Goal: Task Accomplishment & Management: Use online tool/utility

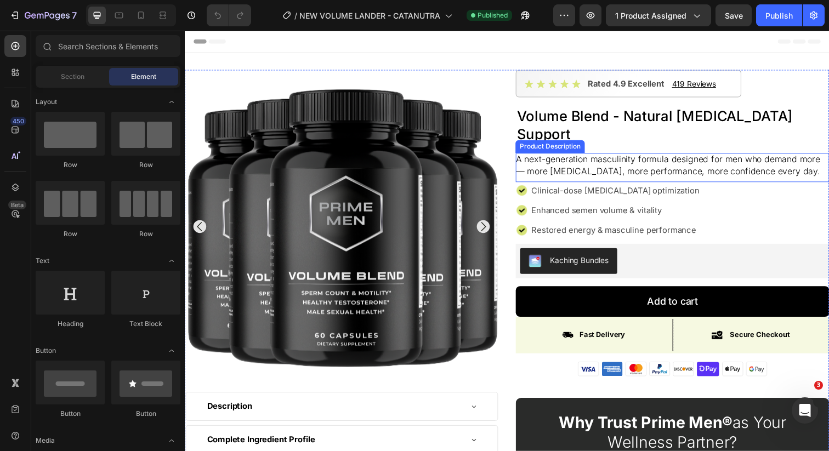
click at [566, 156] on p "A next-generation masculinity formula designed for men who demand more — more […" at bounding box center [678, 167] width 311 height 23
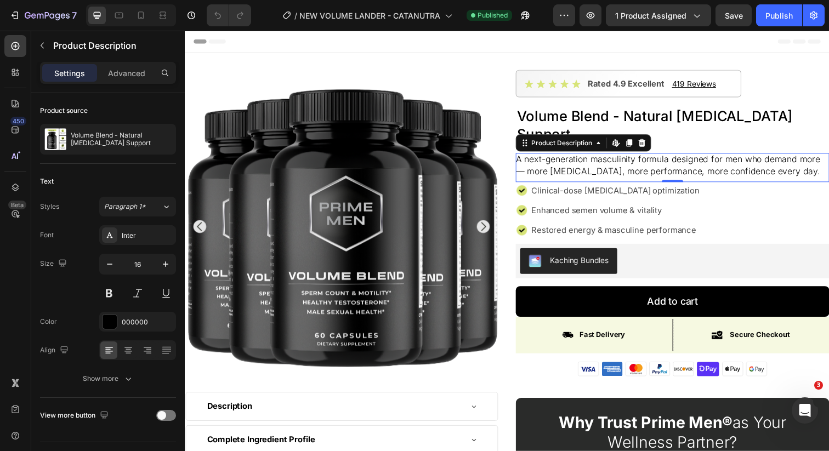
click at [570, 156] on p "A next-generation masculinity formula designed for men who demand more — more […" at bounding box center [678, 167] width 311 height 23
click at [627, 141] on icon at bounding box center [625, 145] width 9 height 9
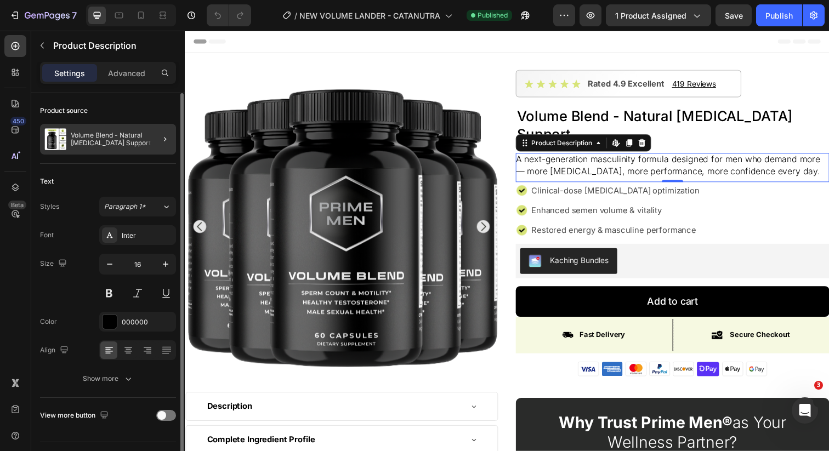
click at [151, 139] on div at bounding box center [160, 139] width 31 height 31
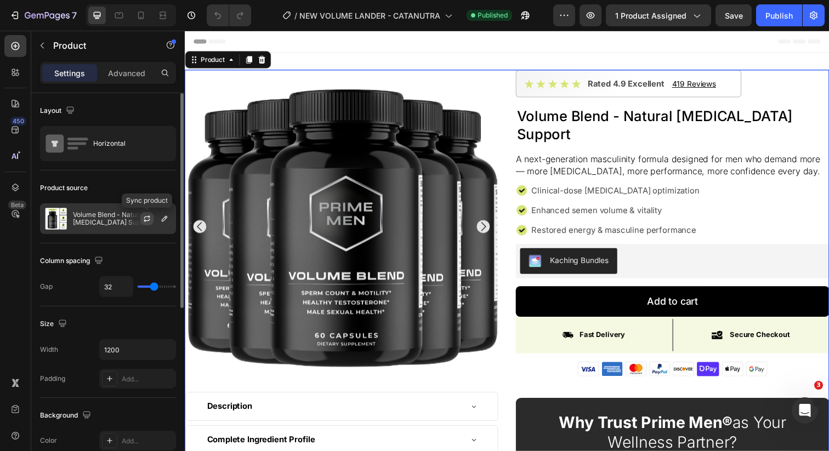
click at [147, 220] on icon "button" at bounding box center [147, 218] width 9 height 9
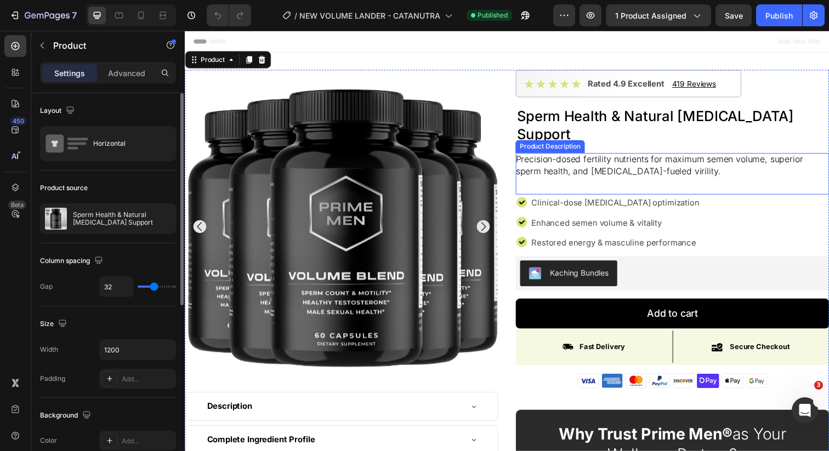
click at [639, 169] on div "Precision-dosed fertility nutrients for maximum semen volume, superior sperm he…" at bounding box center [683, 174] width 320 height 37
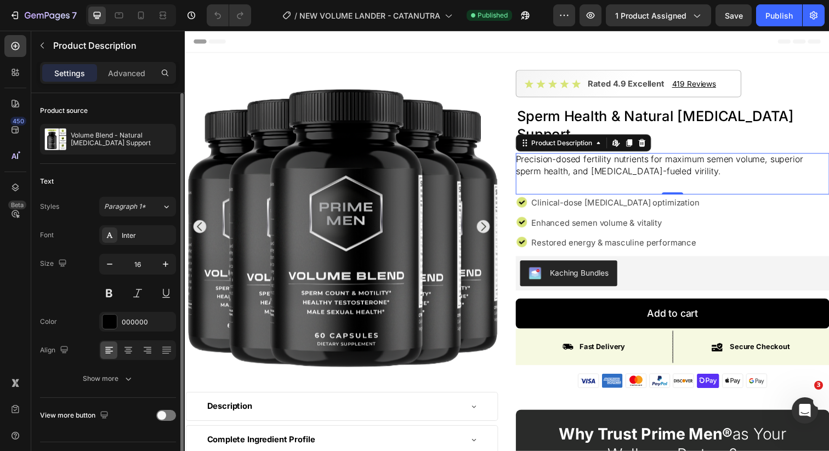
click at [637, 169] on div "Precision-dosed fertility nutrients for maximum semen volume, superior sperm he…" at bounding box center [683, 174] width 320 height 37
click at [697, 161] on div "Precision-dosed fertility nutrients for maximum semen volume, superior sperm he…" at bounding box center [683, 174] width 320 height 37
click at [123, 77] on p "Advanced" at bounding box center [126, 73] width 37 height 12
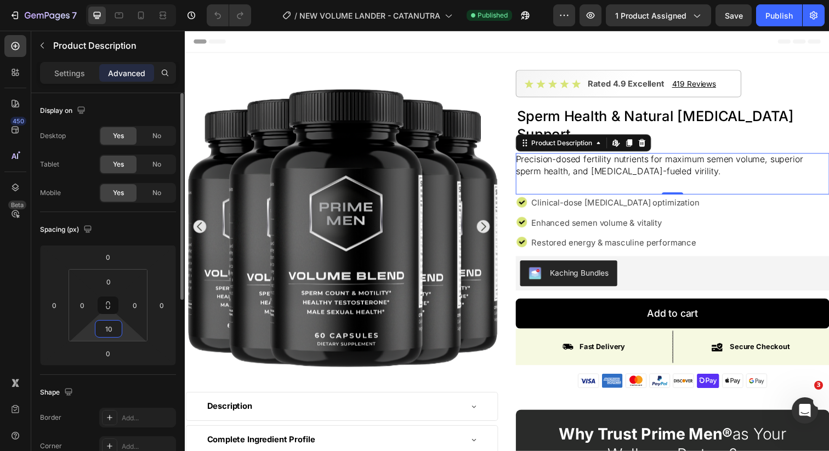
click at [117, 335] on input "10" at bounding box center [109, 329] width 22 height 16
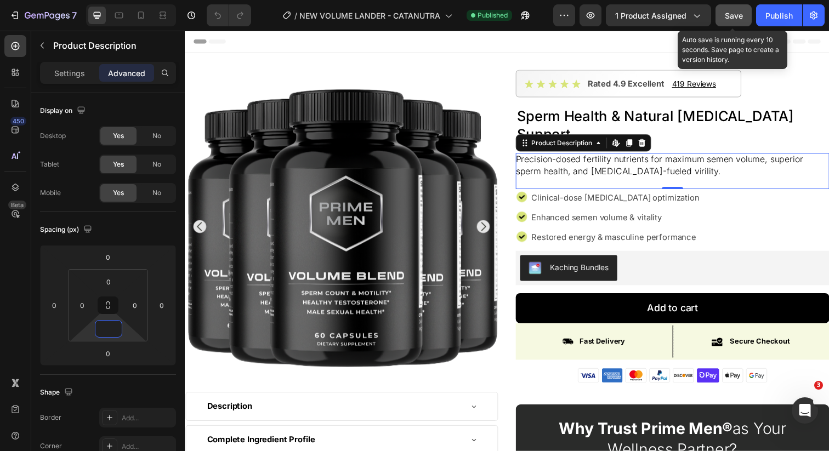
type input "0"
click at [740, 15] on span "Save" at bounding box center [734, 15] width 18 height 9
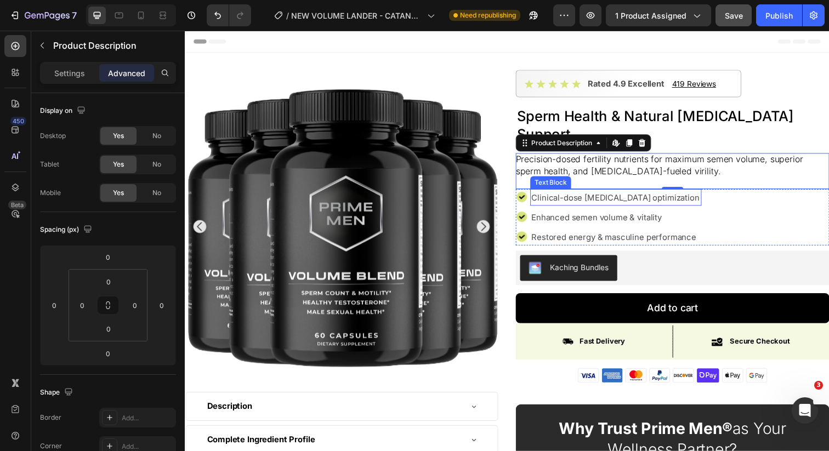
click at [590, 194] on p "Clinical-dose [MEDICAL_DATA] optimization" at bounding box center [624, 201] width 173 height 15
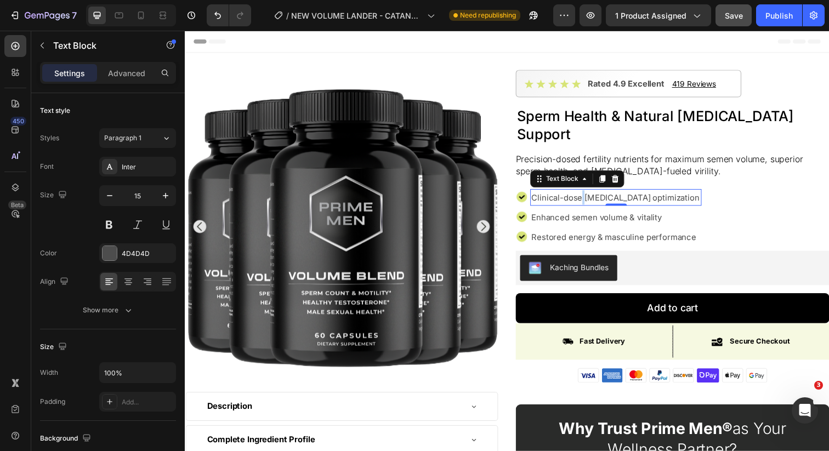
click at [590, 194] on p "Clinical-dose [MEDICAL_DATA] optimization" at bounding box center [624, 201] width 173 height 15
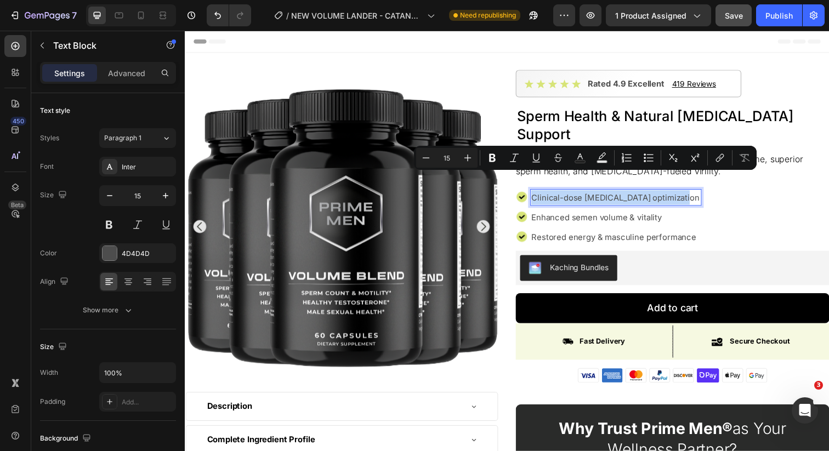
click at [590, 194] on p "Clinical-dose [MEDICAL_DATA] optimization" at bounding box center [624, 201] width 173 height 15
click at [627, 194] on p "Clinical-dose [MEDICAL_DATA] optimization" at bounding box center [624, 201] width 173 height 15
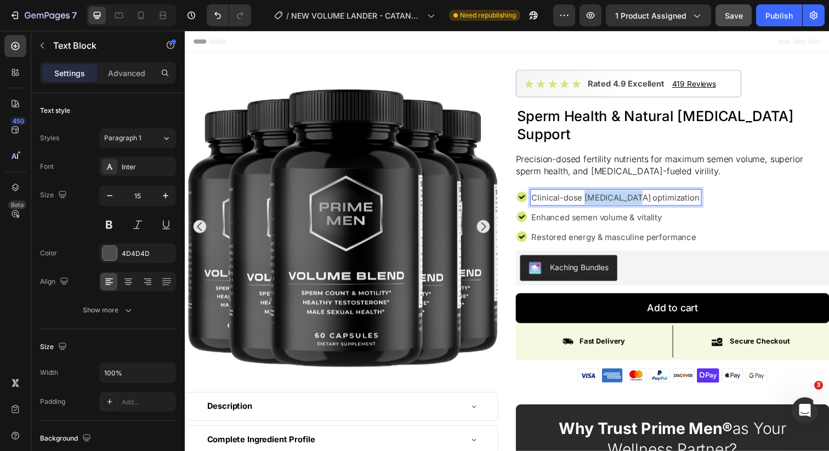
click at [627, 194] on p "Clinical-dose [MEDICAL_DATA] optimization" at bounding box center [624, 201] width 173 height 15
click at [597, 214] on p "Enhanced semen volume & vitality" at bounding box center [622, 221] width 169 height 15
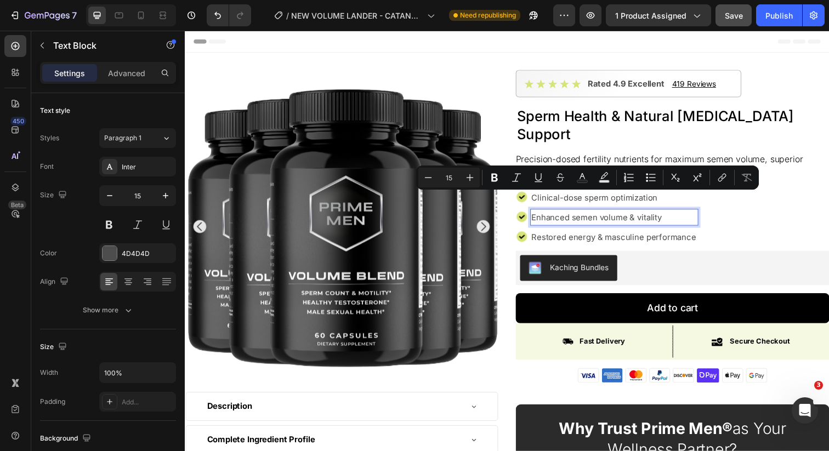
click at [628, 214] on p "Enhanced semen volume & vitality" at bounding box center [622, 221] width 169 height 15
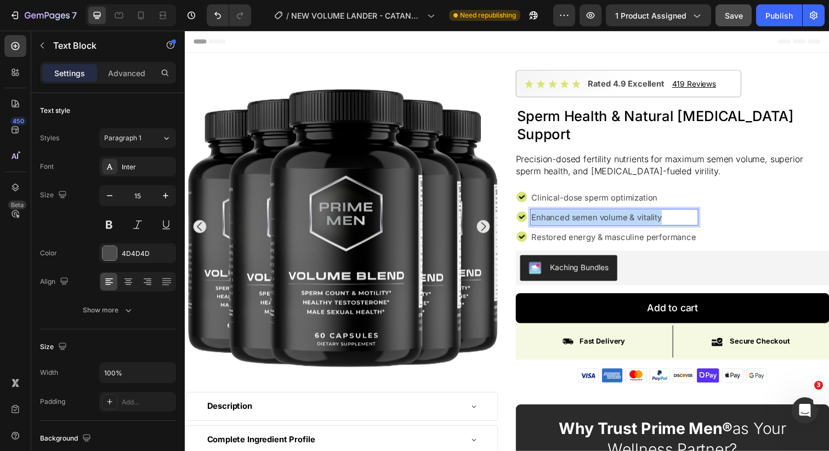
drag, startPoint x: 672, startPoint y: 204, endPoint x: 541, endPoint y: 207, distance: 131.6
click at [541, 214] on p "Enhanced semen volume & vitality" at bounding box center [622, 221] width 169 height 15
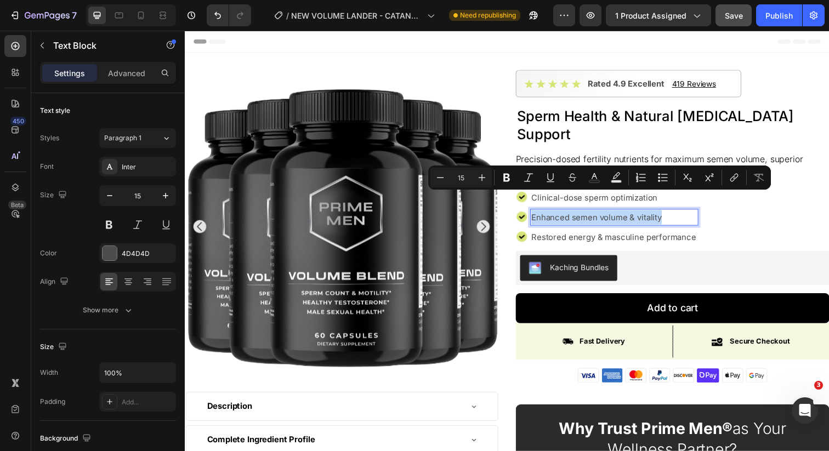
click at [637, 214] on p "Enhanced semen volume & vitality" at bounding box center [622, 221] width 169 height 15
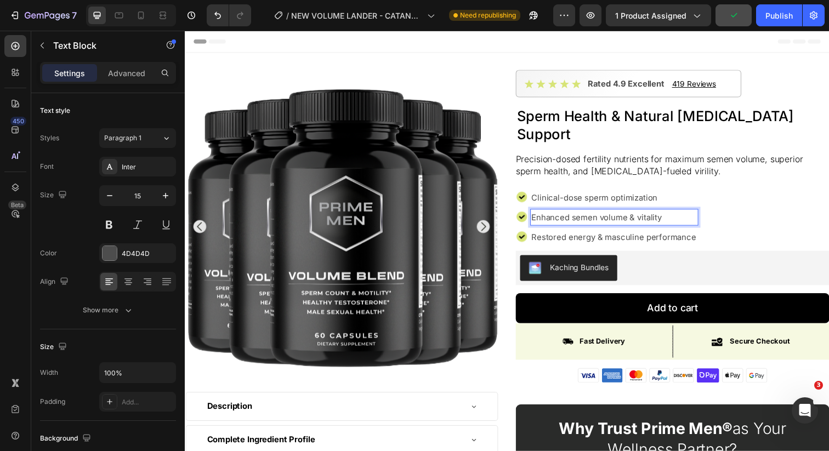
click at [670, 214] on p "Enhanced semen volume & vitality" at bounding box center [622, 221] width 169 height 15
drag, startPoint x: 636, startPoint y: 203, endPoint x: 579, endPoint y: 204, distance: 57.6
click at [579, 214] on p "Enhanced semen volume & vitality" at bounding box center [622, 221] width 169 height 15
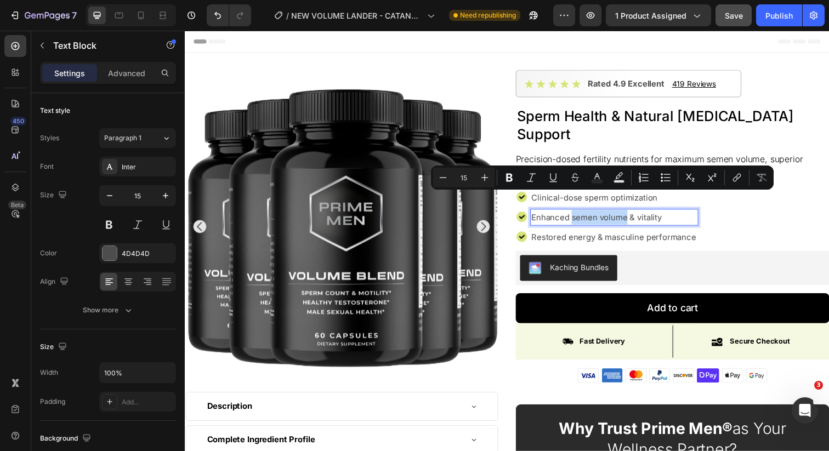
click at [600, 214] on p "Enhanced semen volume & vitality" at bounding box center [622, 221] width 169 height 15
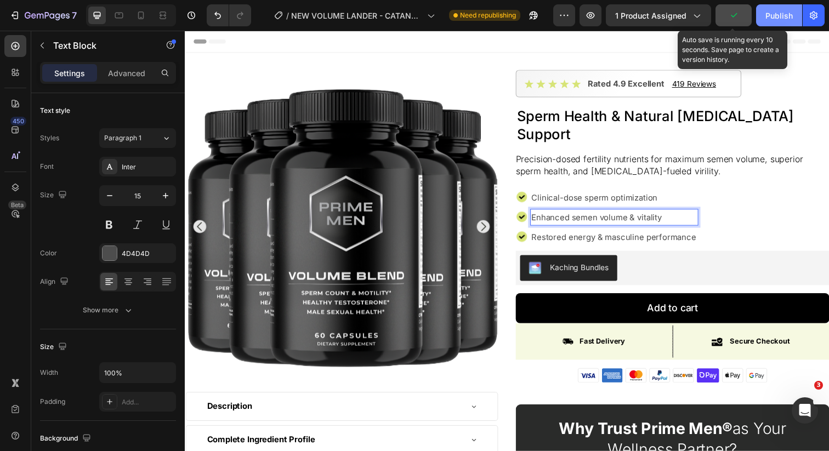
click at [765, 10] on button "Publish" at bounding box center [779, 15] width 46 height 22
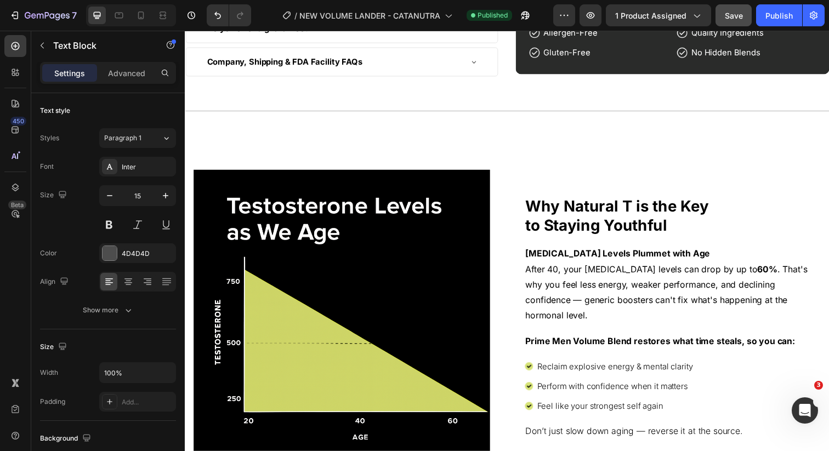
scroll to position [581, 0]
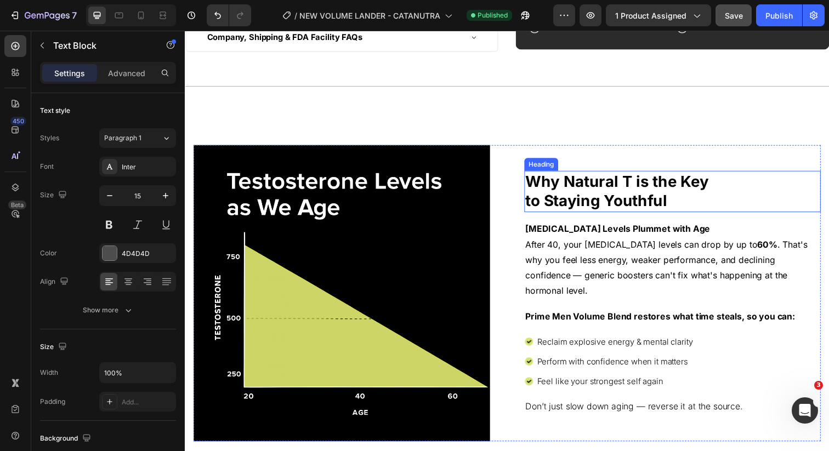
click at [643, 210] on strong "to Staying Youthful" at bounding box center [604, 204] width 145 height 19
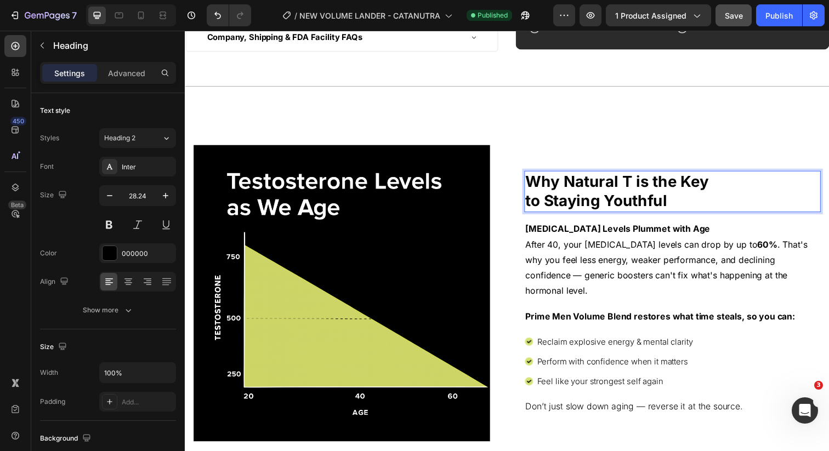
click at [648, 213] on strong "to Staying Youthful" at bounding box center [604, 204] width 145 height 19
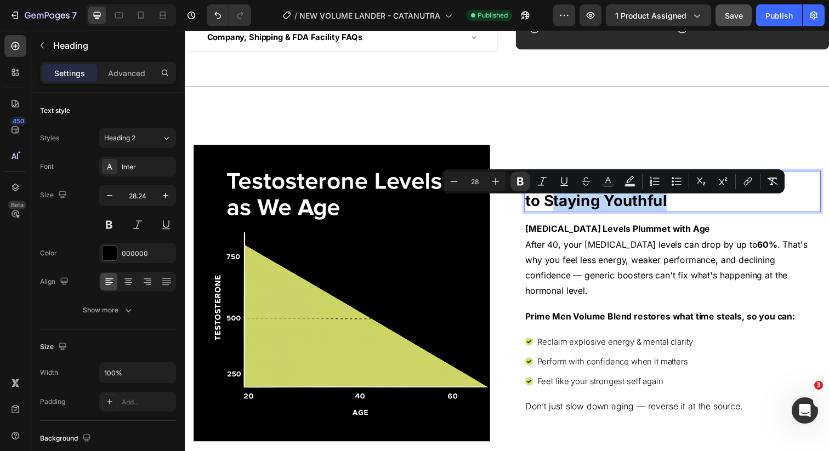
drag, startPoint x: 679, startPoint y: 213, endPoint x: 558, endPoint y: 214, distance: 121.7
click at [558, 214] on p "Why Natural T is the Key to Staying Youthful" at bounding box center [682, 195] width 301 height 40
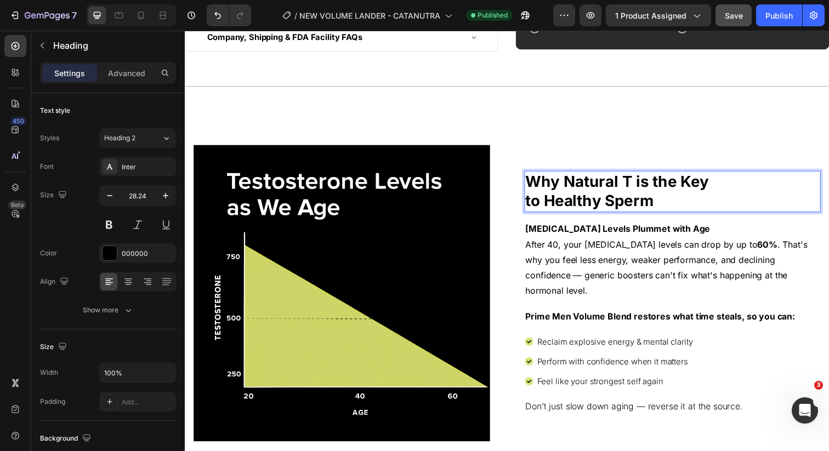
click at [640, 194] on strong "Why Natural T is the Key" at bounding box center [625, 184] width 187 height 19
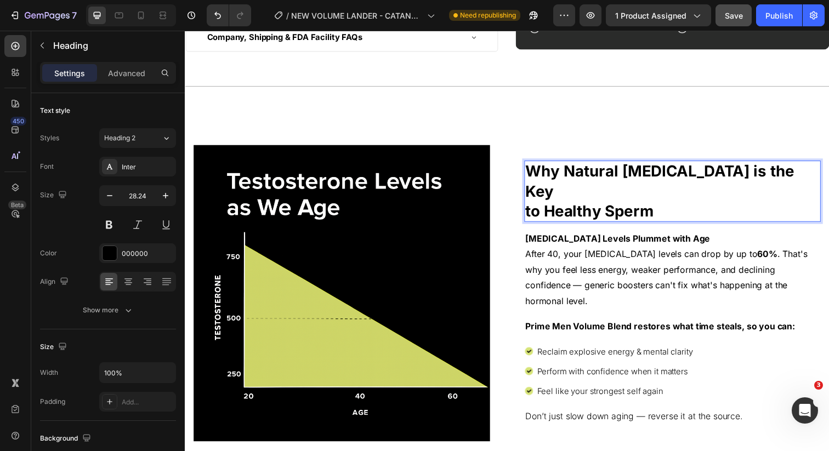
click at [677, 213] on p "Why Natural [MEDICAL_DATA] is the Key to Healthy Sperm" at bounding box center [682, 195] width 301 height 60
click at [739, 18] on span "Save" at bounding box center [734, 15] width 18 height 9
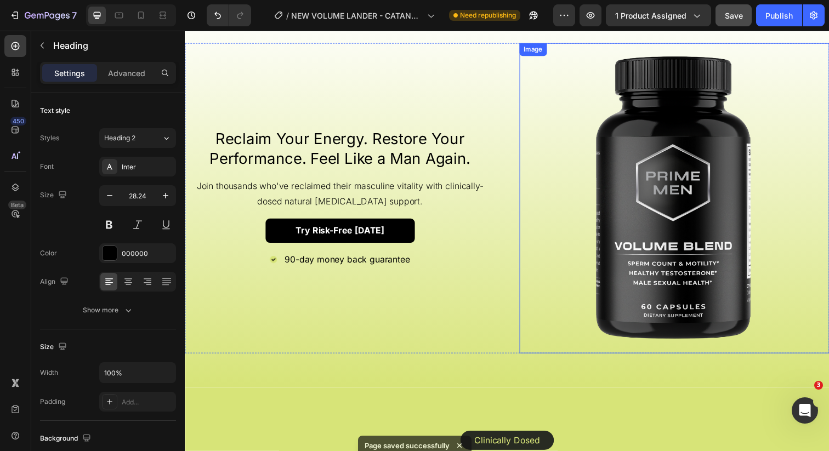
scroll to position [1068, 0]
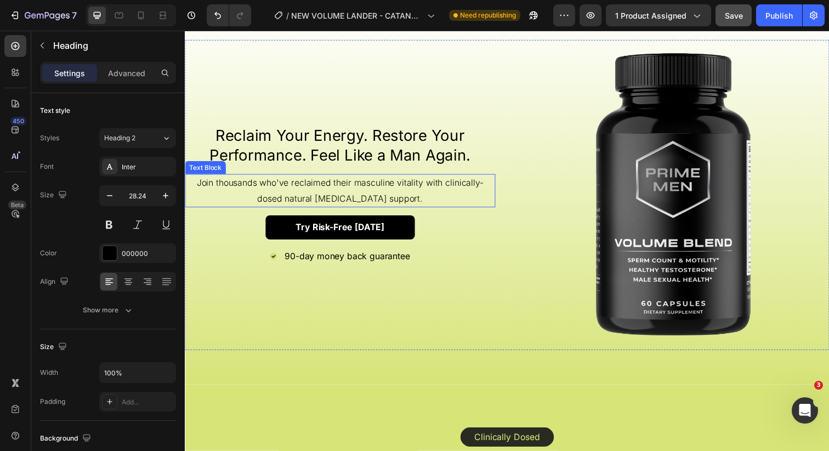
click at [348, 203] on p "Join thousands who've reclaimed their masculine vitality with clinically-dosed …" at bounding box center [343, 194] width 315 height 32
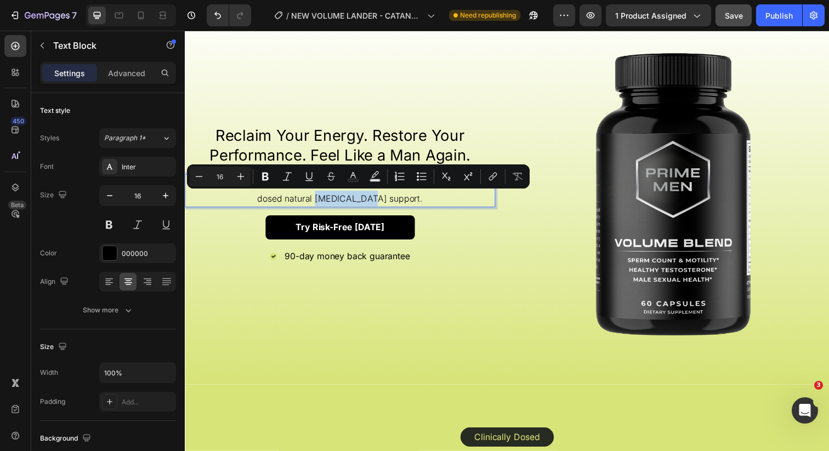
click at [338, 202] on p "Join thousands who've reclaimed their masculine vitality with clinically-dosed …" at bounding box center [343, 194] width 315 height 32
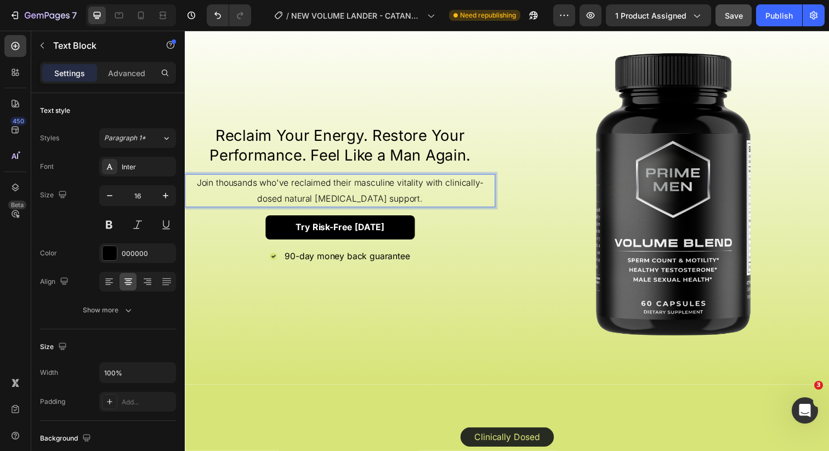
click at [325, 203] on p "Join thousands who've reclaimed their masculine vitality with clinically-dosed …" at bounding box center [343, 194] width 315 height 32
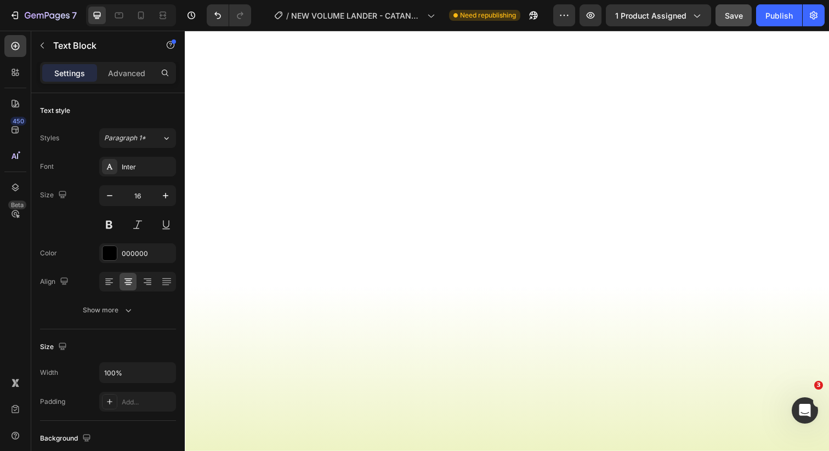
scroll to position [0, 0]
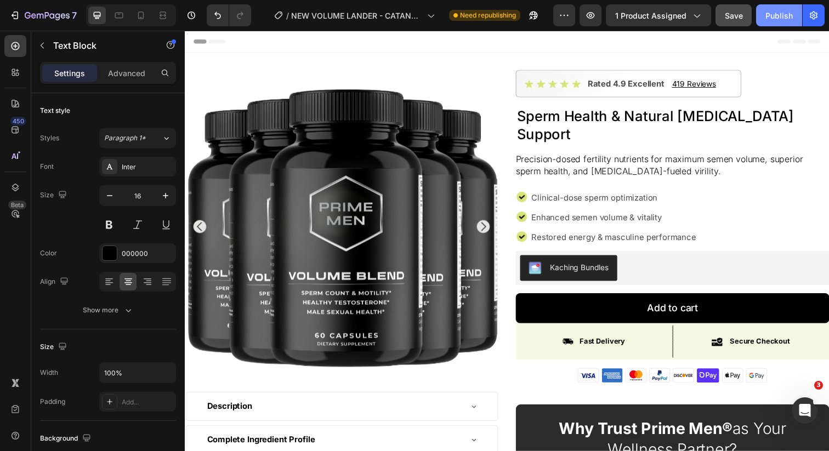
click at [769, 9] on button "Publish" at bounding box center [779, 15] width 46 height 22
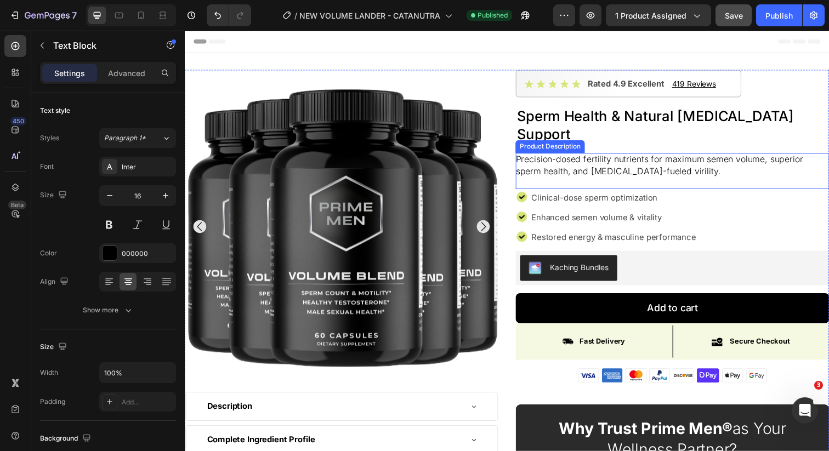
click at [688, 156] on div "Precision-dosed fertility nutrients for maximum semen volume, superior sperm he…" at bounding box center [683, 174] width 320 height 37
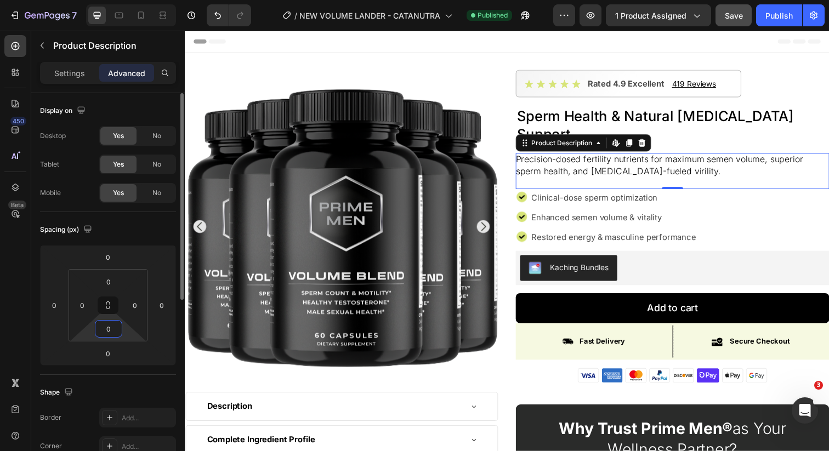
click at [108, 322] on input "0" at bounding box center [109, 329] width 22 height 16
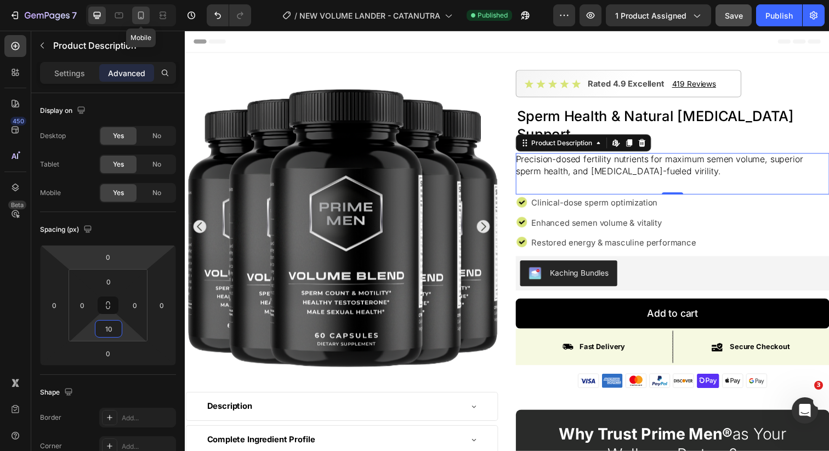
type input "10"
click at [143, 18] on icon at bounding box center [141, 16] width 6 height 8
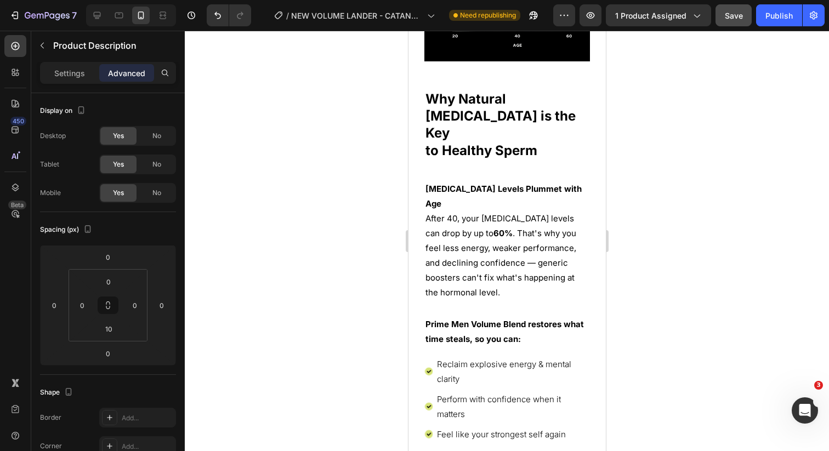
scroll to position [1358, 0]
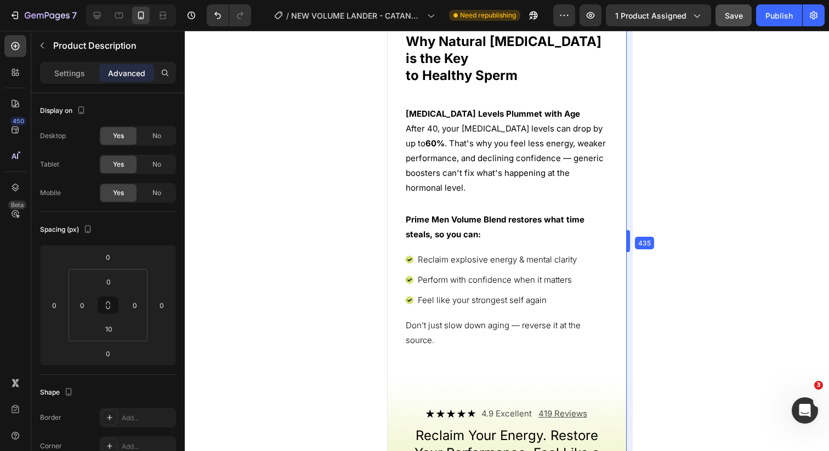
drag, startPoint x: 608, startPoint y: 181, endPoint x: 667, endPoint y: 178, distance: 59.9
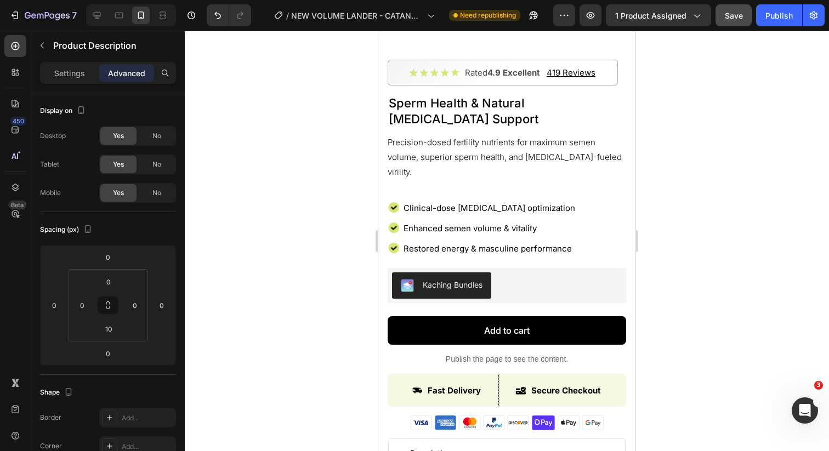
scroll to position [245, 0]
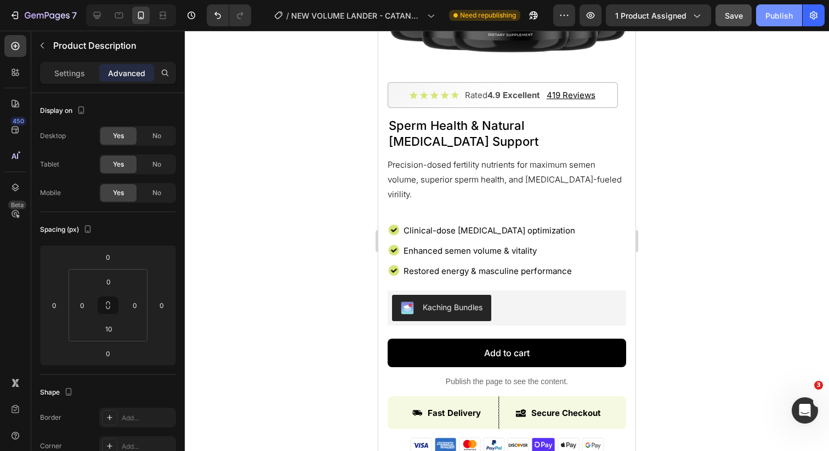
click at [763, 17] on button "Publish" at bounding box center [779, 15] width 46 height 22
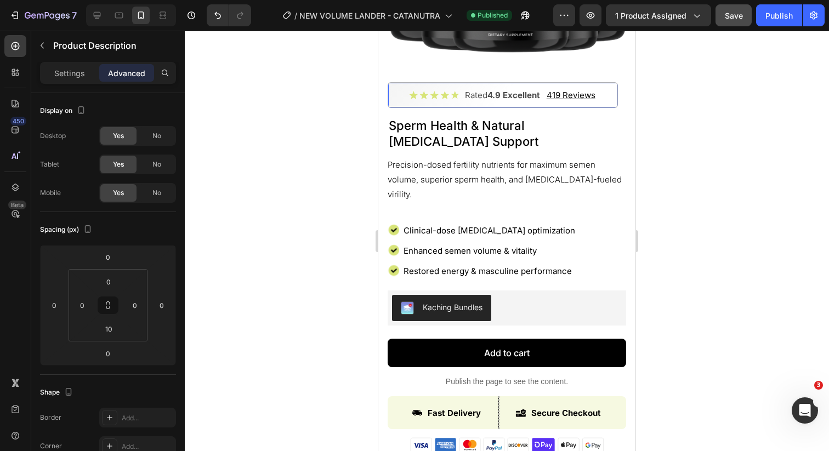
click at [410, 88] on div "Icon Icon Icon Icon Icon Icon List" at bounding box center [434, 95] width 50 height 17
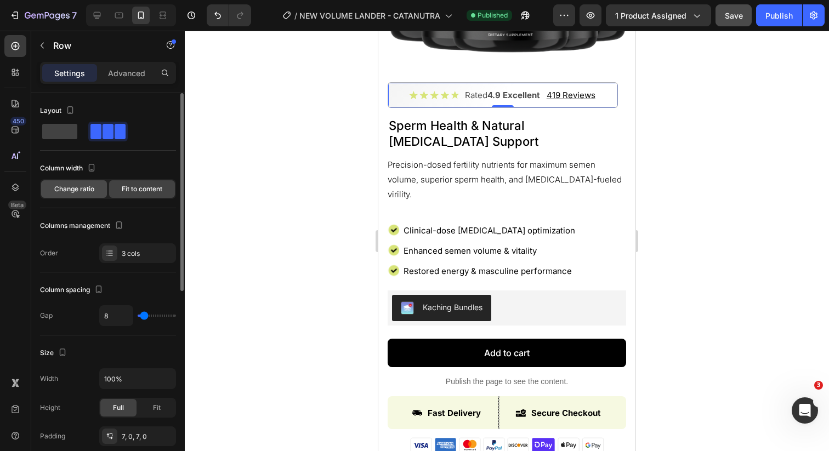
click at [95, 189] on div "Change ratio" at bounding box center [74, 189] width 66 height 18
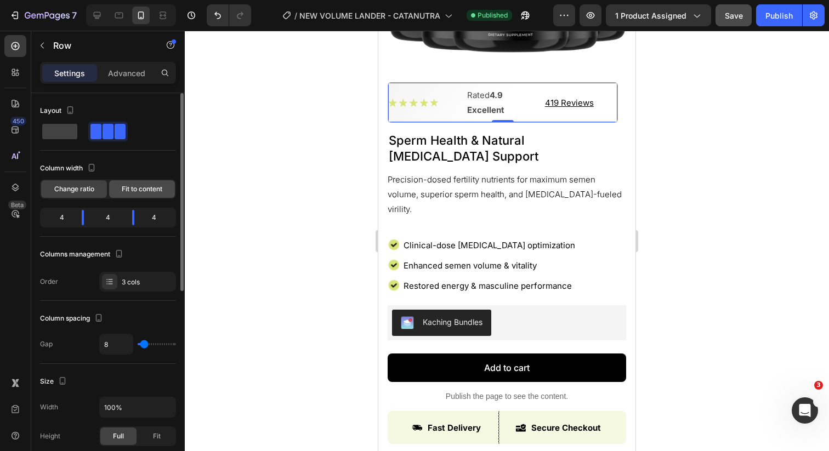
click at [125, 191] on span "Fit to content" at bounding box center [142, 189] width 41 height 10
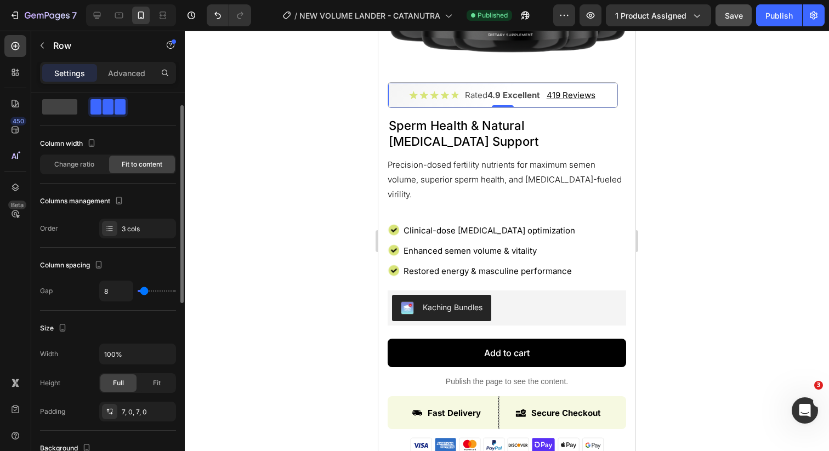
scroll to position [49, 0]
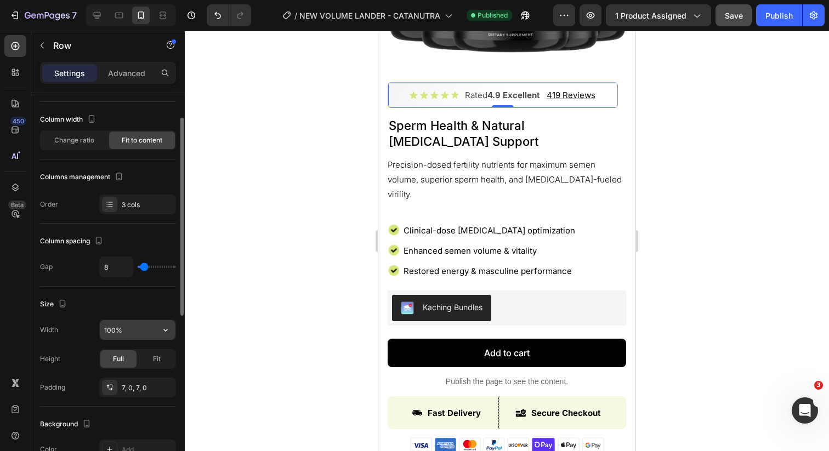
click at [129, 331] on input "100%" at bounding box center [138, 330] width 76 height 20
click at [165, 325] on icon "button" at bounding box center [165, 330] width 11 height 11
click at [139, 333] on input "100%" at bounding box center [138, 330] width 76 height 20
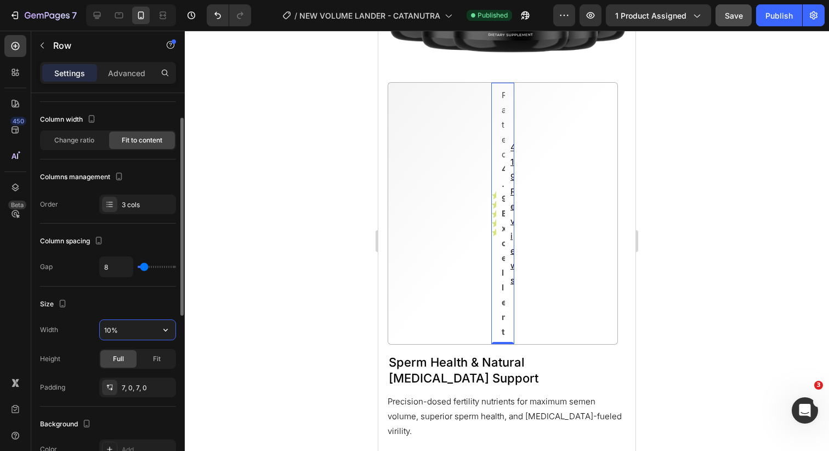
type input "100%"
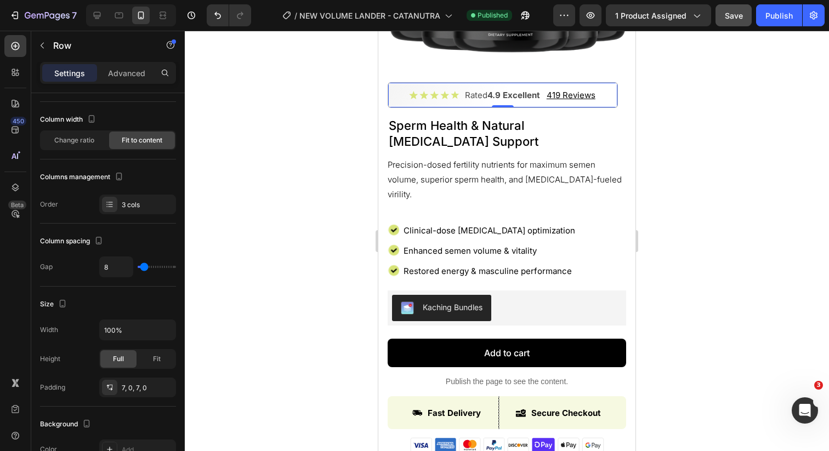
click at [221, 287] on div at bounding box center [507, 241] width 644 height 421
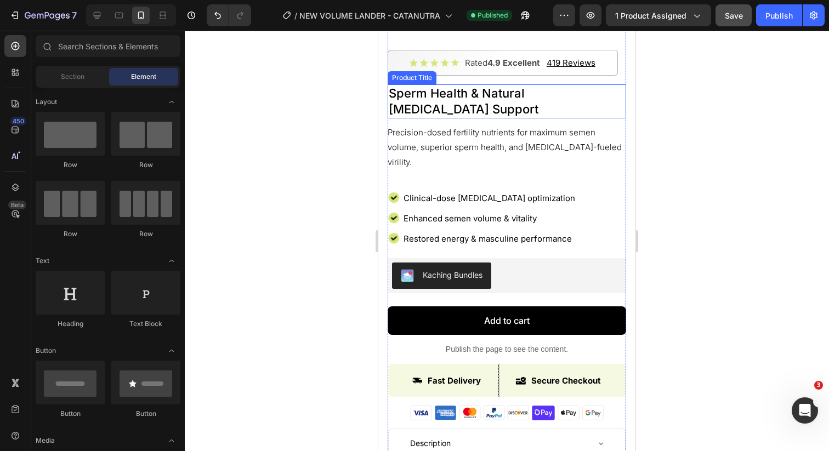
scroll to position [297, 0]
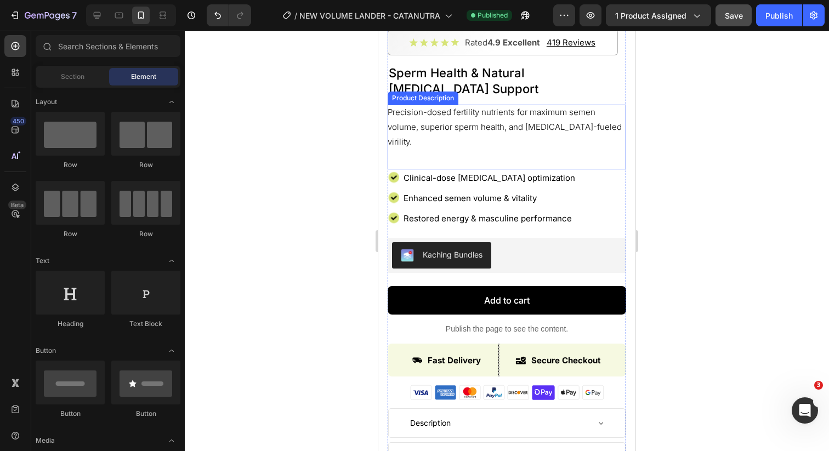
click at [434, 179] on span "Clinical-dose [MEDICAL_DATA] optimization" at bounding box center [490, 178] width 172 height 10
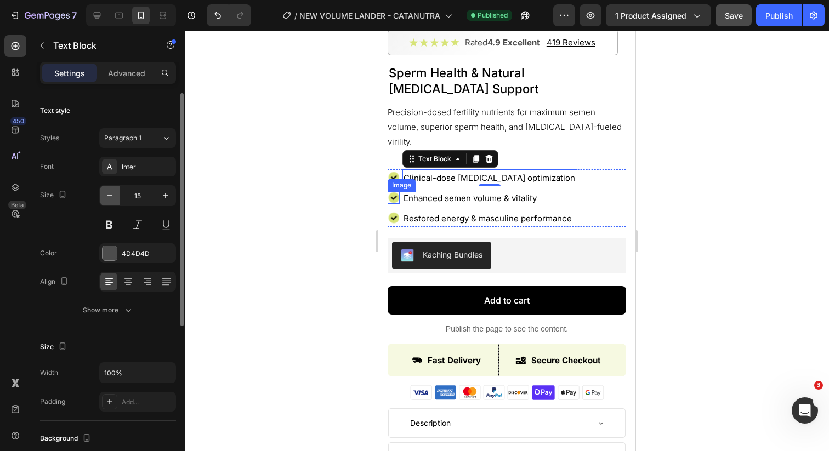
click at [112, 200] on icon "button" at bounding box center [109, 195] width 11 height 11
type input "14"
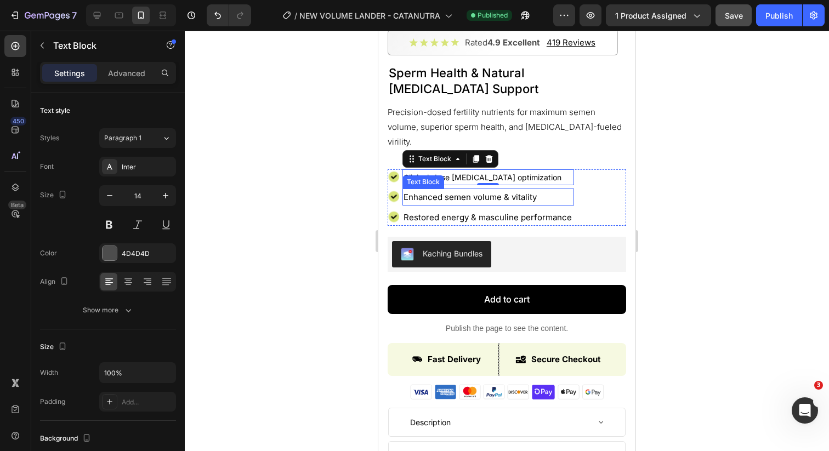
click at [412, 198] on span "Enhanced semen volume & vitality" at bounding box center [470, 197] width 133 height 10
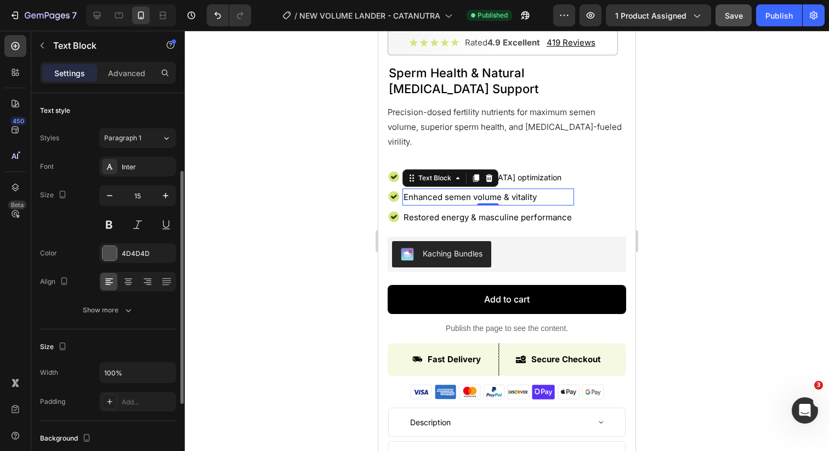
scroll to position [49, 0]
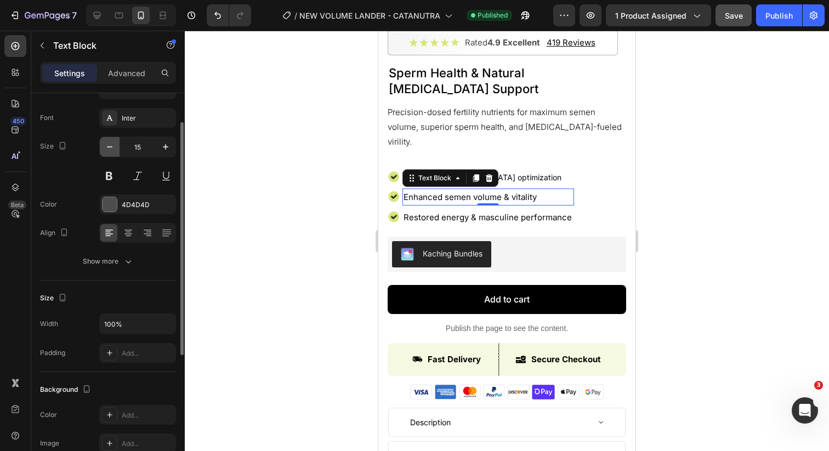
click at [112, 151] on icon "button" at bounding box center [109, 146] width 11 height 11
type input "14"
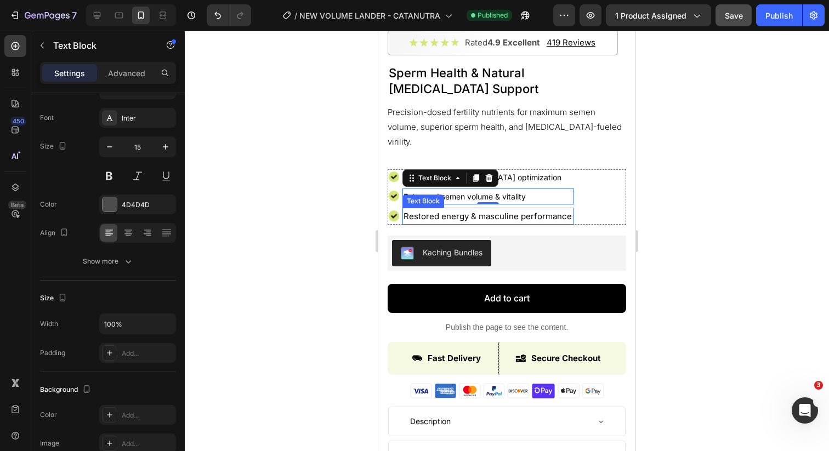
click at [416, 217] on span "Restored energy & masculine performance" at bounding box center [488, 216] width 168 height 10
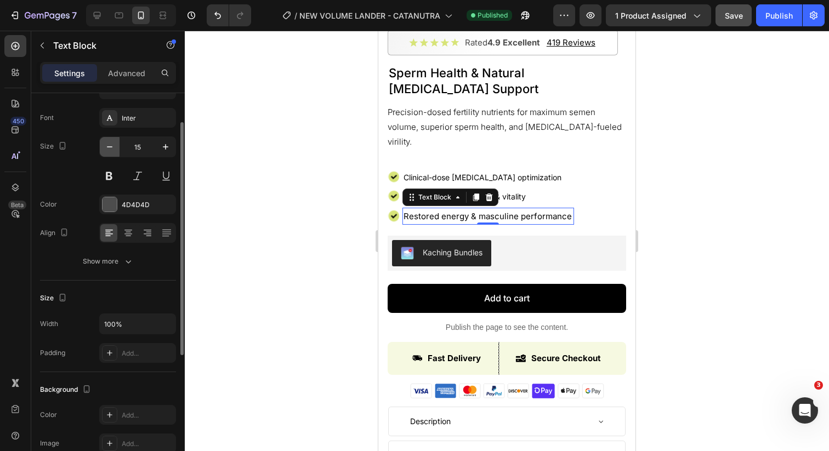
click at [110, 146] on icon "button" at bounding box center [109, 146] width 5 height 1
type input "14"
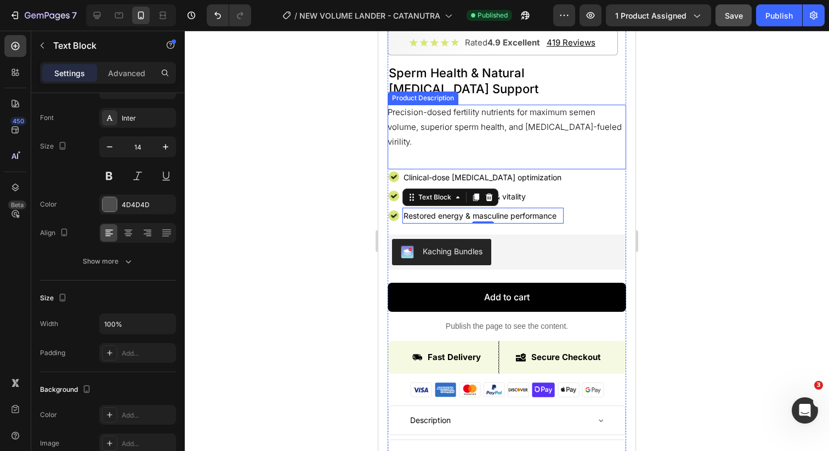
click at [416, 131] on p "Precision-dosed fertility nutrients for maximum semen volume, superior sperm he…" at bounding box center [505, 127] width 234 height 40
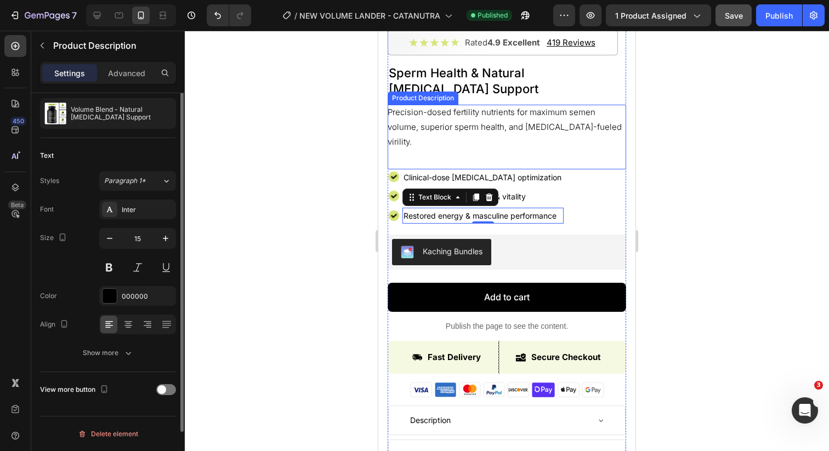
scroll to position [0, 0]
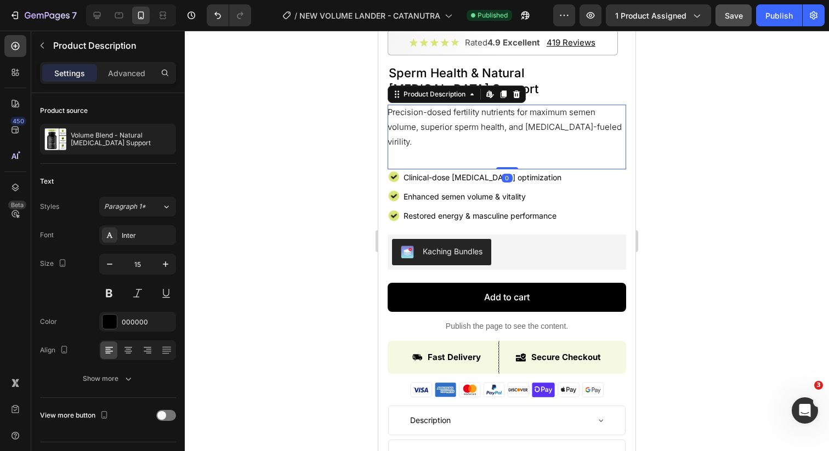
click at [415, 130] on p "Precision-dosed fertility nutrients for maximum semen volume, superior sperm he…" at bounding box center [505, 127] width 234 height 40
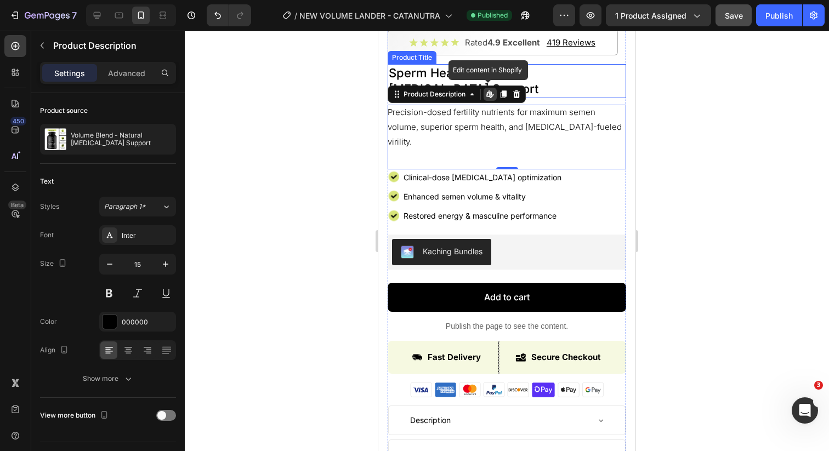
click at [414, 80] on div "Sperm Health & Natural [MEDICAL_DATA] Support Product Title" at bounding box center [507, 80] width 239 height 33
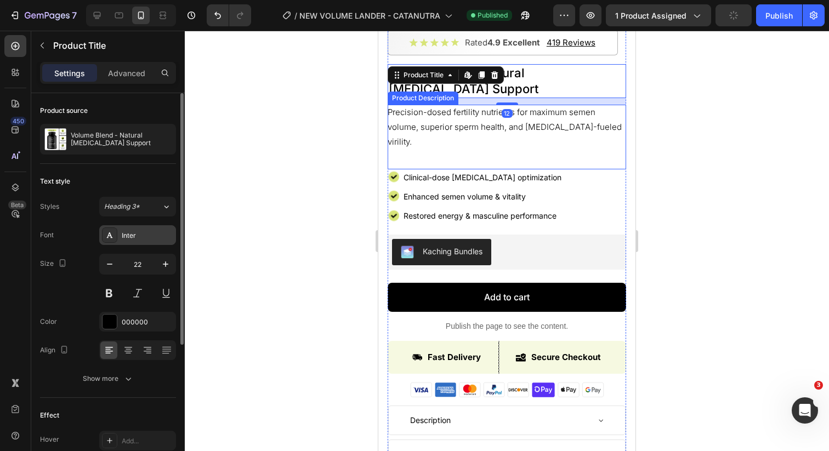
click at [142, 243] on div "Inter" at bounding box center [137, 235] width 77 height 20
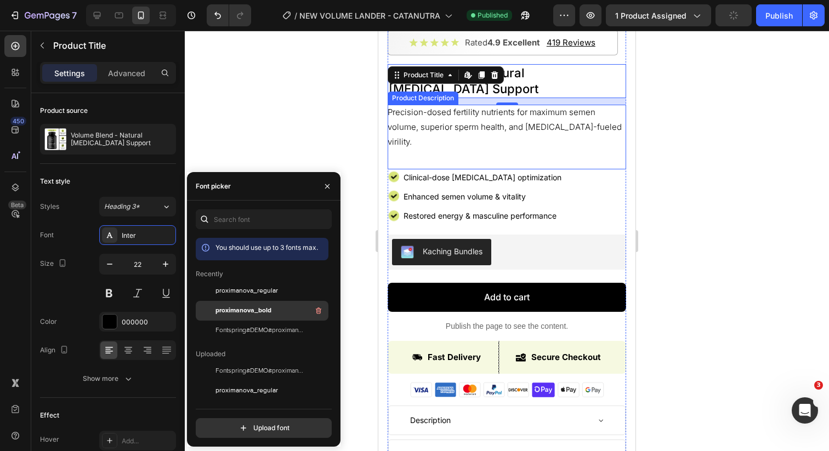
click at [256, 309] on span "proximanova_bold" at bounding box center [244, 311] width 56 height 10
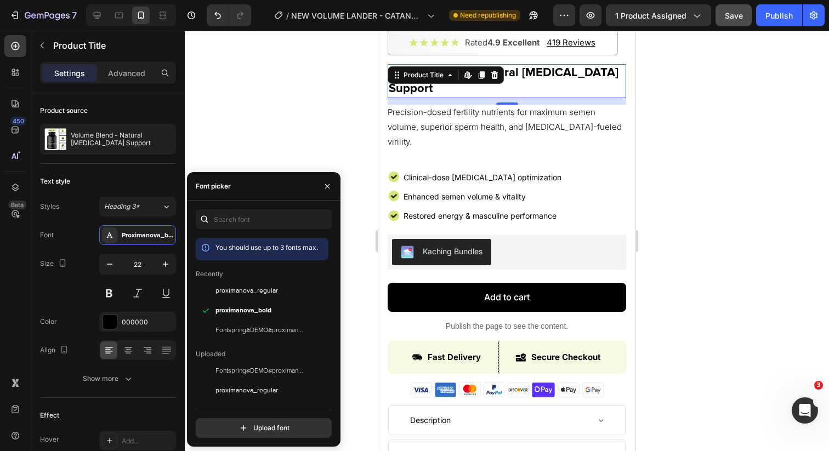
click at [697, 149] on div at bounding box center [507, 241] width 644 height 421
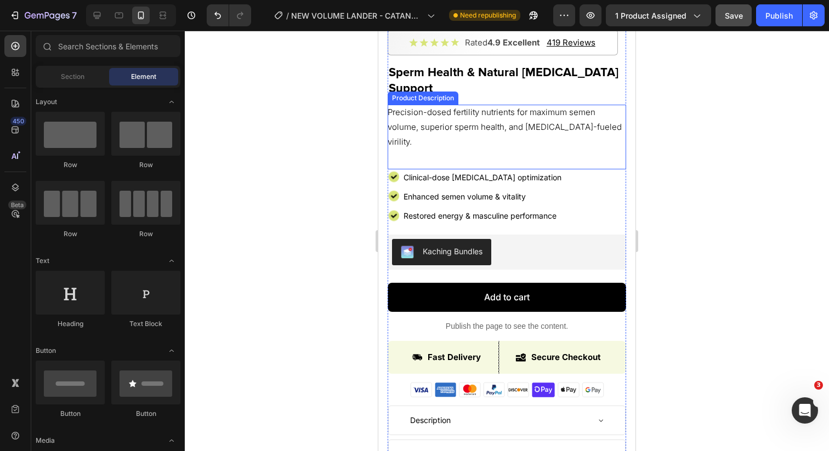
scroll to position [248, 0]
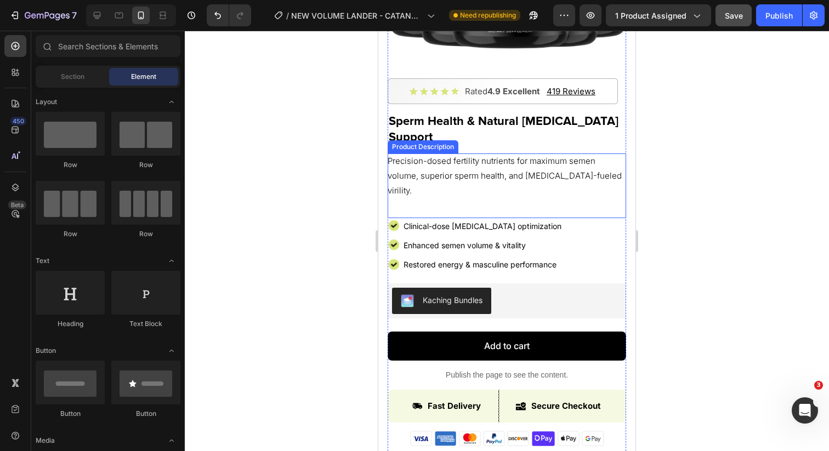
click at [529, 174] on p "Precision-dosed fertility nutrients for maximum semen volume, superior sperm he…" at bounding box center [505, 176] width 234 height 40
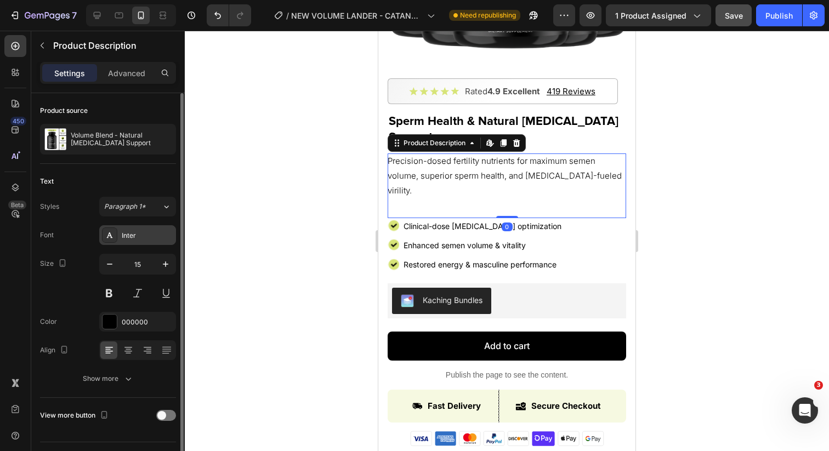
click at [139, 234] on div "Inter" at bounding box center [148, 236] width 52 height 10
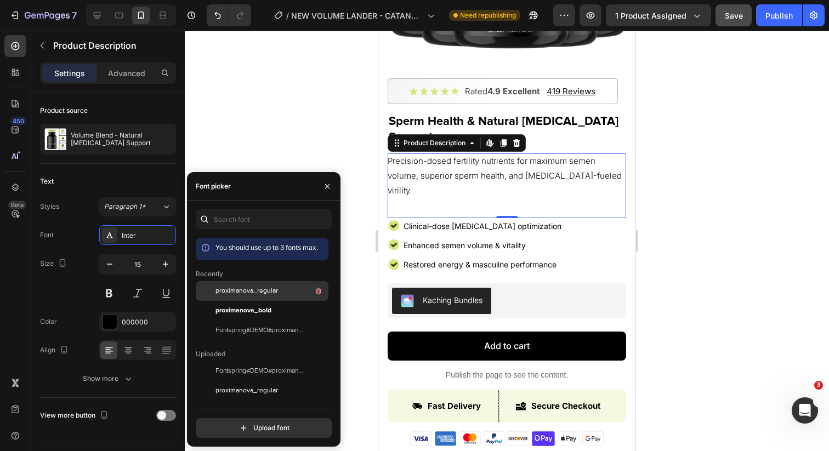
click at [257, 290] on span "proximanova_regular" at bounding box center [247, 291] width 63 height 10
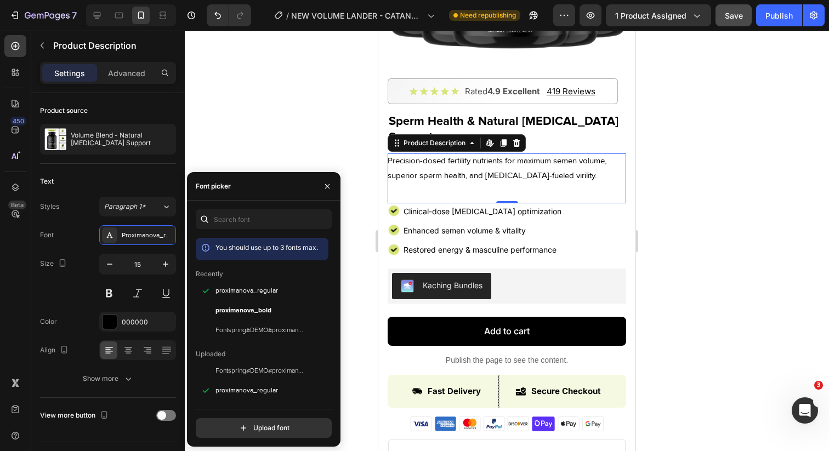
click at [454, 211] on span "Clinical-dose [MEDICAL_DATA] optimization" at bounding box center [483, 211] width 158 height 9
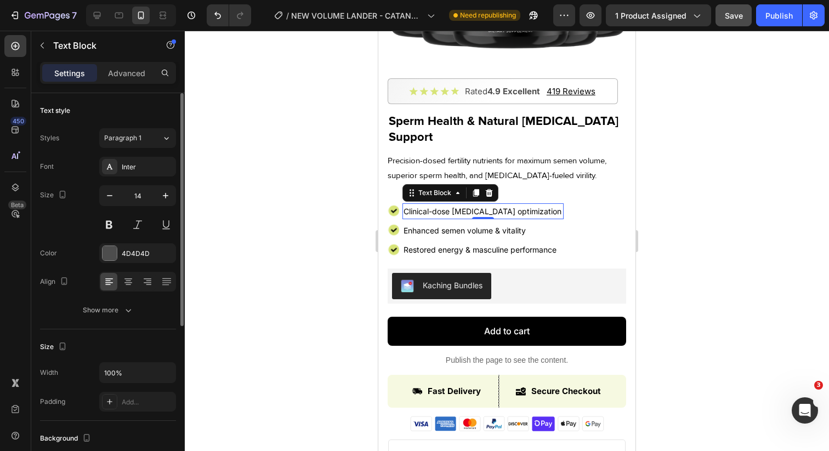
click at [135, 177] on div "Font Inter Size 14 Color 4D4D4D Align Show more" at bounding box center [108, 238] width 136 height 163
click at [135, 175] on div "Inter" at bounding box center [137, 167] width 77 height 20
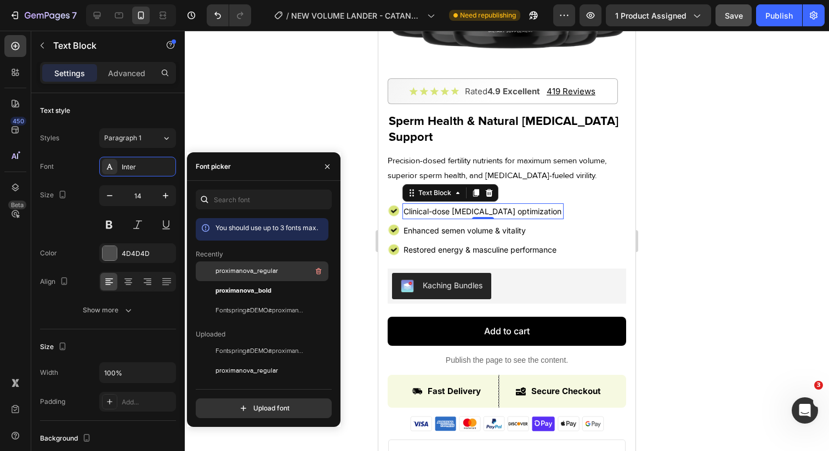
click at [271, 268] on span "proximanova_regular" at bounding box center [247, 272] width 63 height 10
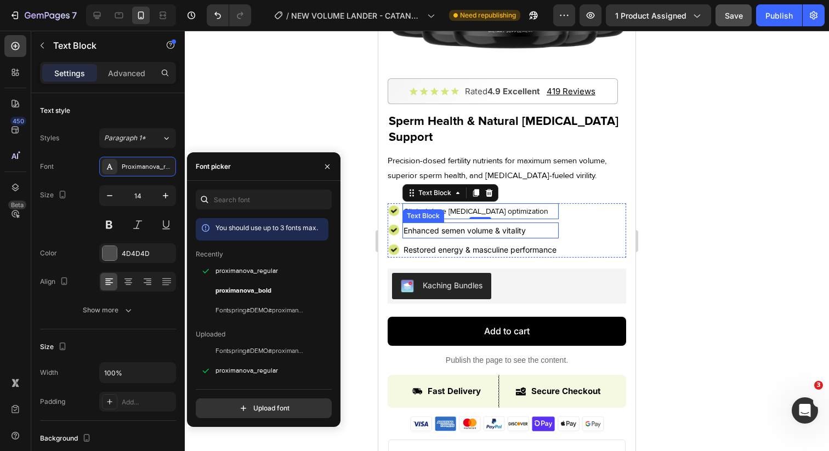
click at [424, 232] on span "Enhanced semen volume & vitality" at bounding box center [465, 230] width 122 height 9
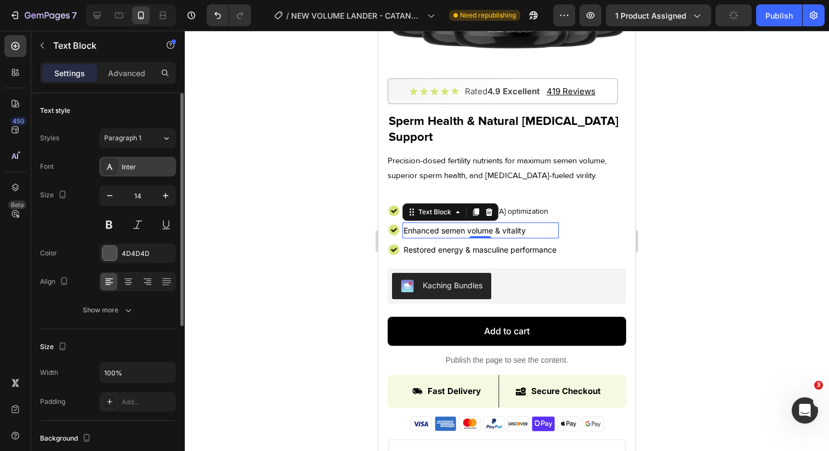
click at [151, 175] on div "Inter" at bounding box center [137, 167] width 77 height 20
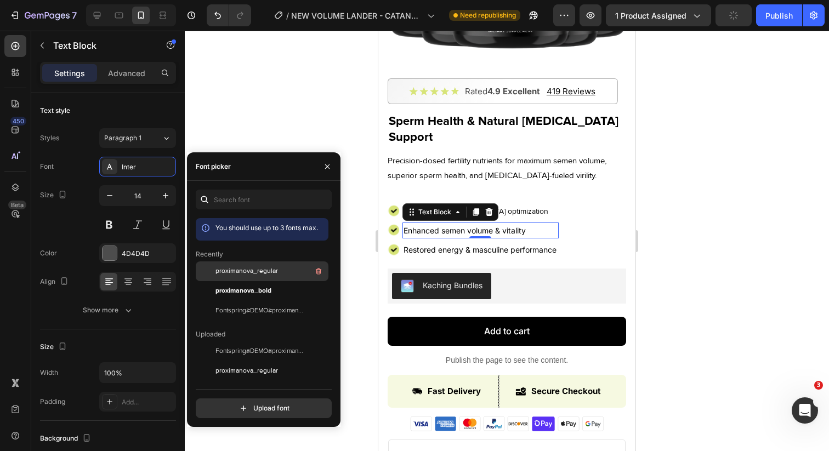
click at [228, 342] on div "proximanova_regular" at bounding box center [262, 352] width 133 height 20
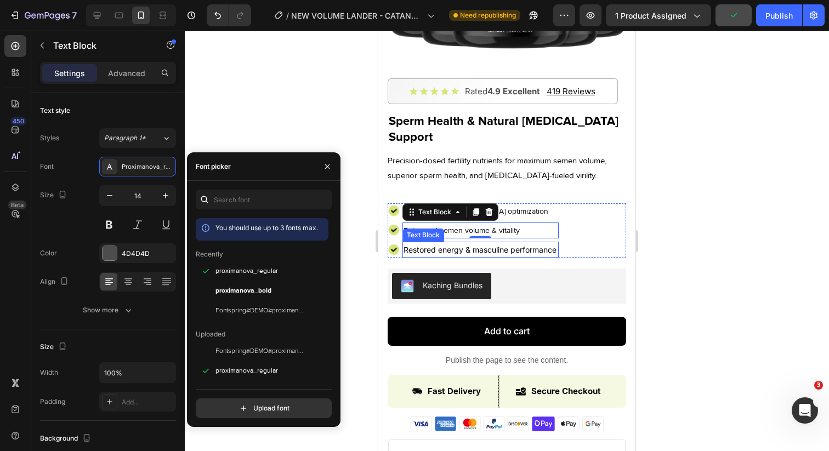
click at [412, 250] on span "Restored energy & masculine performance" at bounding box center [480, 249] width 153 height 9
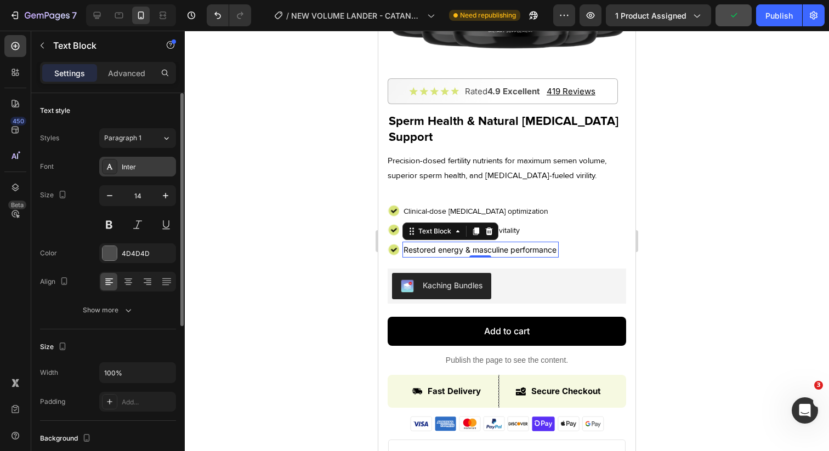
click at [147, 167] on div "Inter" at bounding box center [148, 167] width 52 height 10
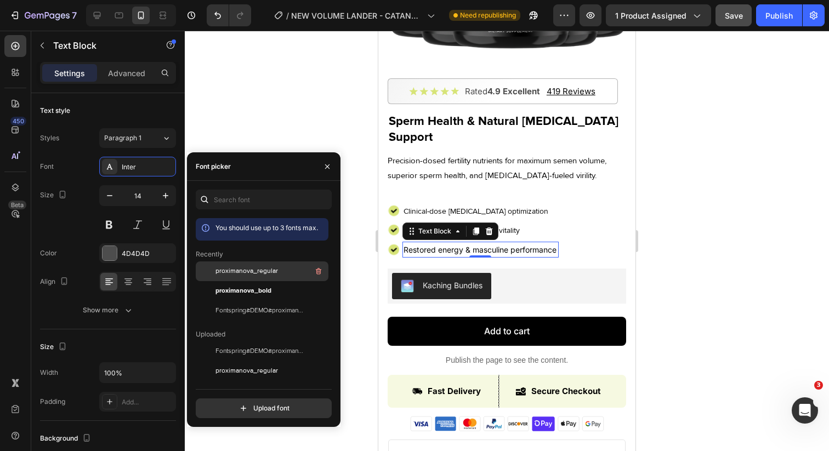
click at [245, 273] on span "proximanova_regular" at bounding box center [247, 272] width 63 height 10
click at [361, 239] on div at bounding box center [507, 241] width 644 height 421
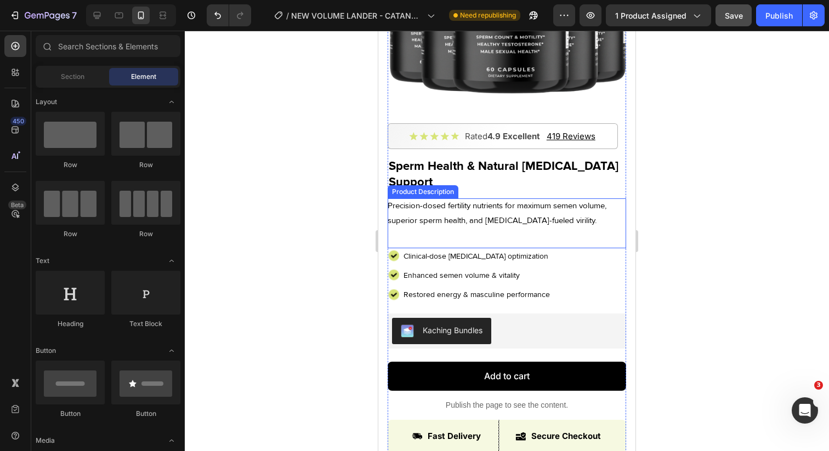
scroll to position [184, 0]
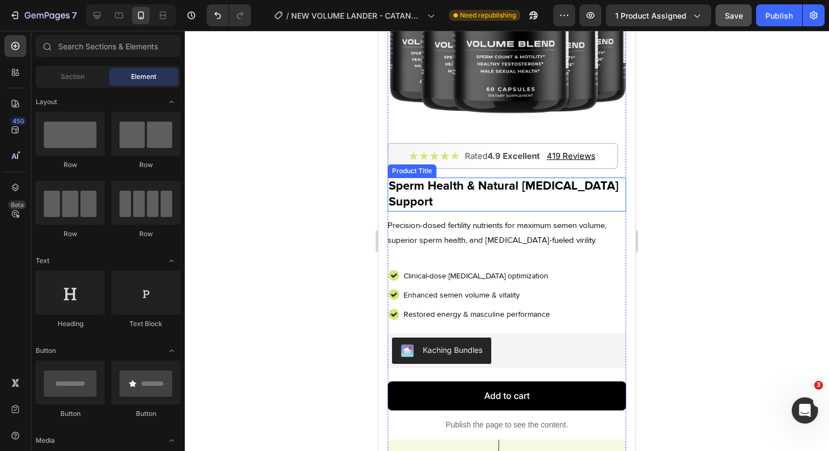
click at [461, 186] on h2 "Sperm Health & Natural [MEDICAL_DATA] Support" at bounding box center [507, 194] width 239 height 33
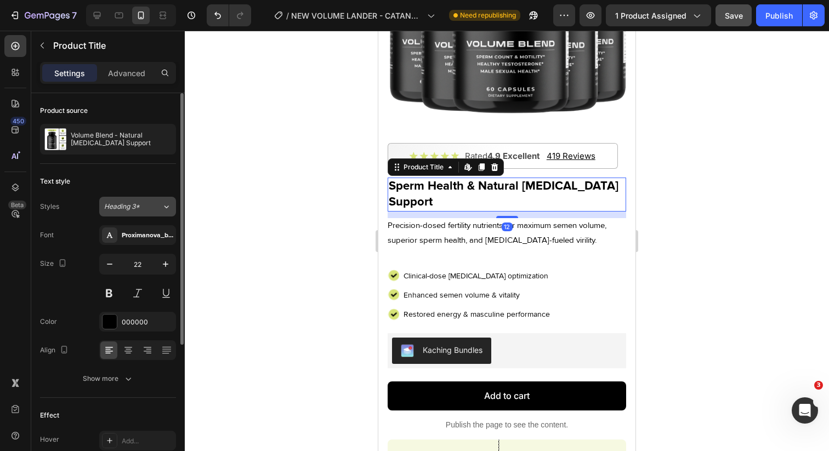
click at [158, 208] on div "Heading 3*" at bounding box center [133, 207] width 58 height 10
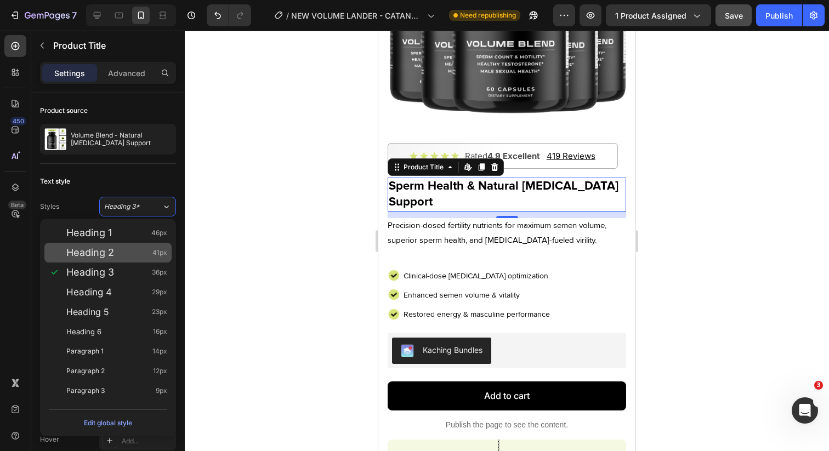
click at [141, 251] on div "Heading 2 41px" at bounding box center [116, 252] width 101 height 11
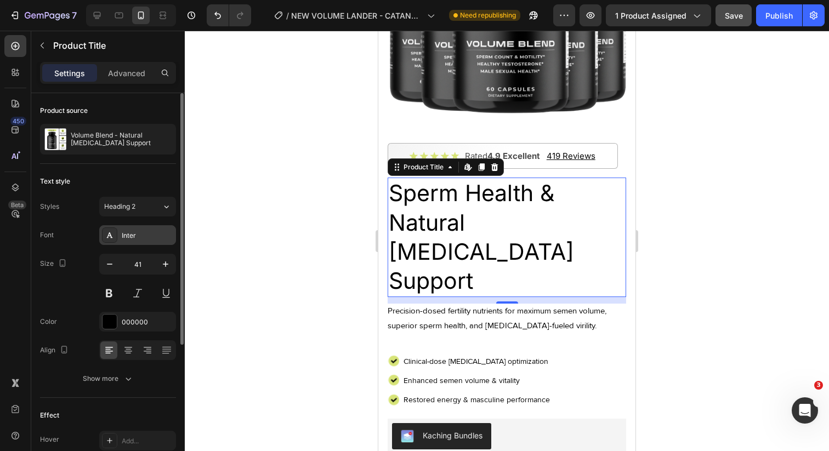
click at [160, 234] on div "Inter" at bounding box center [148, 236] width 52 height 10
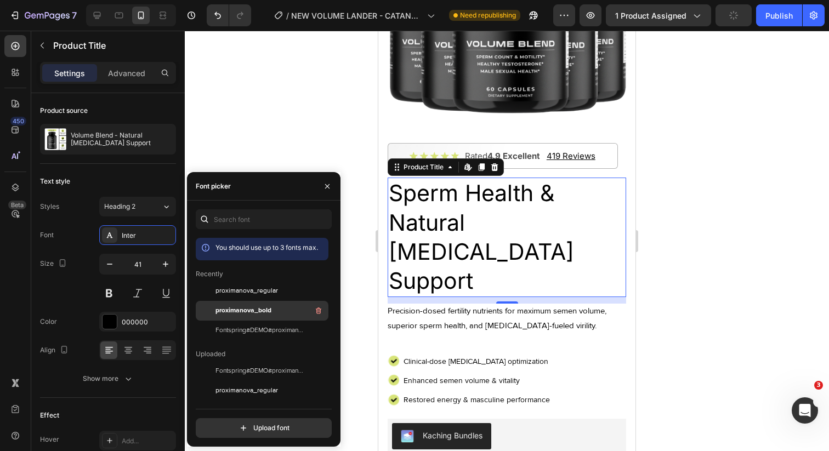
click at [246, 309] on span "proximanova_bold" at bounding box center [244, 311] width 56 height 10
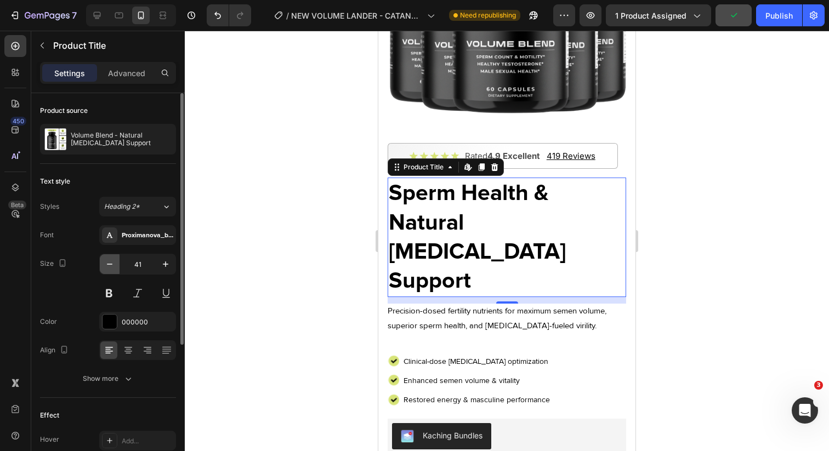
click at [111, 260] on icon "button" at bounding box center [109, 264] width 11 height 11
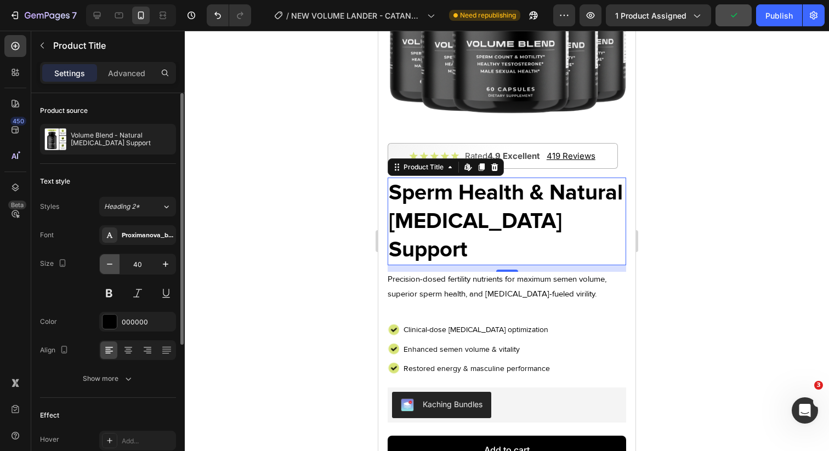
click at [111, 260] on icon "button" at bounding box center [109, 264] width 11 height 11
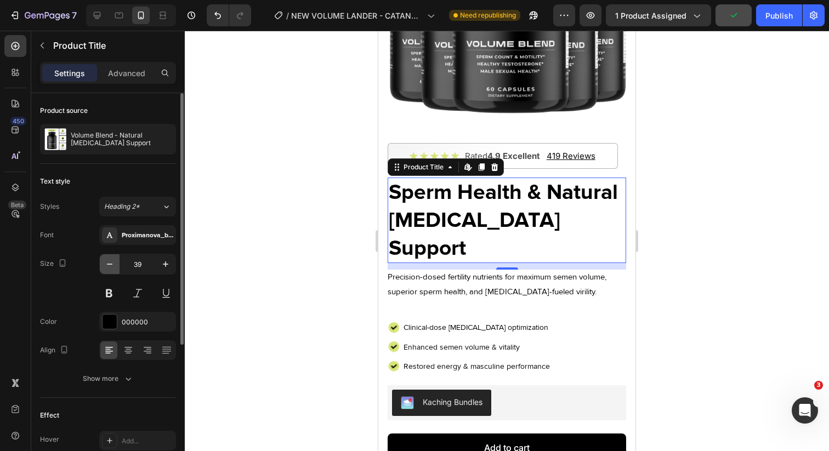
click at [111, 260] on icon "button" at bounding box center [109, 264] width 11 height 11
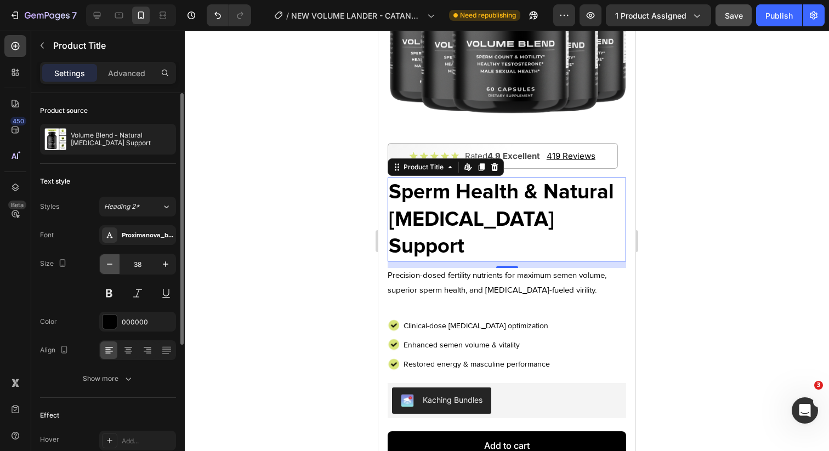
click at [111, 260] on icon "button" at bounding box center [109, 264] width 11 height 11
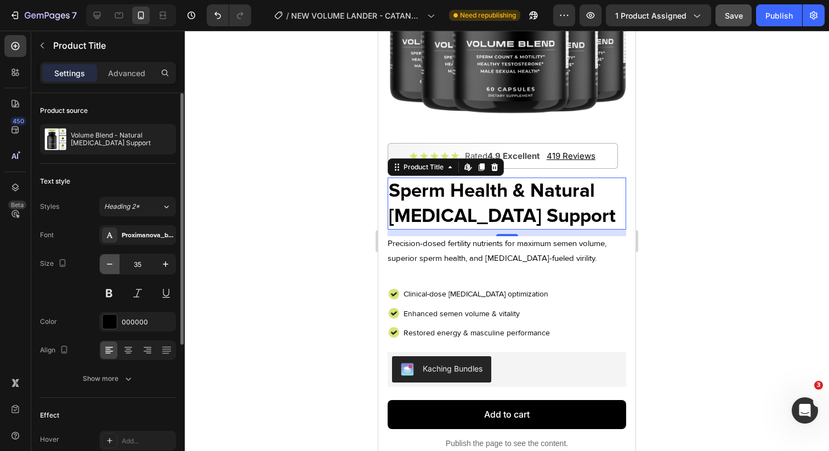
click at [111, 260] on icon "button" at bounding box center [109, 264] width 11 height 11
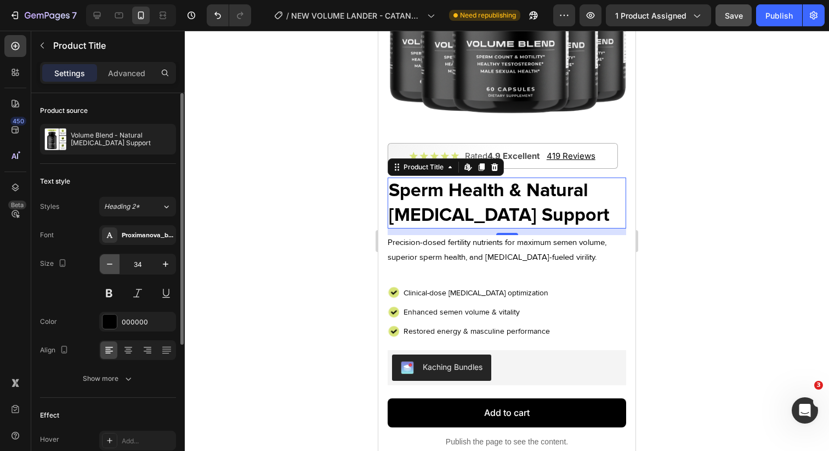
click at [111, 260] on icon "button" at bounding box center [109, 264] width 11 height 11
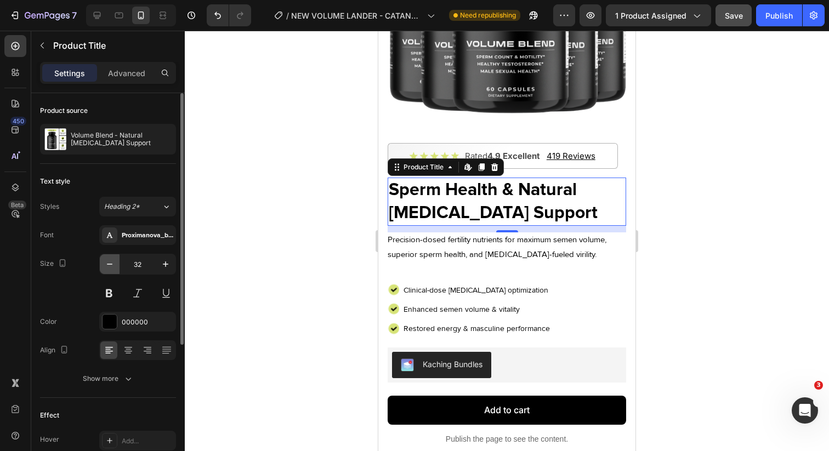
click at [111, 260] on icon "button" at bounding box center [109, 264] width 11 height 11
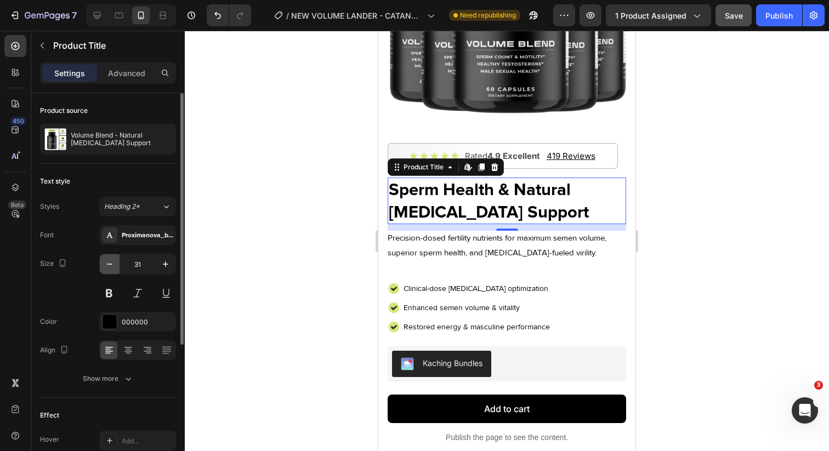
click at [111, 260] on icon "button" at bounding box center [109, 264] width 11 height 11
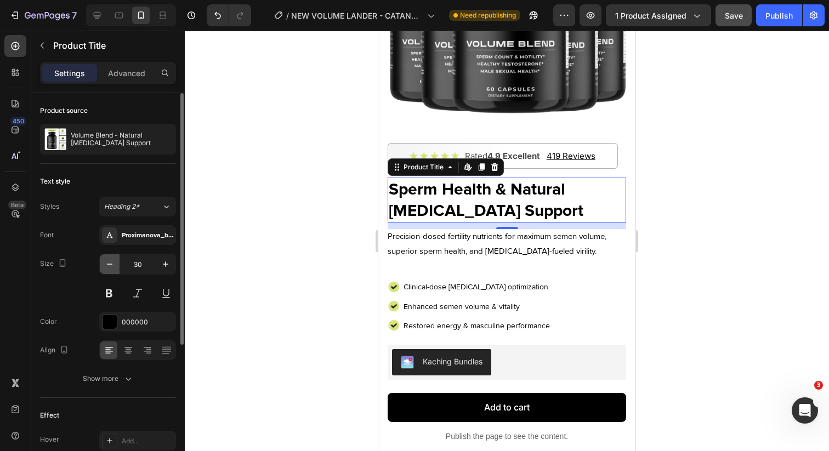
click at [111, 260] on icon "button" at bounding box center [109, 264] width 11 height 11
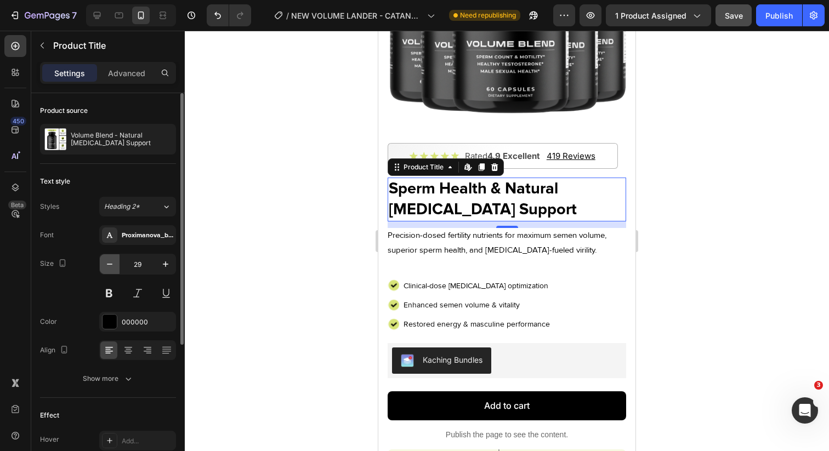
click at [111, 260] on icon "button" at bounding box center [109, 264] width 11 height 11
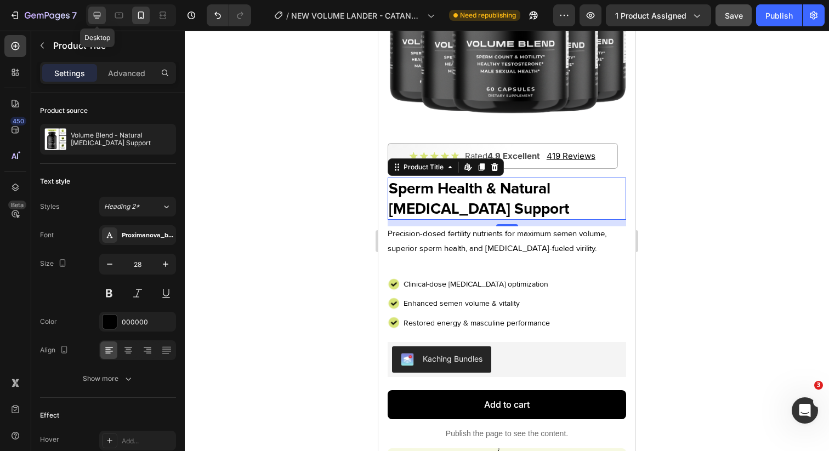
click at [101, 21] on div at bounding box center [97, 16] width 18 height 18
type input "46"
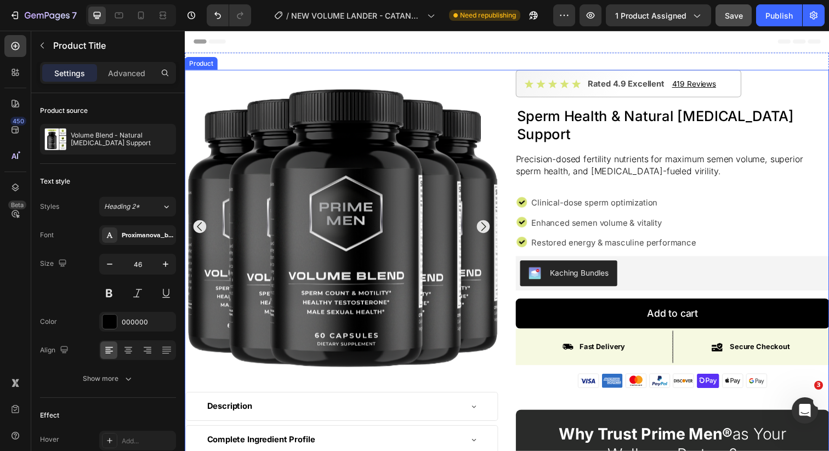
click at [558, 120] on h2 "Sperm Health & Natural [MEDICAL_DATA] Support" at bounding box center [683, 126] width 320 height 39
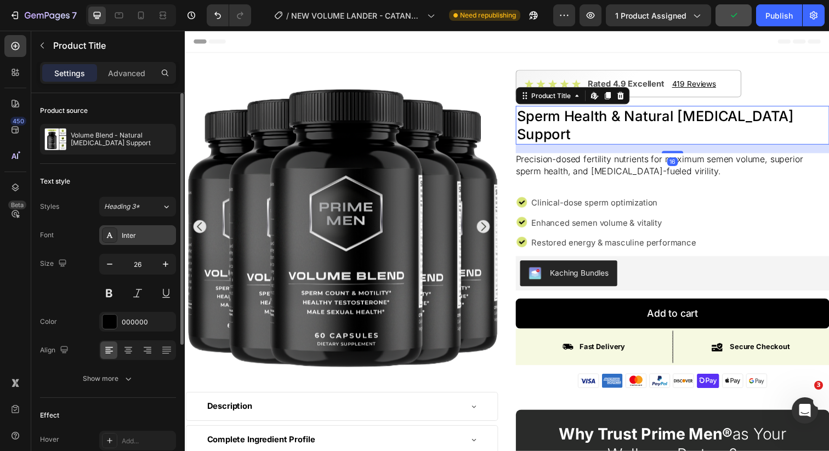
click at [133, 242] on div "Inter" at bounding box center [137, 235] width 77 height 20
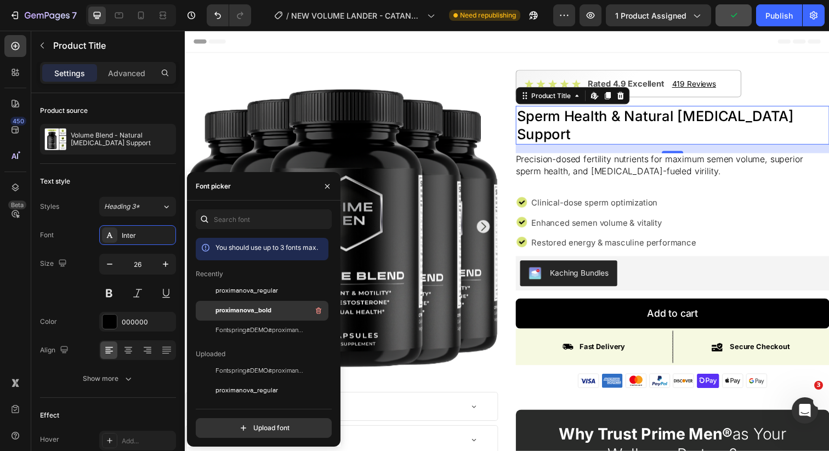
click at [244, 308] on span "proximanova_bold" at bounding box center [244, 311] width 56 height 10
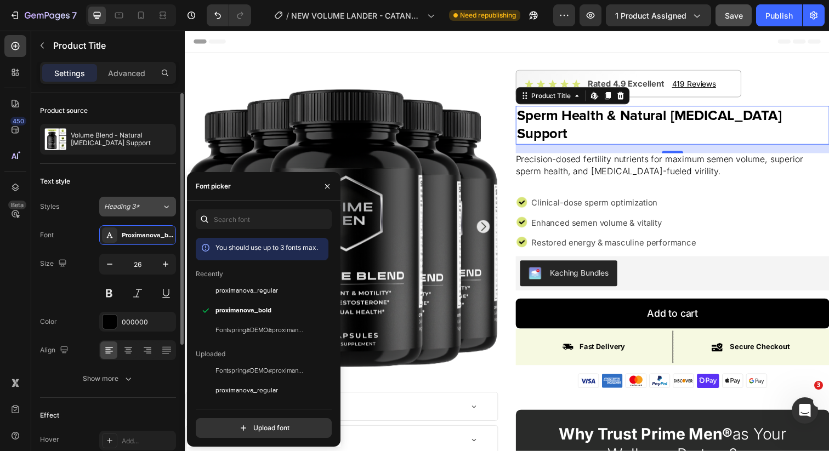
click at [148, 211] on div "Heading 3*" at bounding box center [126, 207] width 44 height 10
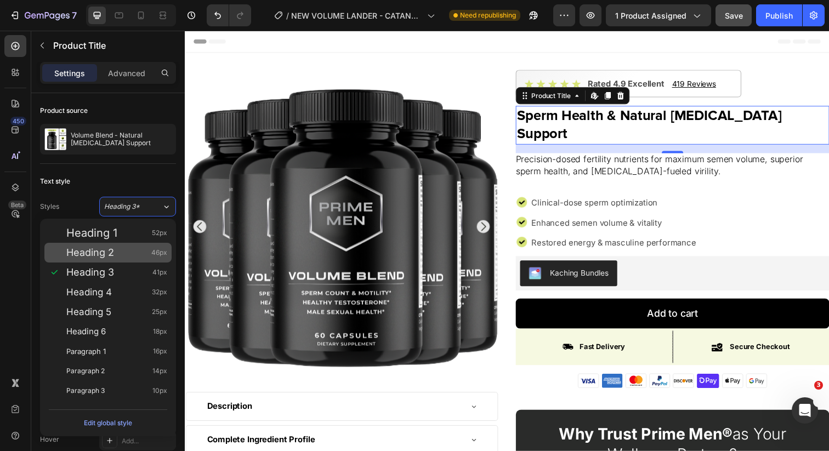
click at [140, 250] on div "Heading 2 46px" at bounding box center [116, 252] width 101 height 11
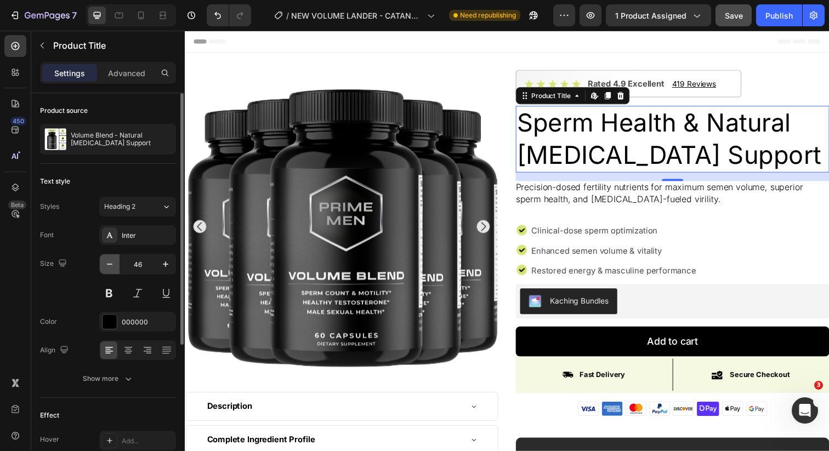
click at [110, 260] on icon "button" at bounding box center [109, 264] width 11 height 11
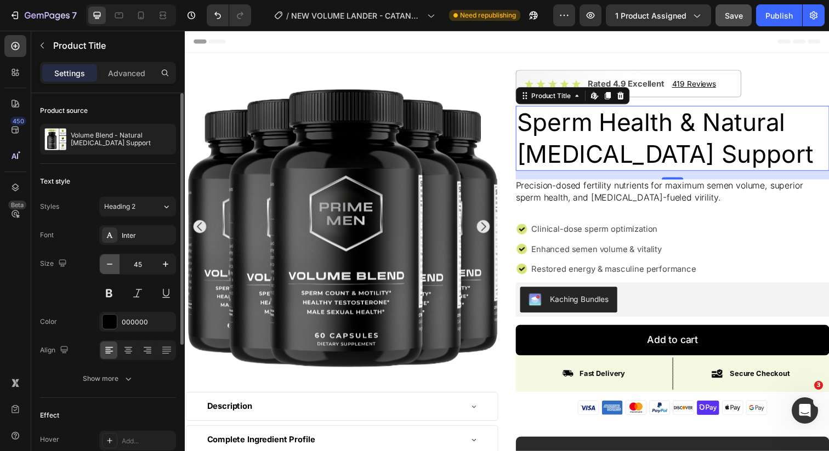
click at [110, 260] on icon "button" at bounding box center [109, 264] width 11 height 11
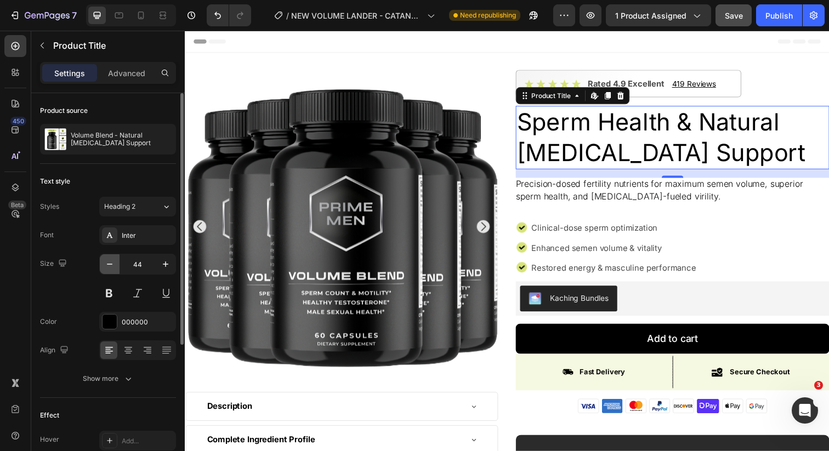
click at [110, 260] on icon "button" at bounding box center [109, 264] width 11 height 11
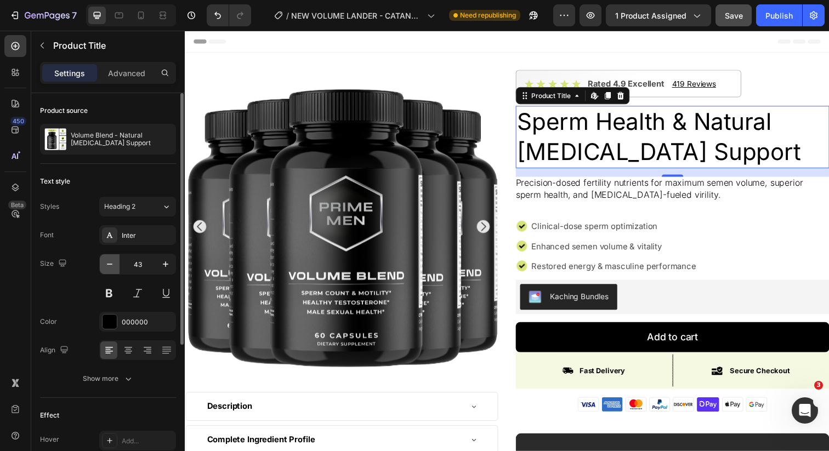
click at [110, 260] on icon "button" at bounding box center [109, 264] width 11 height 11
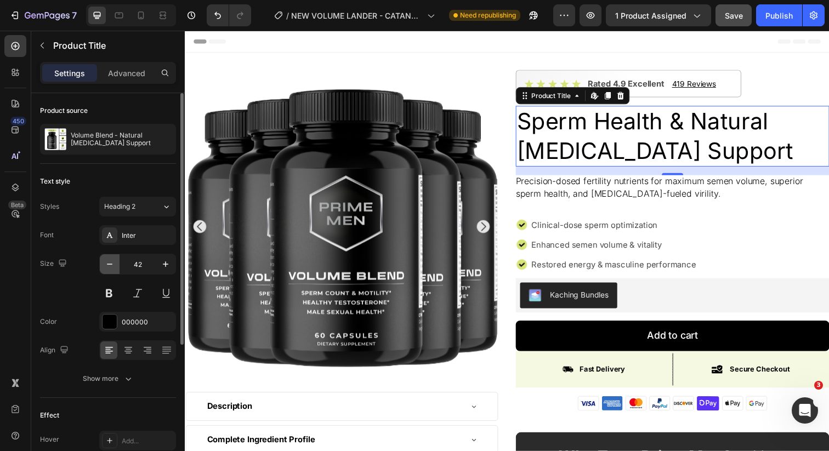
click at [110, 260] on icon "button" at bounding box center [109, 264] width 11 height 11
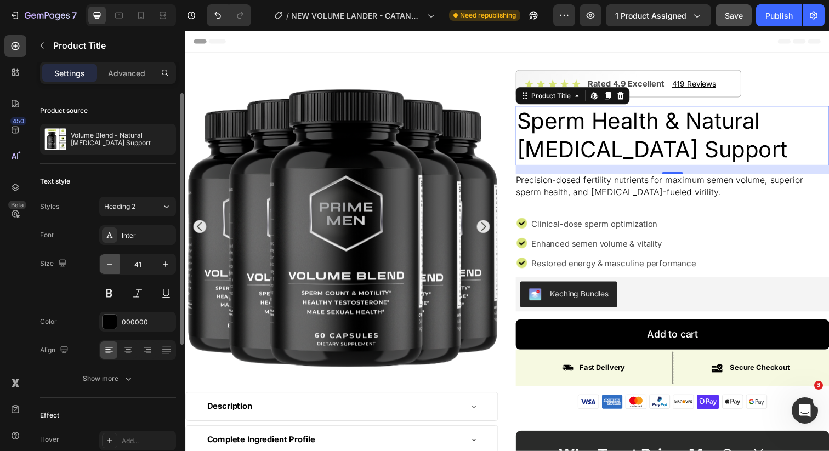
click at [110, 260] on icon "button" at bounding box center [109, 264] width 11 height 11
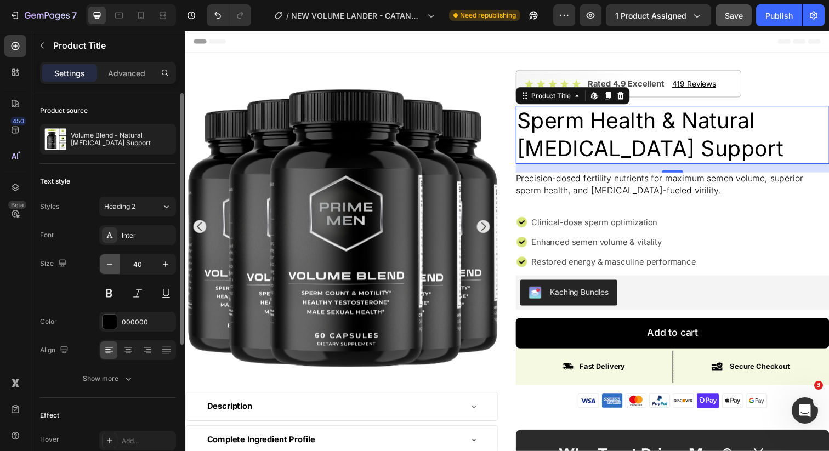
click at [110, 260] on icon "button" at bounding box center [109, 264] width 11 height 11
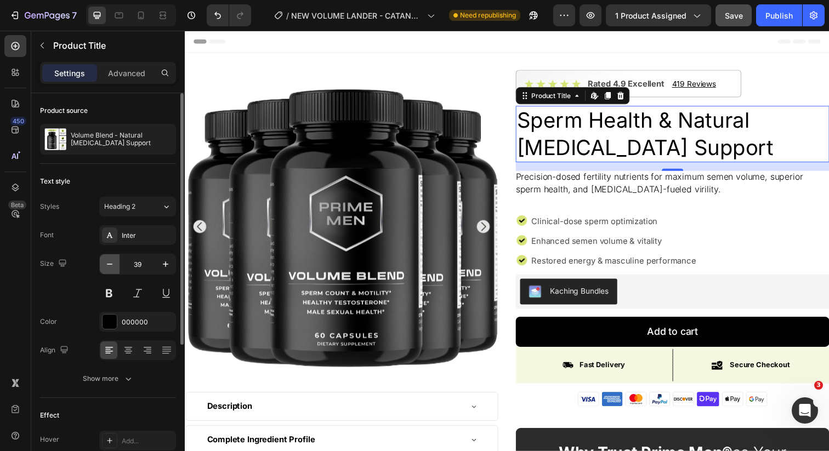
click at [110, 260] on icon "button" at bounding box center [109, 264] width 11 height 11
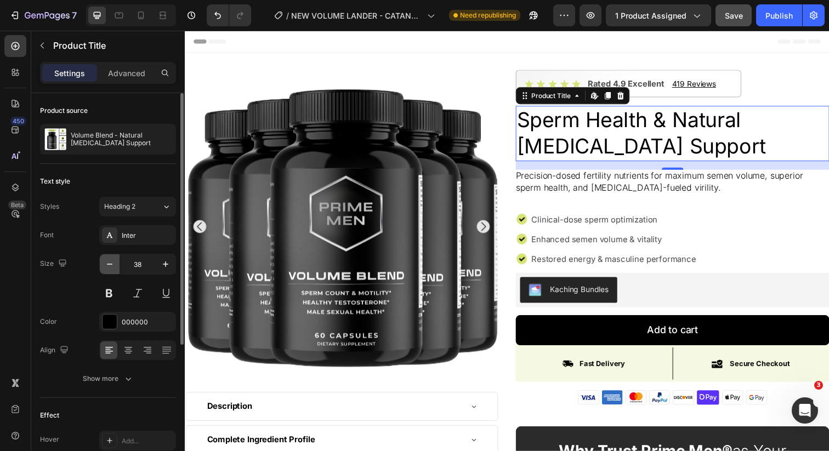
click at [110, 260] on icon "button" at bounding box center [109, 264] width 11 height 11
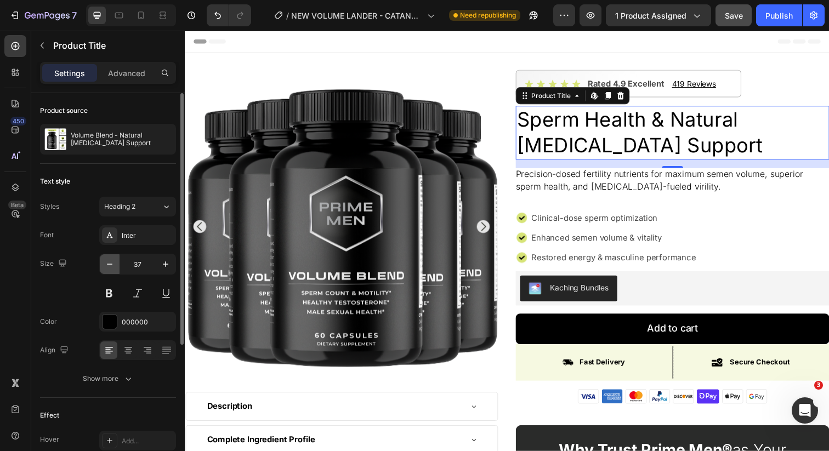
click at [110, 260] on icon "button" at bounding box center [109, 264] width 11 height 11
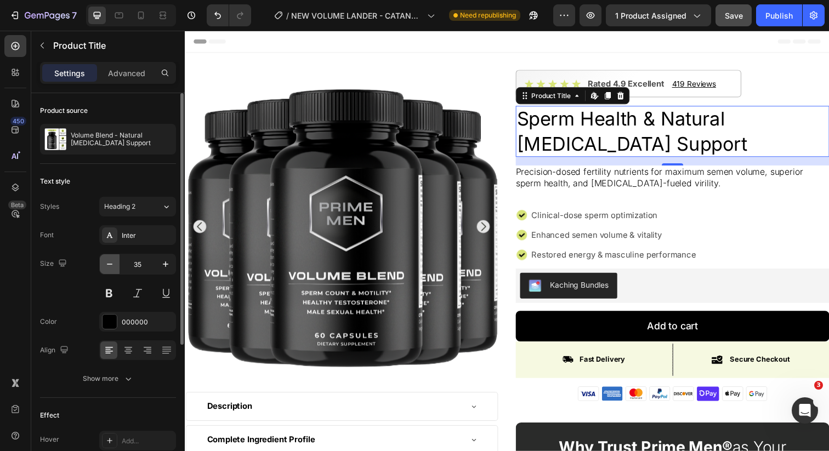
click at [110, 260] on icon "button" at bounding box center [109, 264] width 11 height 11
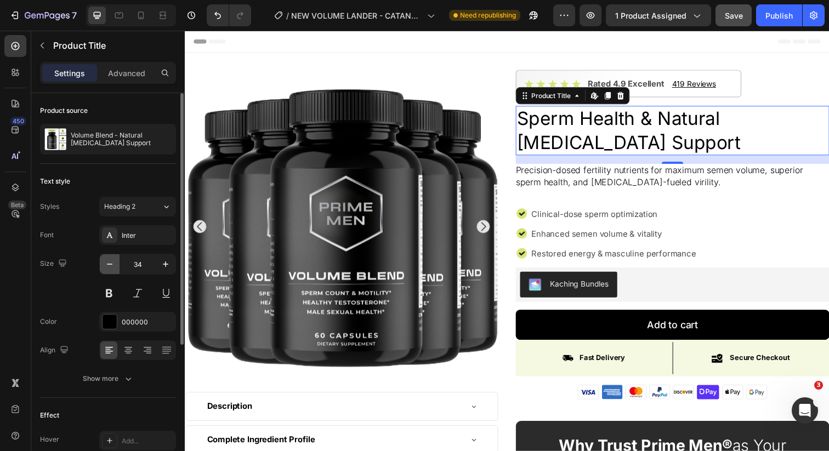
click at [110, 260] on icon "button" at bounding box center [109, 264] width 11 height 11
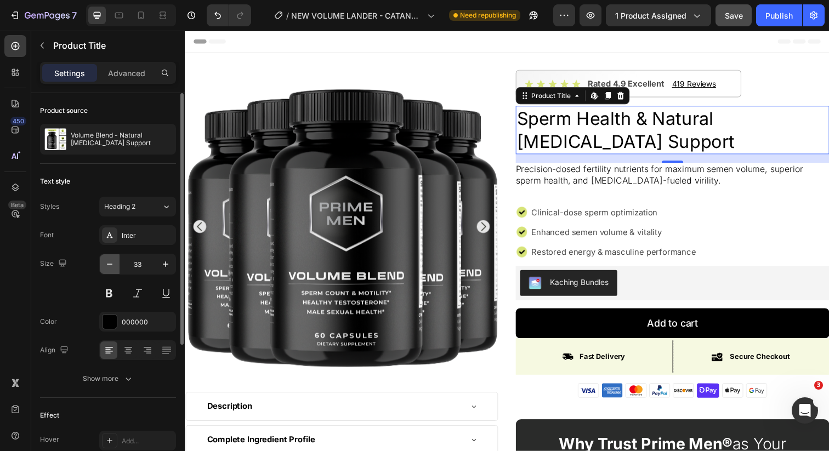
click at [110, 260] on icon "button" at bounding box center [109, 264] width 11 height 11
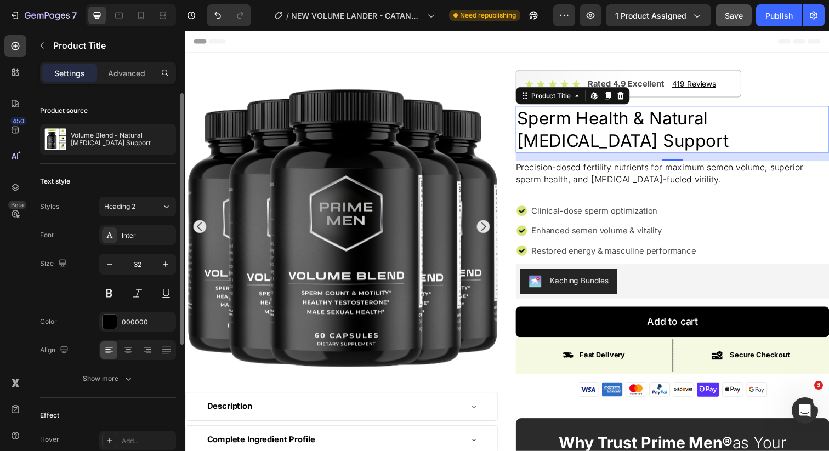
click at [137, 221] on div "Styles Heading 2 Font Inter Size 32 Color 000000 Align Show more" at bounding box center [108, 293] width 136 height 192
click at [135, 228] on div "Inter" at bounding box center [137, 235] width 77 height 20
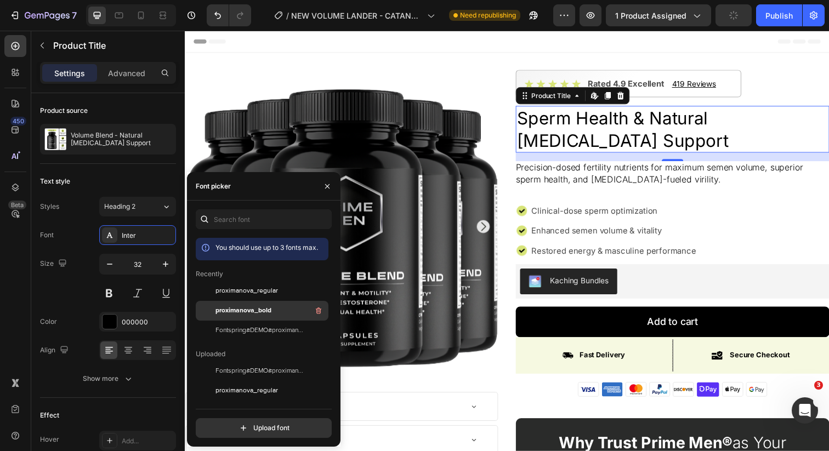
click at [229, 307] on span "proximanova_bold" at bounding box center [244, 311] width 56 height 10
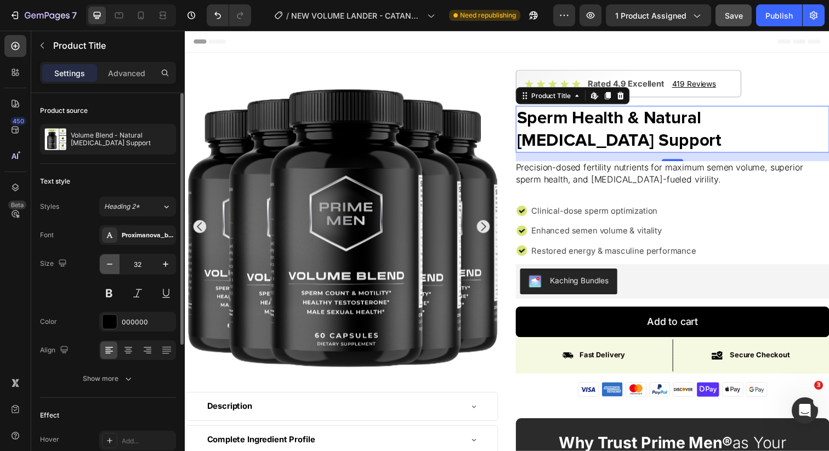
click at [111, 264] on icon "button" at bounding box center [109, 264] width 5 height 1
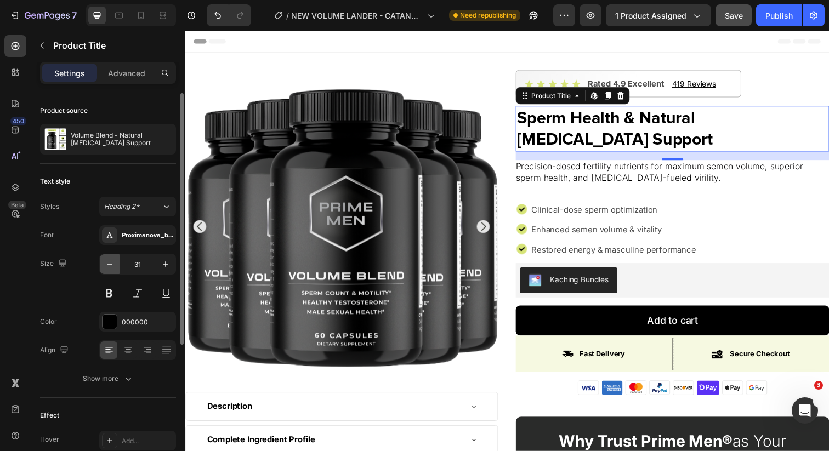
click at [111, 264] on icon "button" at bounding box center [109, 264] width 5 height 1
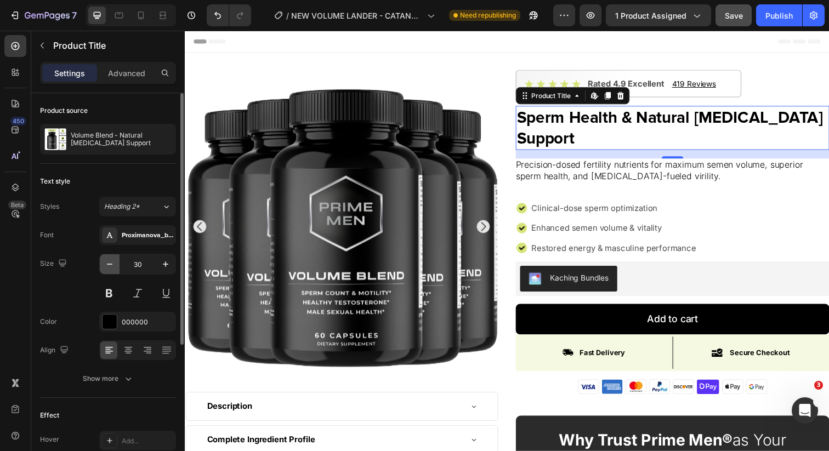
click at [111, 264] on icon "button" at bounding box center [109, 264] width 5 height 1
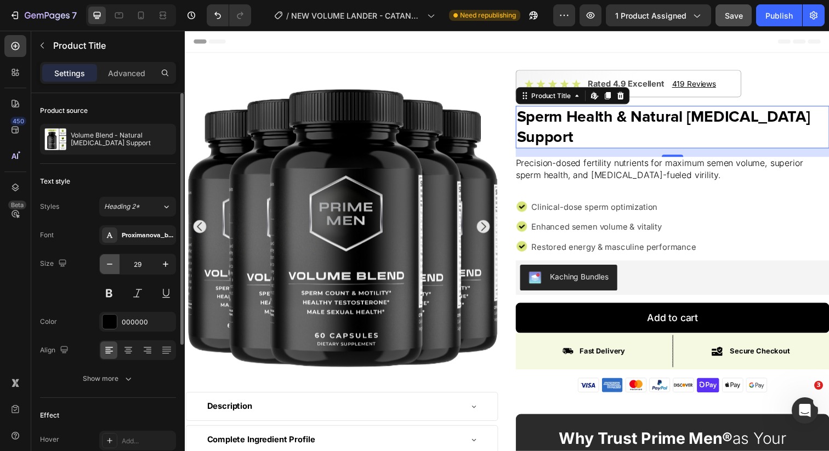
click at [111, 264] on icon "button" at bounding box center [109, 264] width 5 height 1
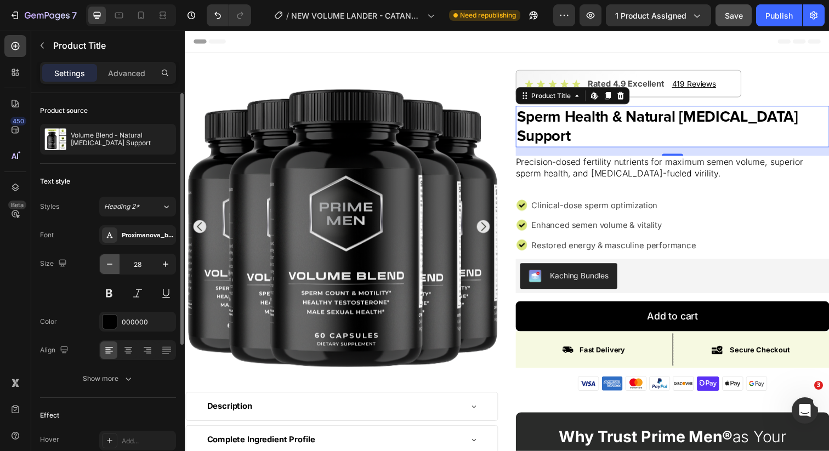
click at [111, 264] on icon "button" at bounding box center [109, 264] width 5 height 1
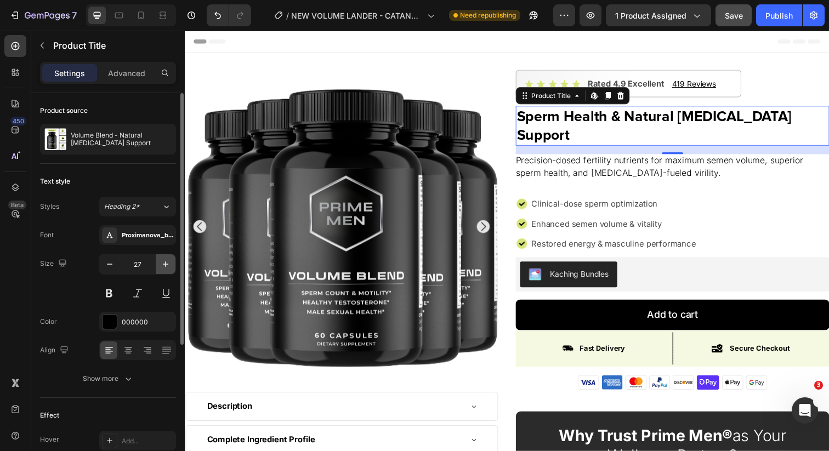
click at [160, 264] on icon "button" at bounding box center [165, 264] width 11 height 11
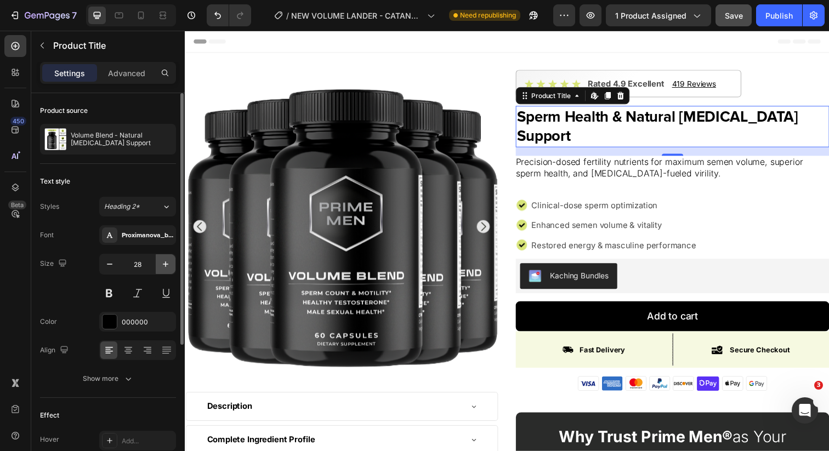
click at [160, 264] on icon "button" at bounding box center [165, 264] width 11 height 11
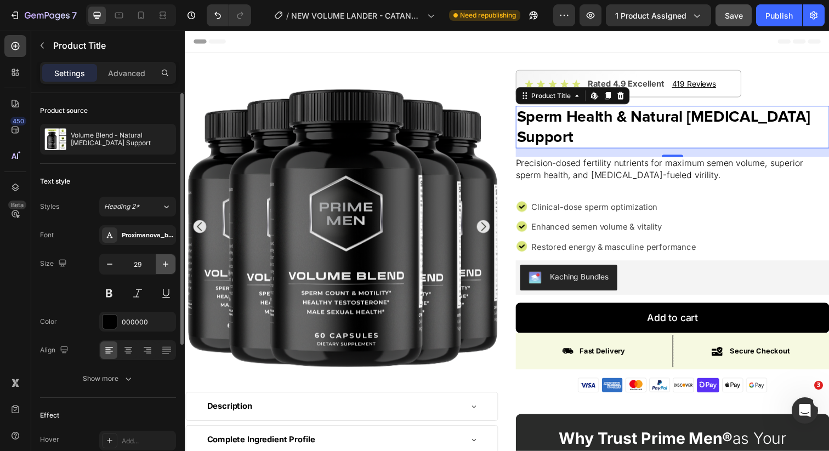
type input "30"
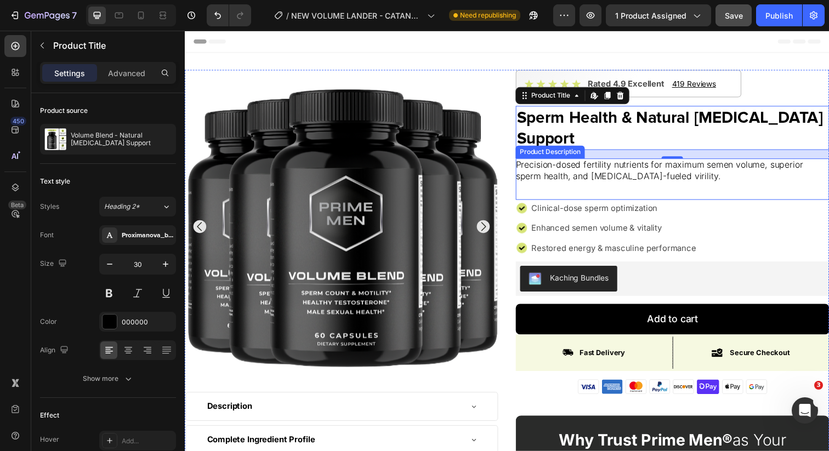
click at [546, 170] on p "Precision-dosed fertility nutrients for maximum semen volume, superior sperm he…" at bounding box center [669, 173] width 293 height 23
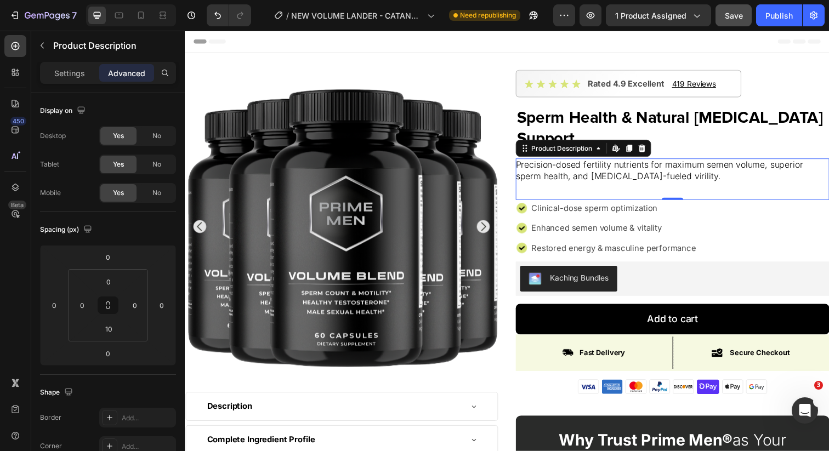
click at [87, 82] on div "Settings Advanced" at bounding box center [108, 73] width 136 height 22
click at [81, 76] on p "Settings" at bounding box center [69, 73] width 31 height 12
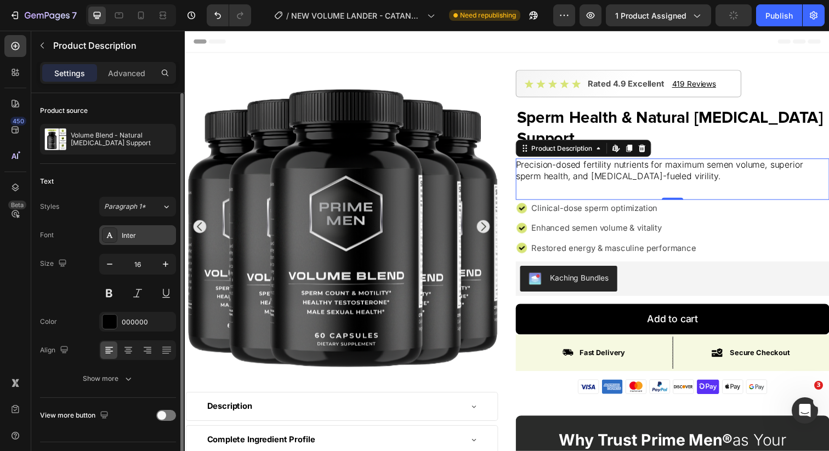
click at [156, 235] on div "Inter" at bounding box center [148, 236] width 52 height 10
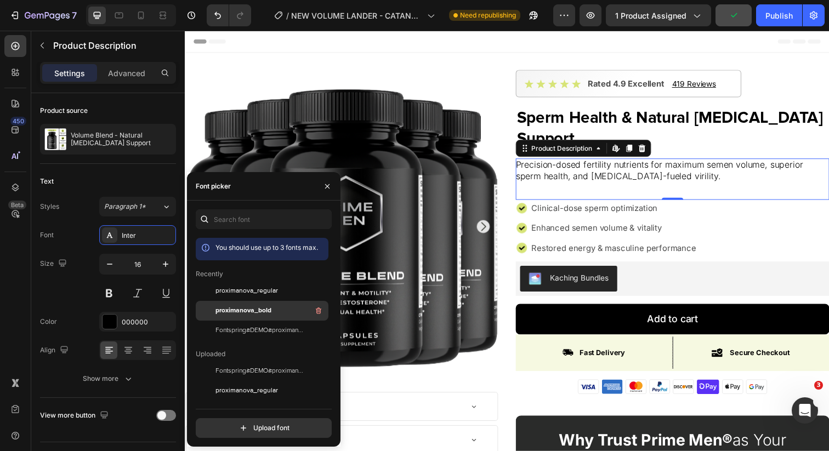
click at [247, 311] on span "proximanova_bold" at bounding box center [244, 311] width 56 height 10
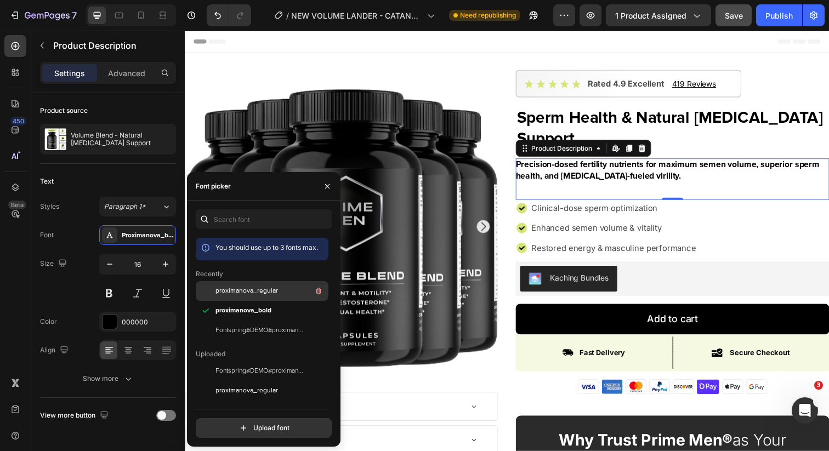
click at [247, 295] on span "proximanova_regular" at bounding box center [247, 291] width 63 height 10
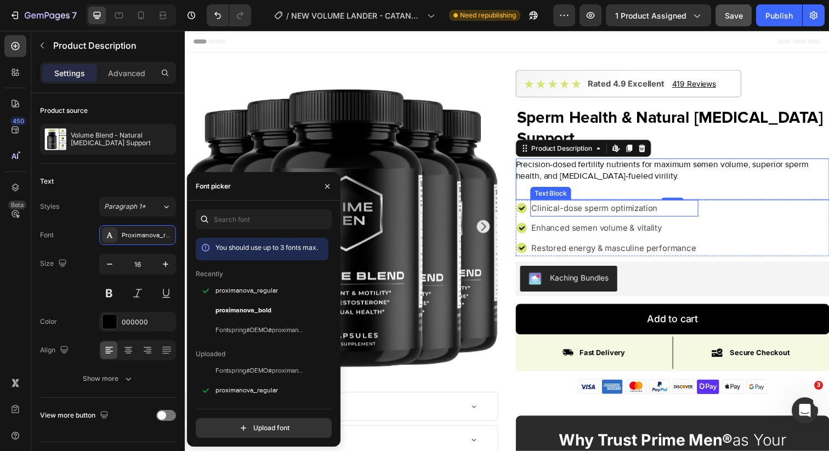
click at [565, 214] on p "Clinical-dose sperm optimization" at bounding box center [622, 212] width 169 height 15
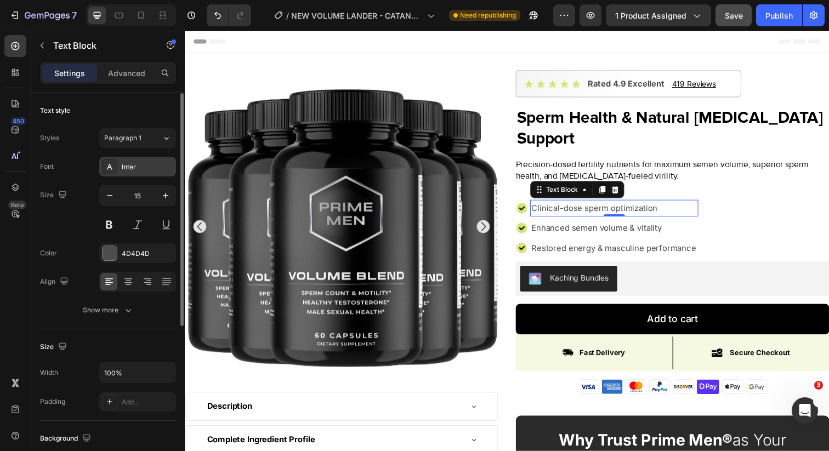
click at [128, 173] on div "Inter" at bounding box center [137, 167] width 77 height 20
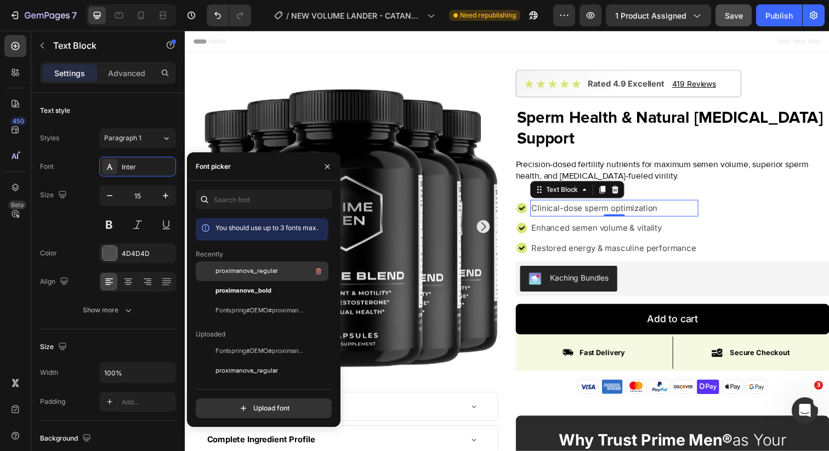
click at [237, 266] on div "proximanova_regular" at bounding box center [271, 271] width 111 height 13
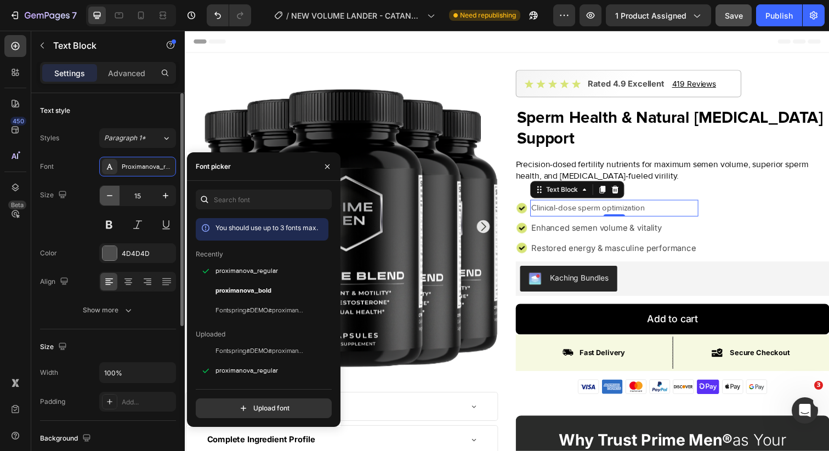
click at [112, 195] on icon "button" at bounding box center [109, 195] width 11 height 11
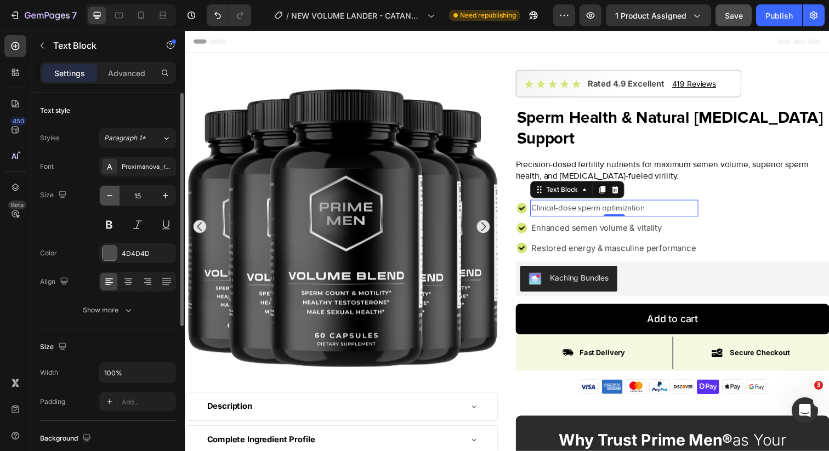
type input "14"
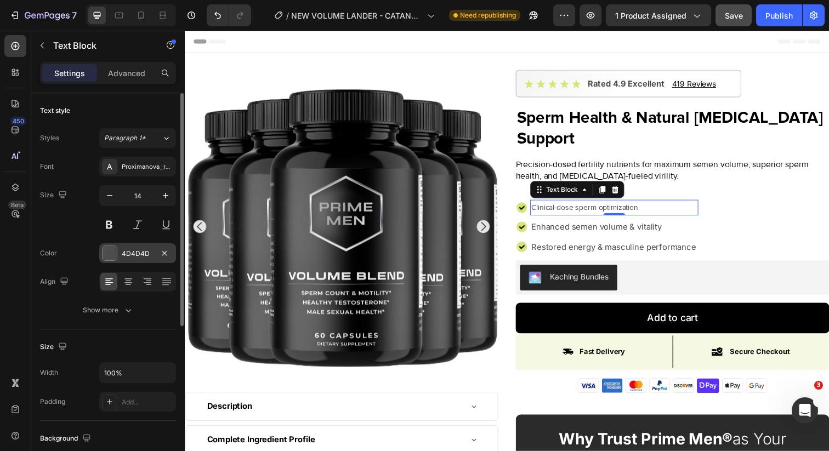
click at [144, 252] on div "4D4D4D" at bounding box center [138, 254] width 32 height 10
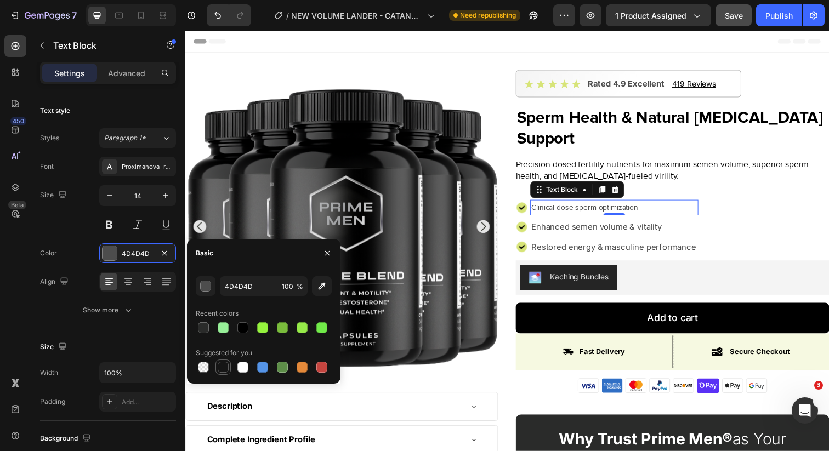
click at [222, 362] on div at bounding box center [223, 367] width 11 height 11
type input "151515"
click at [543, 234] on div "Image" at bounding box center [537, 239] width 28 height 13
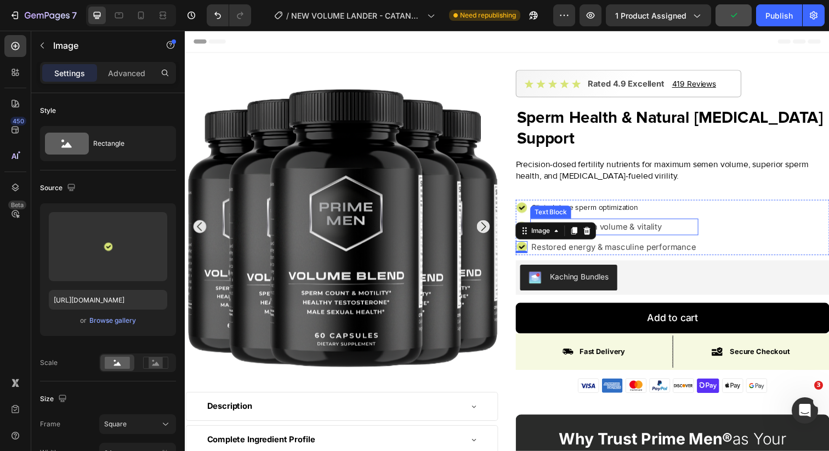
click at [618, 234] on p "Enhanced semen volume & vitality" at bounding box center [622, 231] width 169 height 15
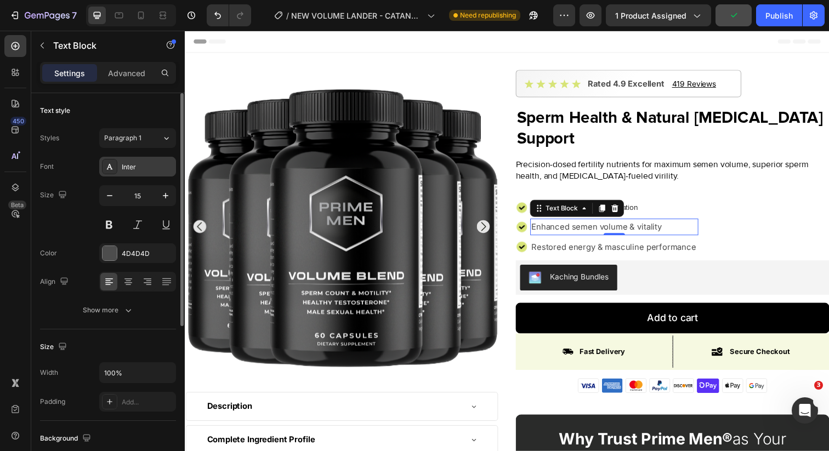
click at [135, 174] on div "Inter" at bounding box center [137, 167] width 77 height 20
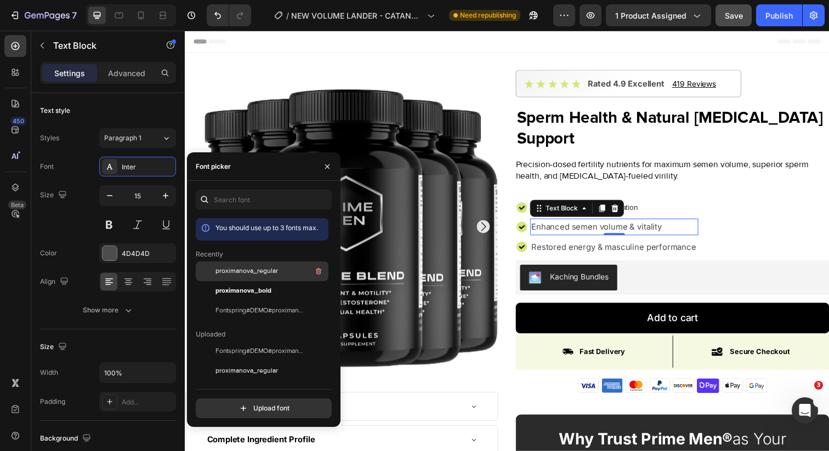
click at [240, 275] on span "proximanova_regular" at bounding box center [247, 272] width 63 height 10
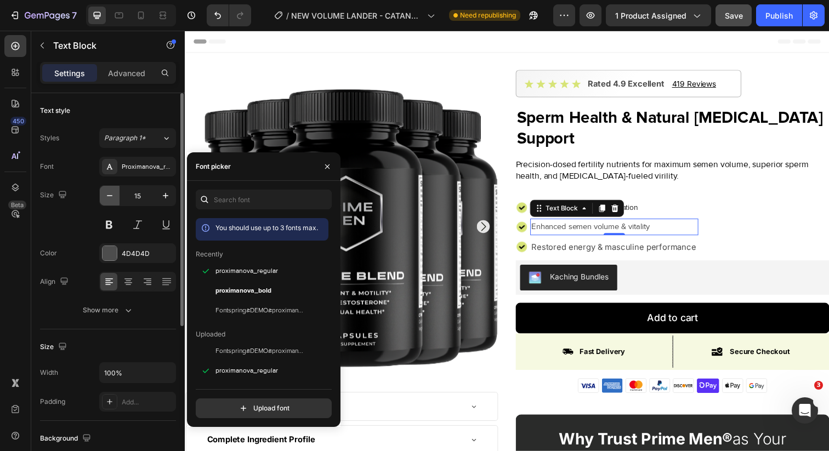
click at [104, 194] on icon "button" at bounding box center [109, 195] width 11 height 11
type input "14"
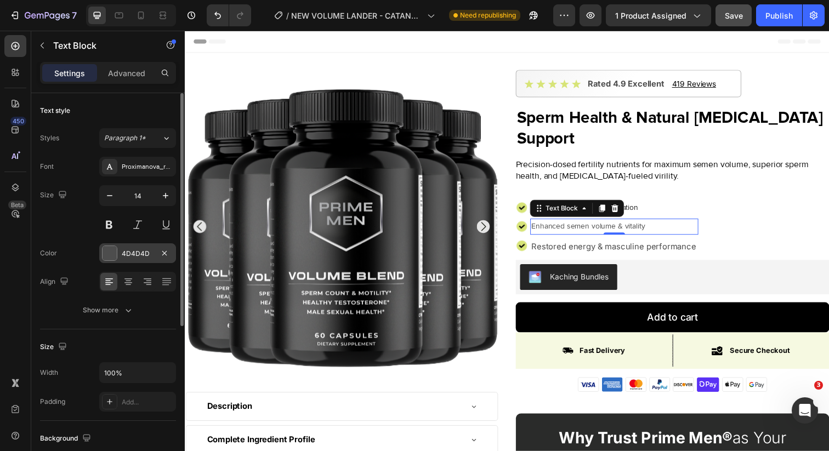
click at [135, 256] on div "4D4D4D" at bounding box center [138, 254] width 32 height 10
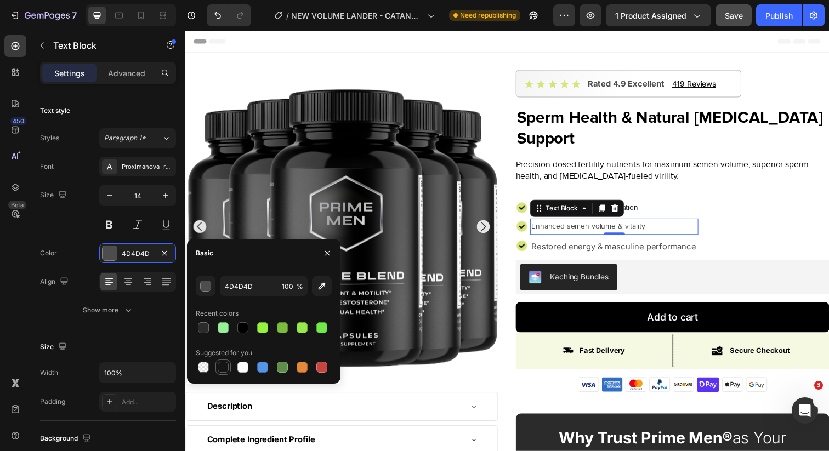
click at [222, 366] on div at bounding box center [223, 367] width 11 height 11
type input "151515"
click at [558, 250] on p "Restored energy & masculine performance" at bounding box center [622, 250] width 169 height 15
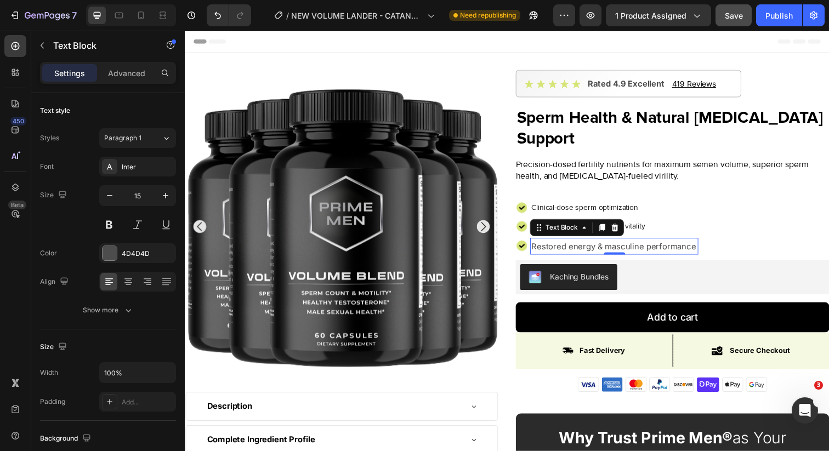
click at [564, 216] on div "Text Block" at bounding box center [558, 216] width 37 height 10
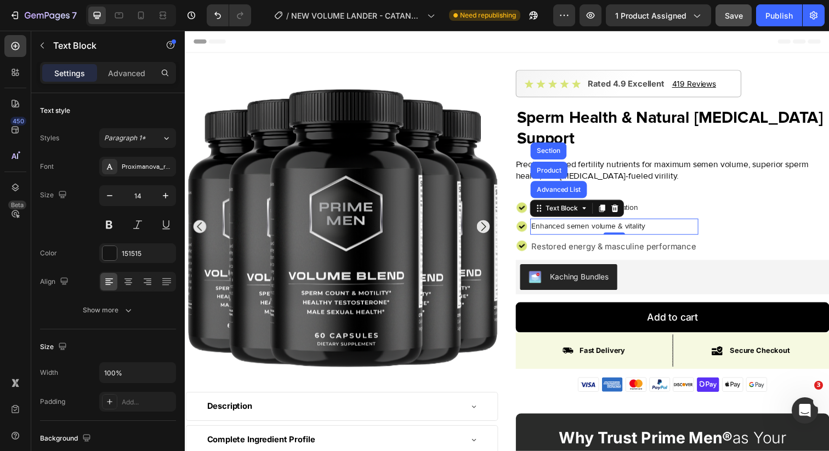
click at [655, 229] on p "Enhanced semen volume & vitality" at bounding box center [622, 231] width 169 height 14
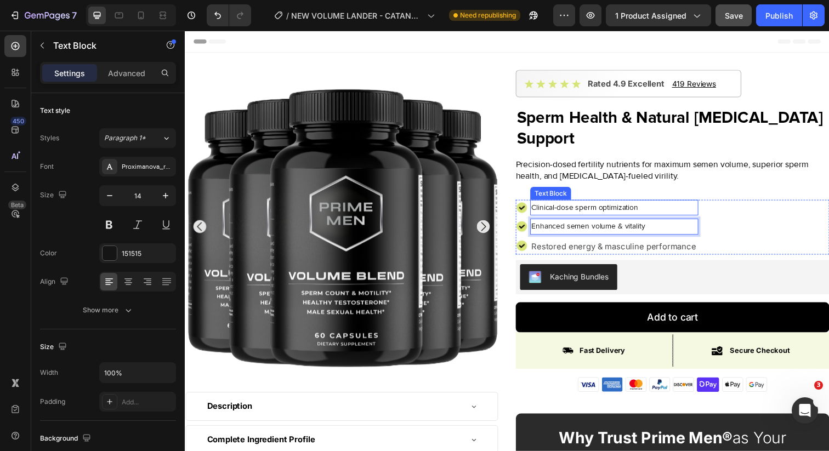
click at [642, 210] on p "Clinical-dose sperm optimization" at bounding box center [622, 212] width 169 height 14
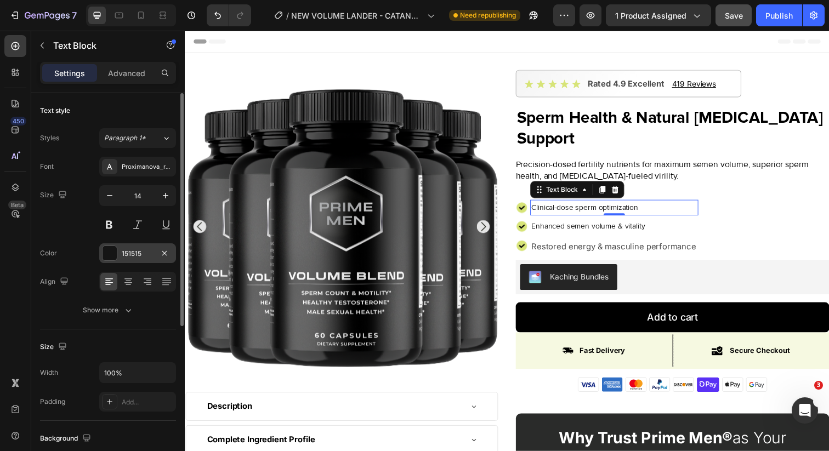
click at [119, 259] on div "151515" at bounding box center [137, 253] width 77 height 20
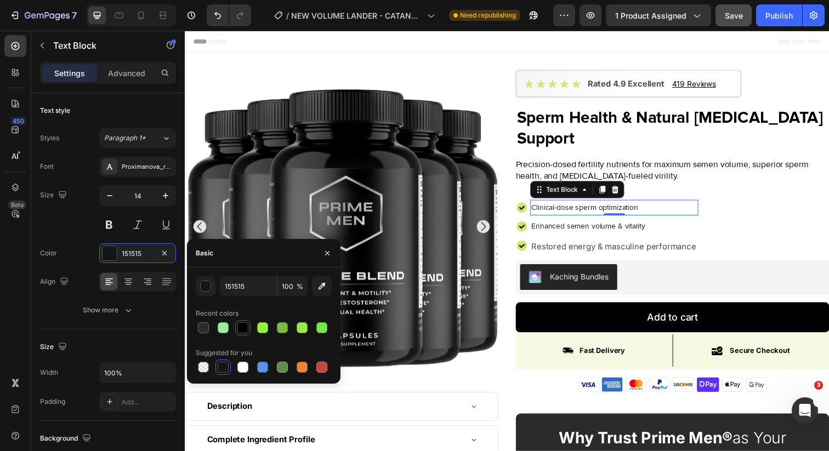
click at [244, 327] on div at bounding box center [242, 327] width 11 height 11
type input "000000"
click at [577, 230] on p "Enhanced semen volume & vitality" at bounding box center [622, 231] width 169 height 14
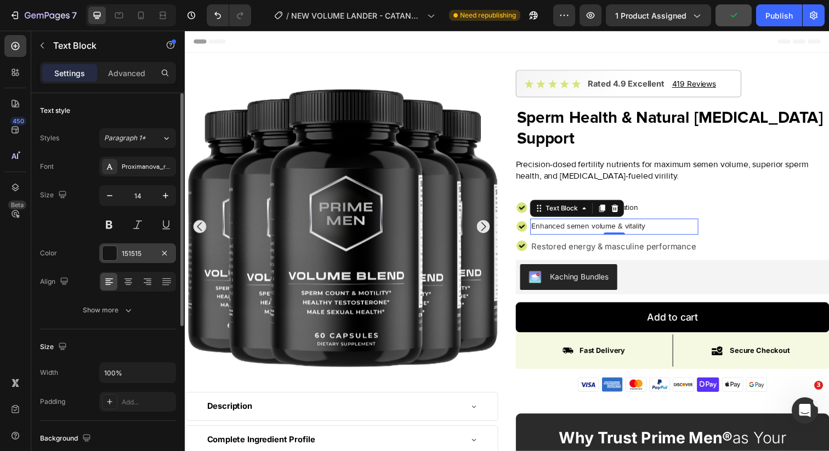
click at [110, 256] on div at bounding box center [110, 253] width 14 height 14
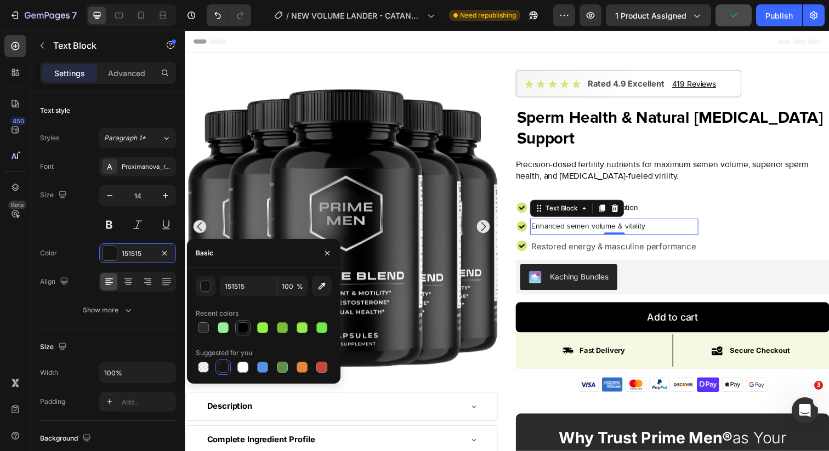
click at [244, 327] on div at bounding box center [242, 327] width 11 height 11
type input "000000"
click at [572, 245] on p "Restored energy & masculine performance" at bounding box center [622, 250] width 169 height 15
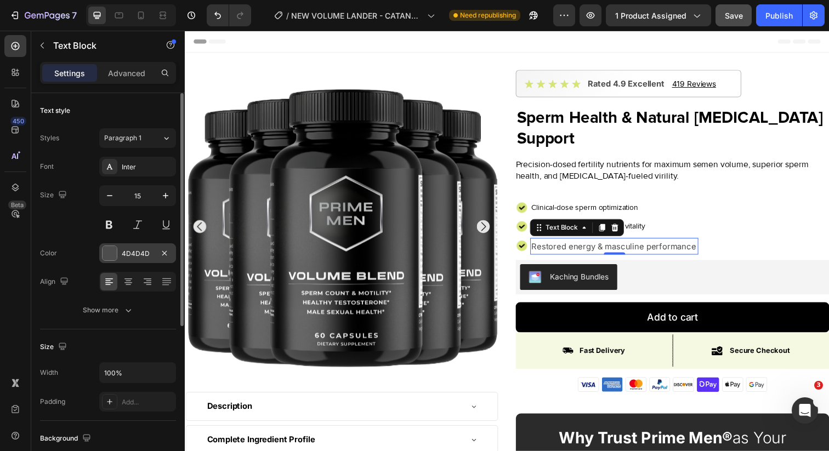
click at [112, 247] on div at bounding box center [110, 253] width 14 height 14
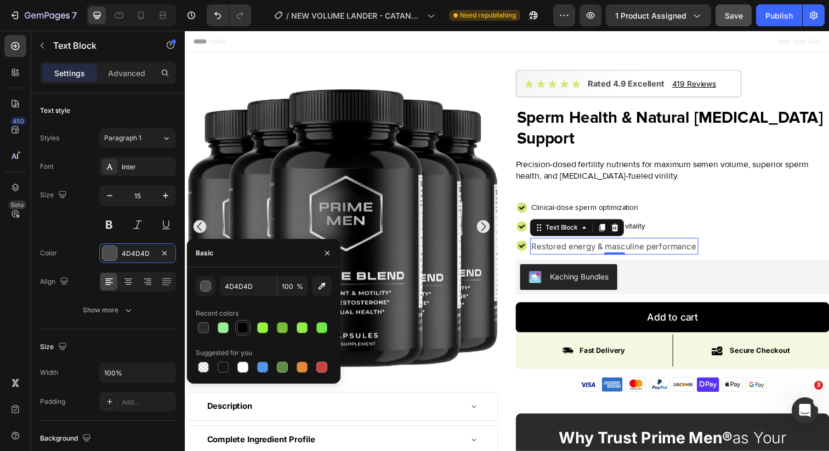
click at [248, 328] on div at bounding box center [242, 327] width 13 height 13
type input "000000"
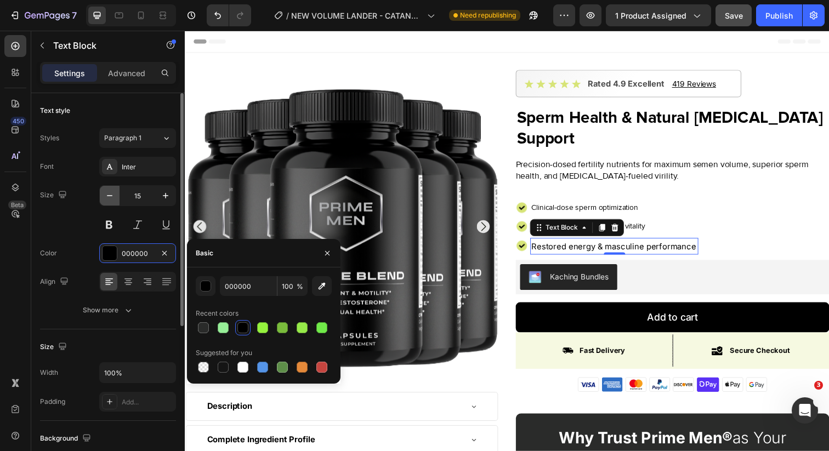
click at [108, 191] on icon "button" at bounding box center [109, 195] width 11 height 11
type input "14"
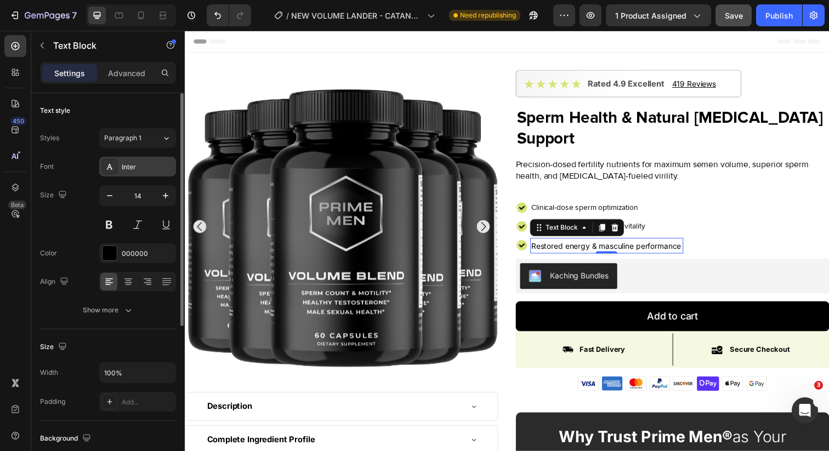
click at [129, 169] on div "Inter" at bounding box center [148, 167] width 52 height 10
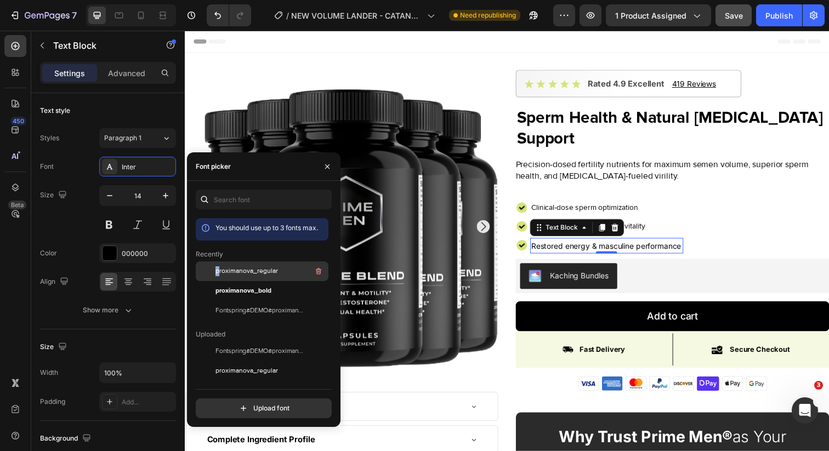
click at [217, 272] on span "proximanova_regular" at bounding box center [247, 272] width 63 height 10
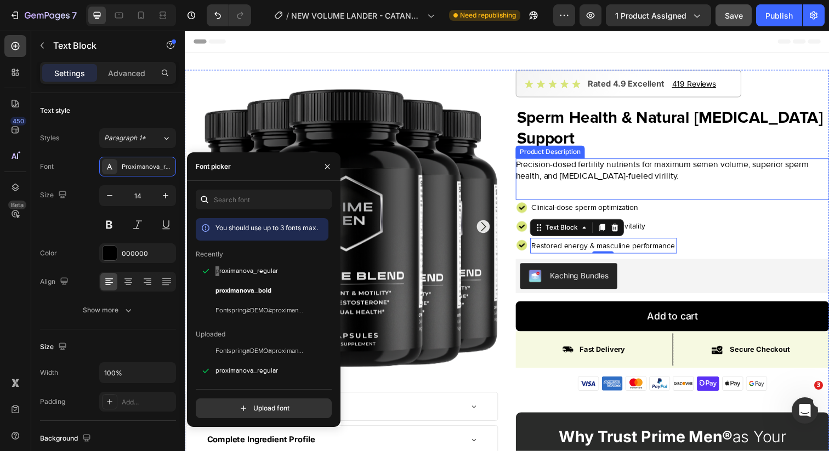
click at [675, 195] on div "Precision-dosed fertility nutrients for maximum semen volume, superior sperm he…" at bounding box center [683, 179] width 320 height 37
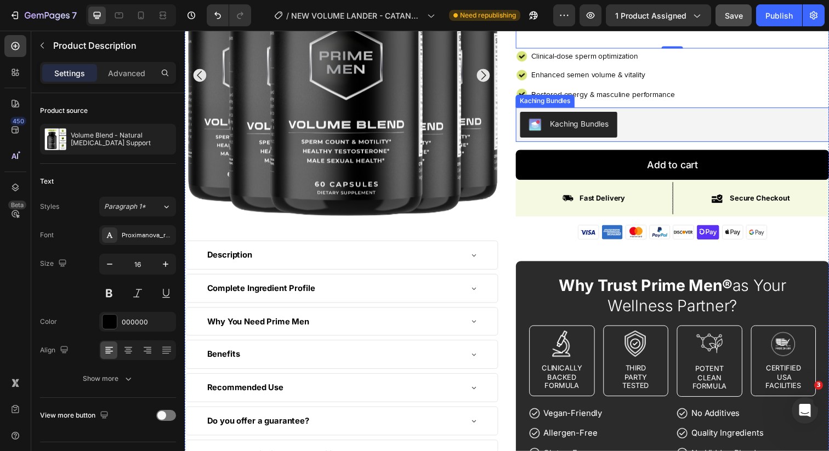
scroll to position [299, 0]
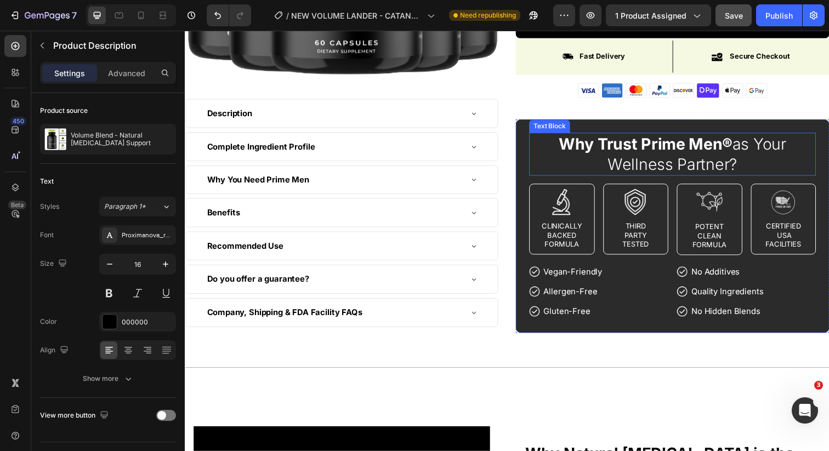
click at [665, 147] on strong "Why Trust Prime Men®" at bounding box center [655, 146] width 177 height 19
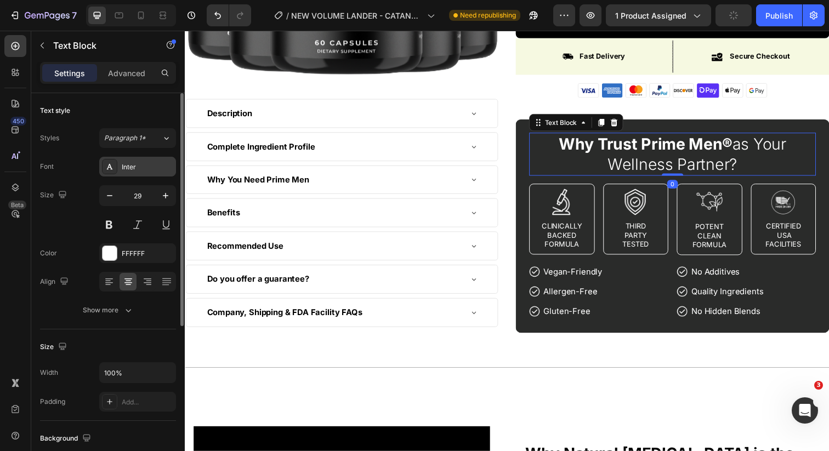
click at [148, 166] on div "Inter" at bounding box center [148, 167] width 52 height 10
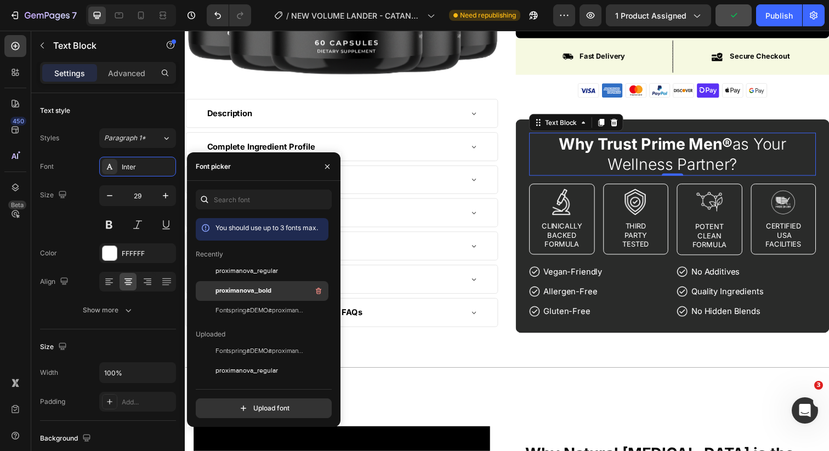
click at [238, 287] on span "proximanova_bold" at bounding box center [244, 291] width 56 height 10
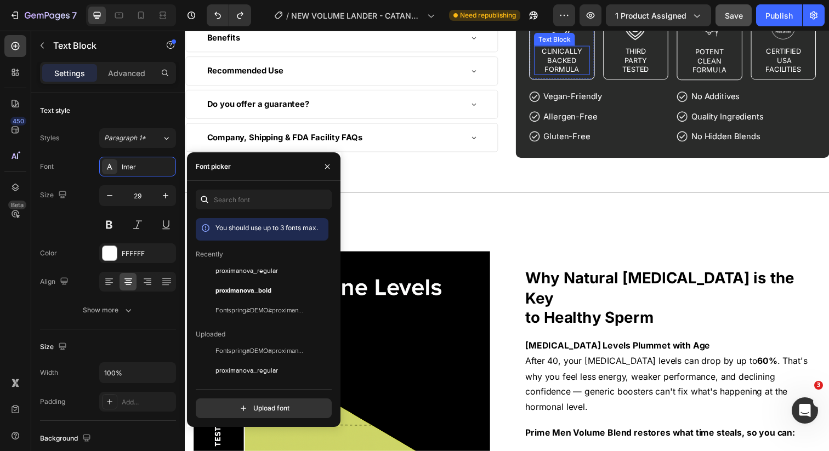
click at [552, 226] on div "Image Why Natural [MEDICAL_DATA] is the Key to Healthy Sperm Heading [MEDICAL_D…" at bounding box center [514, 382] width 658 height 372
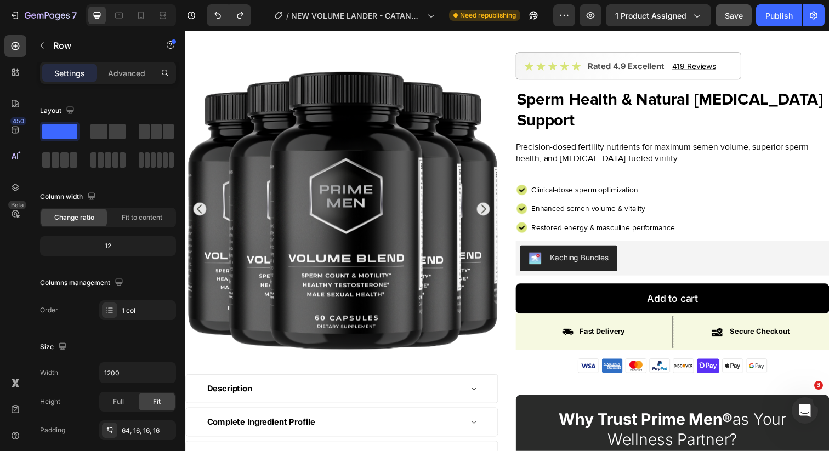
scroll to position [20, 0]
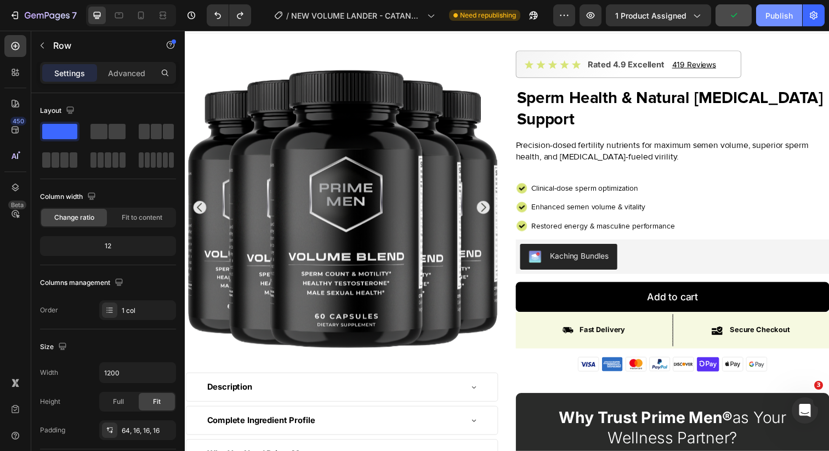
click at [772, 12] on div "Publish" at bounding box center [779, 16] width 27 height 12
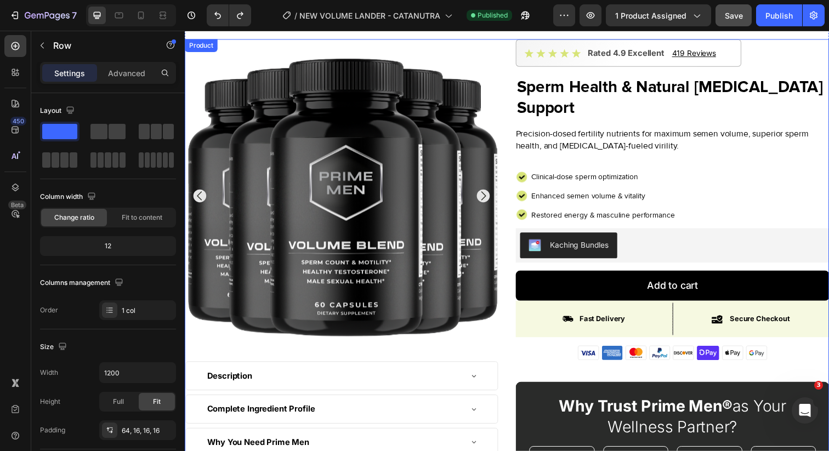
scroll to position [30, 0]
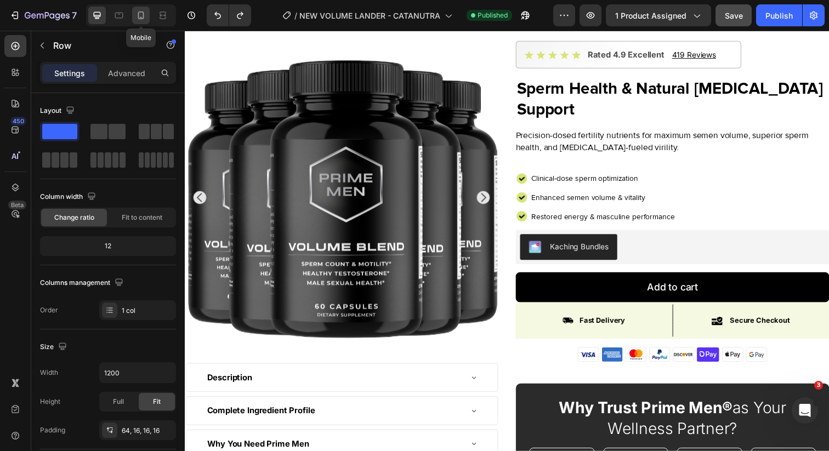
click at [136, 20] on icon at bounding box center [140, 15] width 11 height 11
type input "100%"
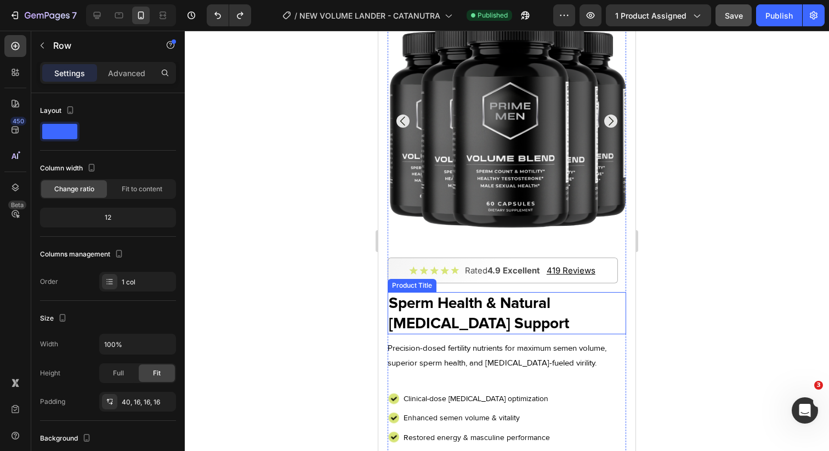
scroll to position [110, 0]
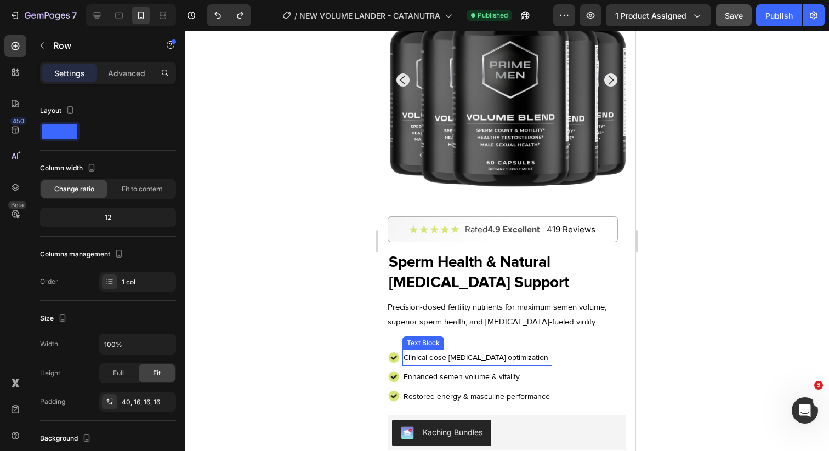
click at [473, 355] on span "Clinical-dose [MEDICAL_DATA] optimization" at bounding box center [476, 357] width 145 height 9
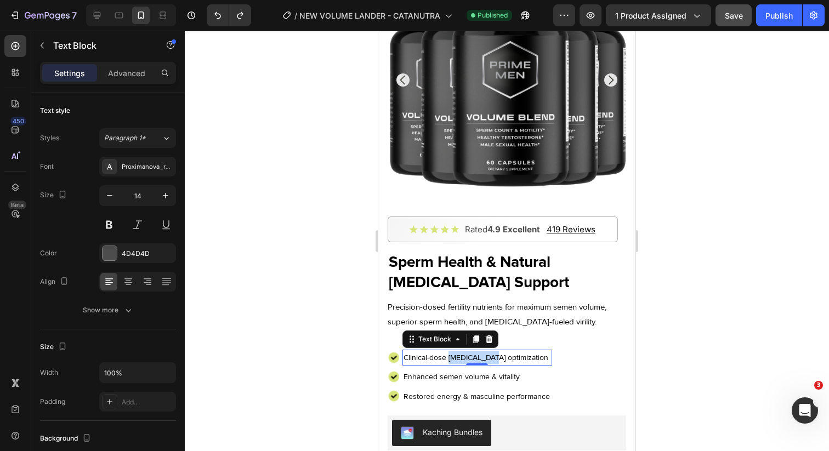
click at [473, 355] on span "Clinical-dose [MEDICAL_DATA] optimization" at bounding box center [476, 357] width 145 height 9
click at [767, 27] on div "7 Version history / NEW VOLUME LANDER - CATANUTRA Published Preview 1 product a…" at bounding box center [414, 15] width 829 height 31
click at [772, 21] on button "Publish" at bounding box center [779, 15] width 46 height 22
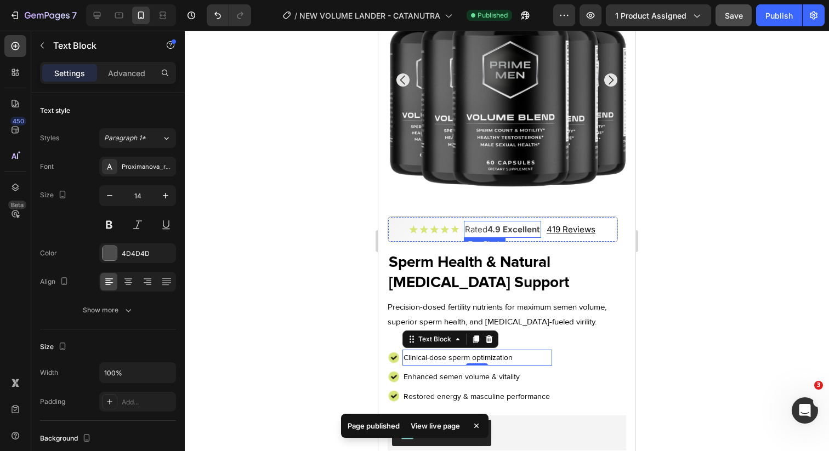
click at [483, 230] on p "Rated 4.9 Excellent" at bounding box center [502, 229] width 75 height 15
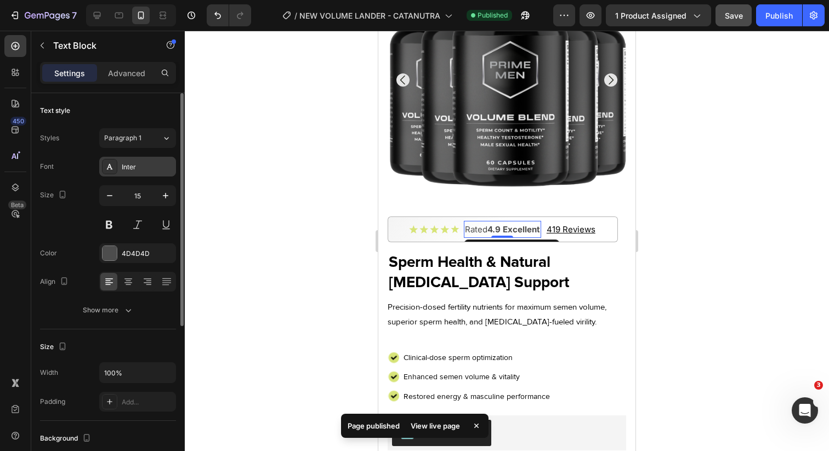
click at [149, 172] on div "Inter" at bounding box center [137, 167] width 77 height 20
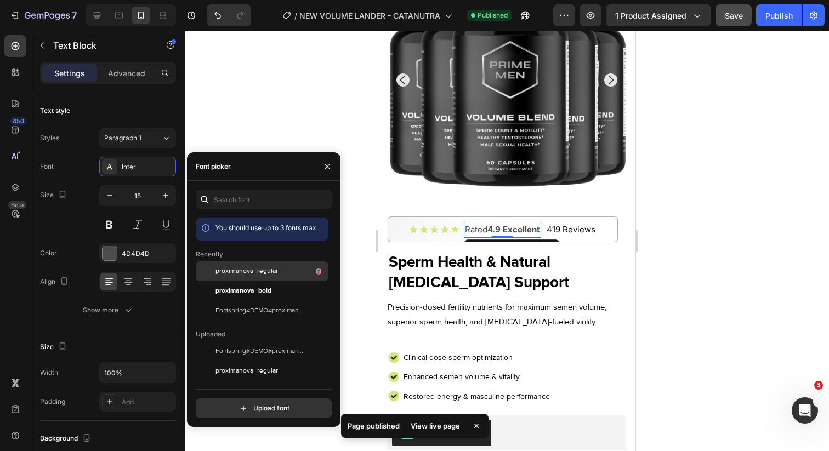
click at [231, 277] on div "proximanova_regular" at bounding box center [271, 271] width 111 height 13
click at [233, 270] on span "proximanova_regular" at bounding box center [247, 272] width 63 height 10
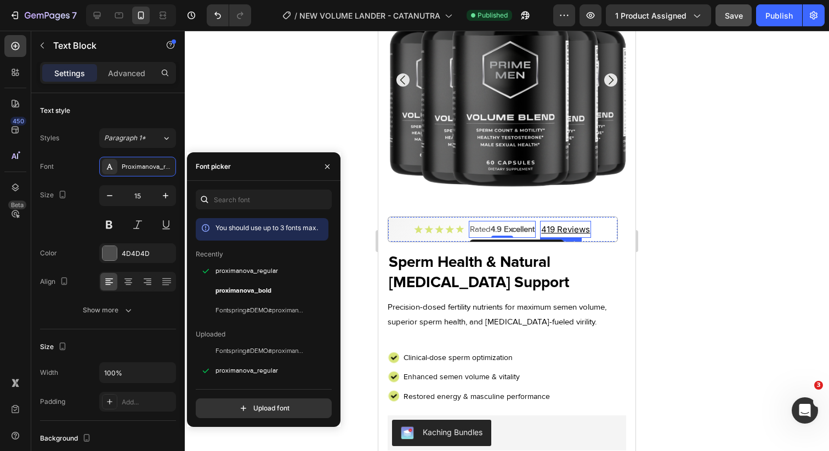
click at [551, 229] on u "419 Reviews" at bounding box center [565, 229] width 49 height 10
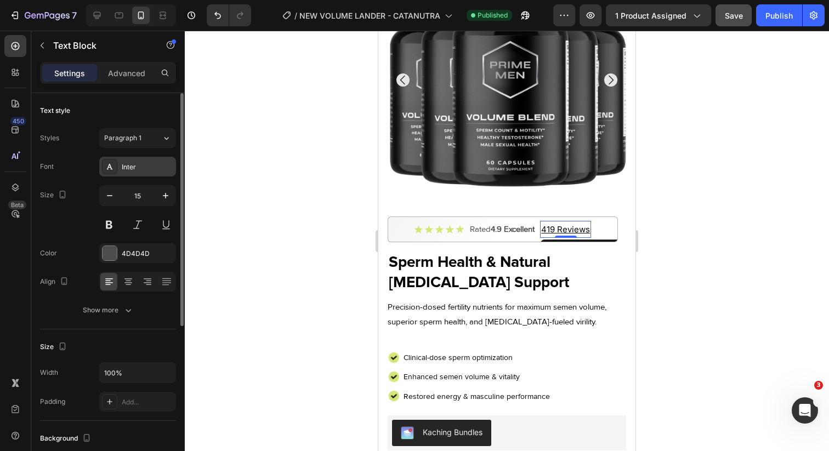
click at [160, 169] on div "Inter" at bounding box center [148, 167] width 52 height 10
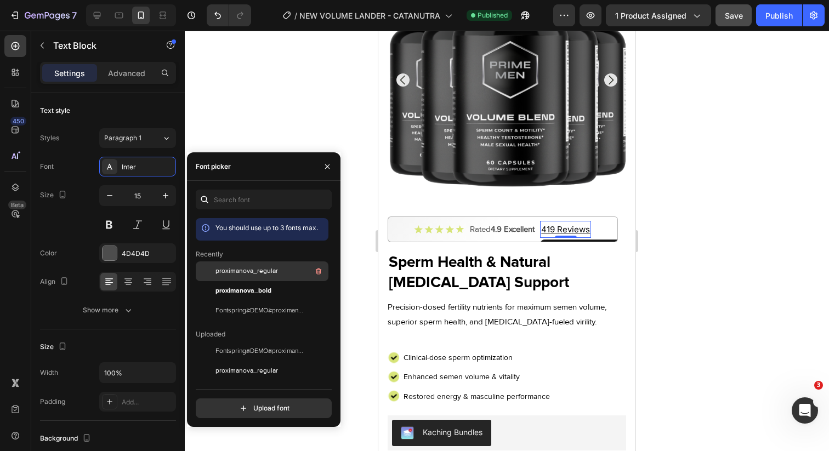
click at [233, 273] on span "proximanova_regular" at bounding box center [247, 272] width 63 height 10
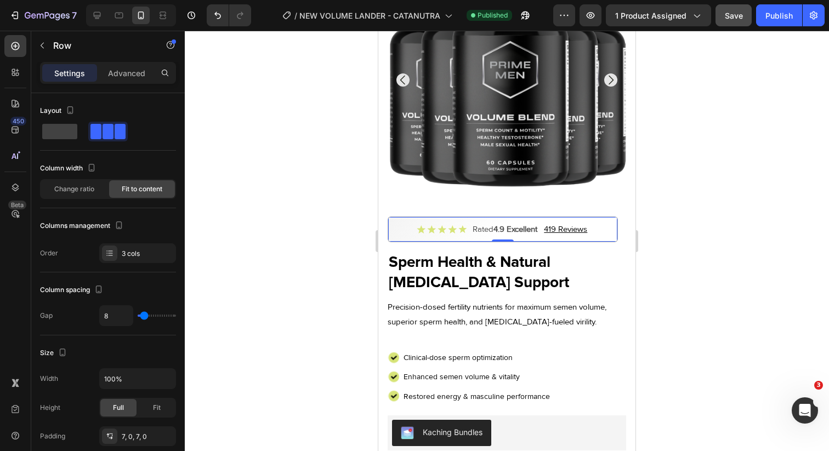
click at [406, 231] on div "Icon Icon Icon Icon Icon Icon List Rated 4.9 Excellent Text Block 419 Reviews T…" at bounding box center [502, 229] width 229 height 25
type input "16"
type input "14"
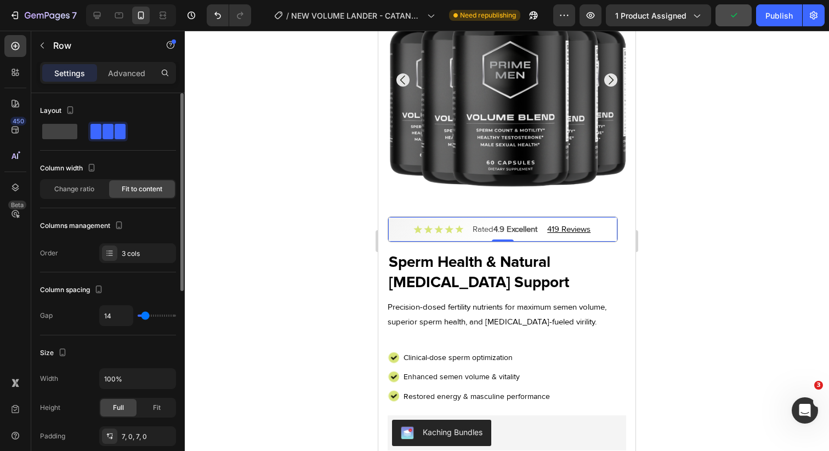
type input "0"
type input "1"
type input "3"
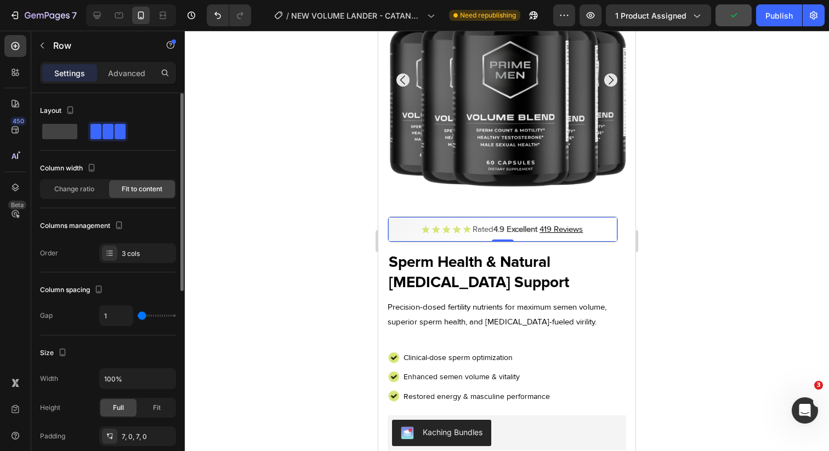
type input "3"
type input "4"
type input "5"
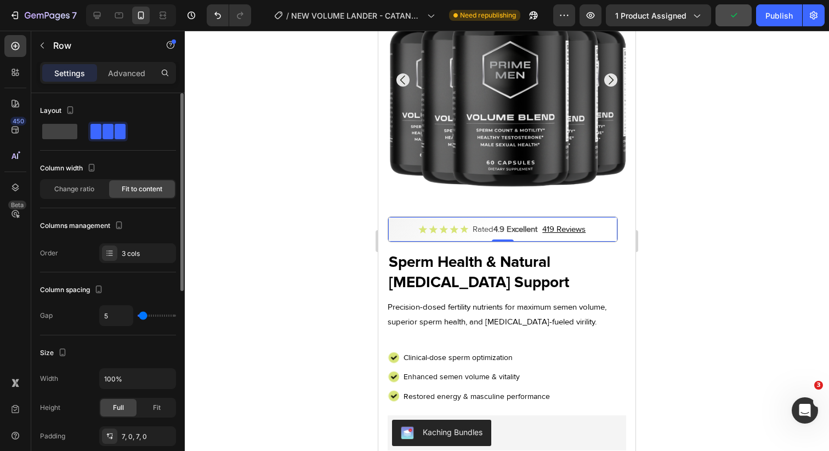
type input "6"
type input "7"
type input "8"
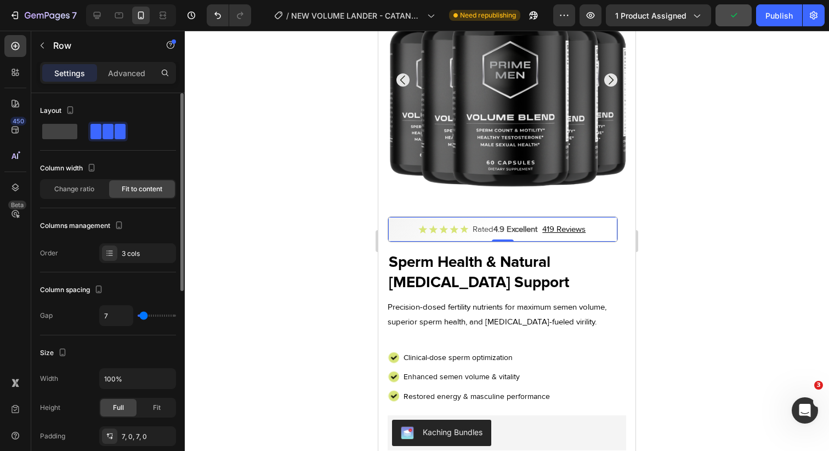
type input "8"
click at [144, 315] on input "range" at bounding box center [157, 316] width 38 height 2
click at [156, 378] on button "button" at bounding box center [166, 379] width 20 height 20
type input "90%"
click at [175, 341] on div "Size Width 90% Height Full Fit Padding 7, 0, 7, 0" at bounding box center [108, 396] width 136 height 120
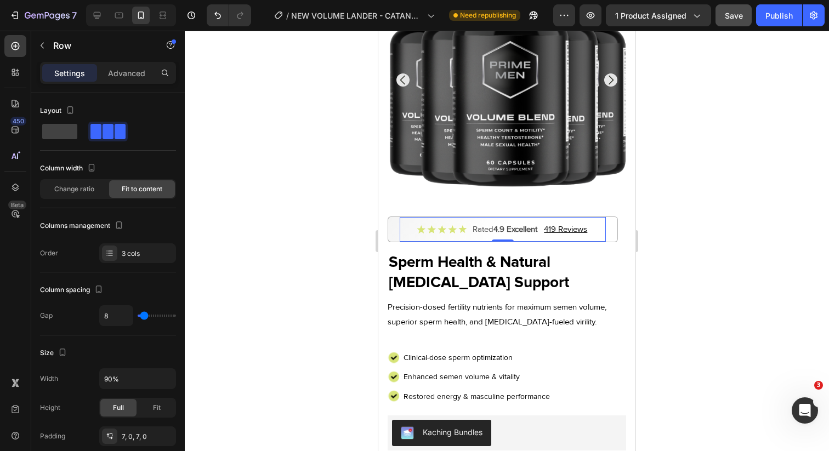
click at [265, 285] on div at bounding box center [507, 241] width 644 height 421
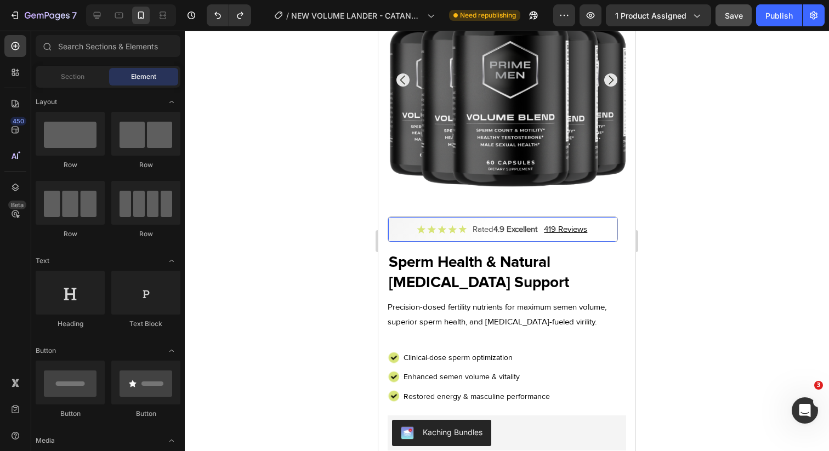
click at [395, 227] on div "Icon Icon Icon Icon Icon Icon List Rated 4.9 Excellent Text Block 419 Reviews T…" at bounding box center [502, 229] width 229 height 25
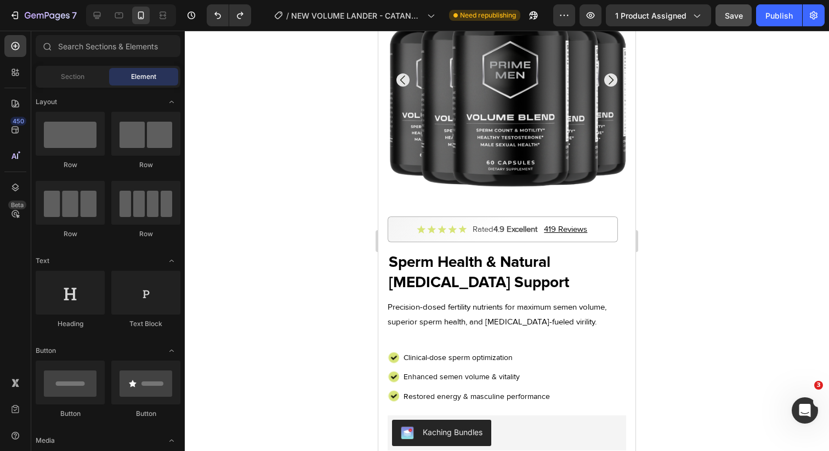
click at [395, 225] on div "Icon Icon Icon Icon Icon Icon List Rated 4.9 Excellent Text Block 419 Reviews T…" at bounding box center [502, 229] width 229 height 25
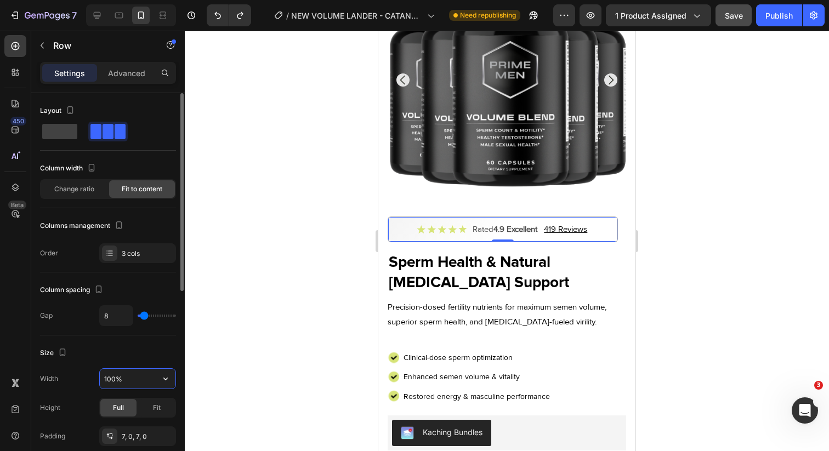
click at [140, 381] on input "100%" at bounding box center [138, 379] width 76 height 20
type input "80%"
click at [157, 352] on div "Size" at bounding box center [108, 353] width 136 height 18
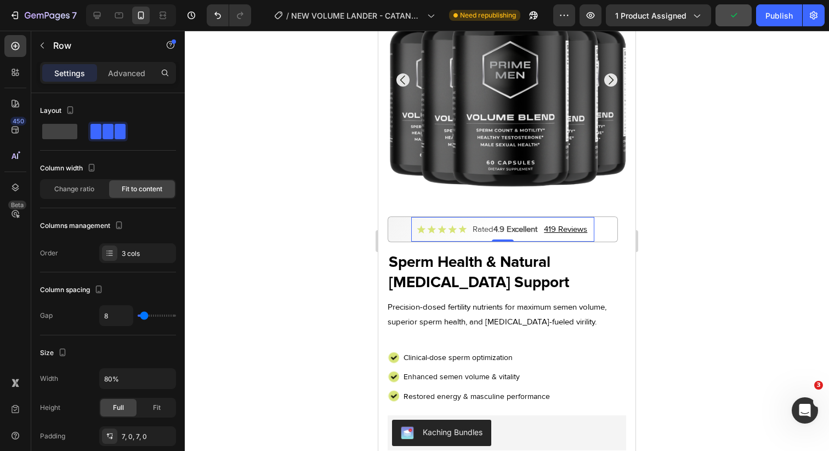
click at [287, 315] on div at bounding box center [507, 241] width 644 height 421
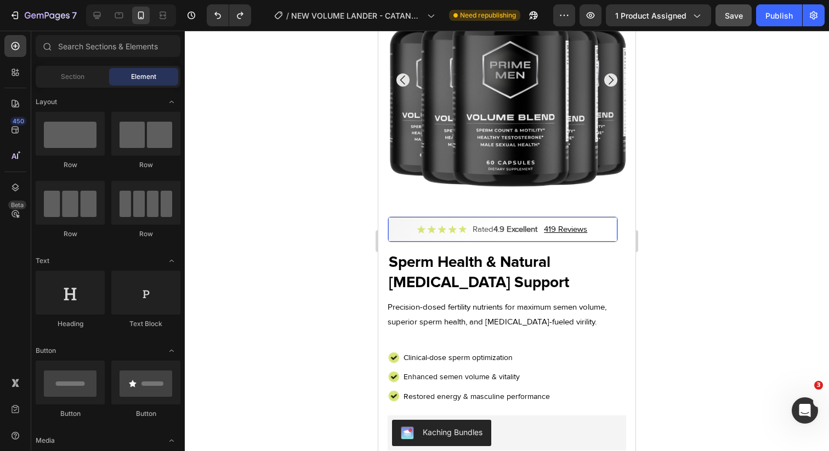
click at [395, 227] on div "Icon Icon Icon Icon Icon Icon List Rated 4.9 Excellent Text Block 419 Reviews T…" at bounding box center [502, 229] width 229 height 25
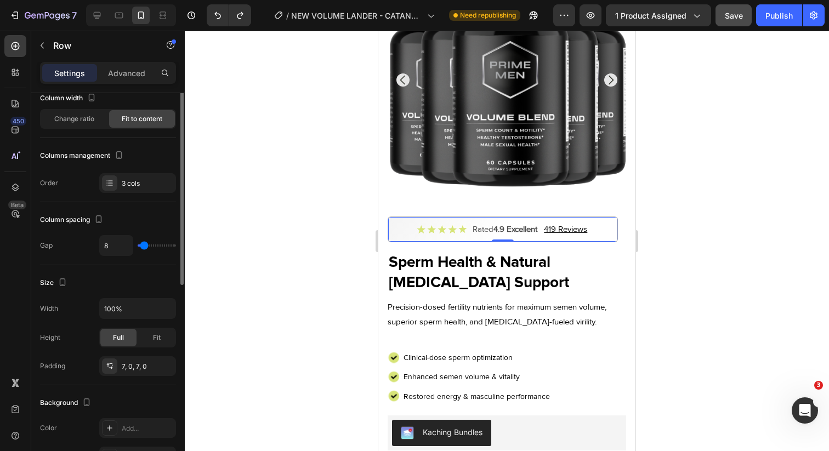
scroll to position [71, 0]
click at [143, 364] on div "7, 0, 7, 0" at bounding box center [138, 366] width 32 height 10
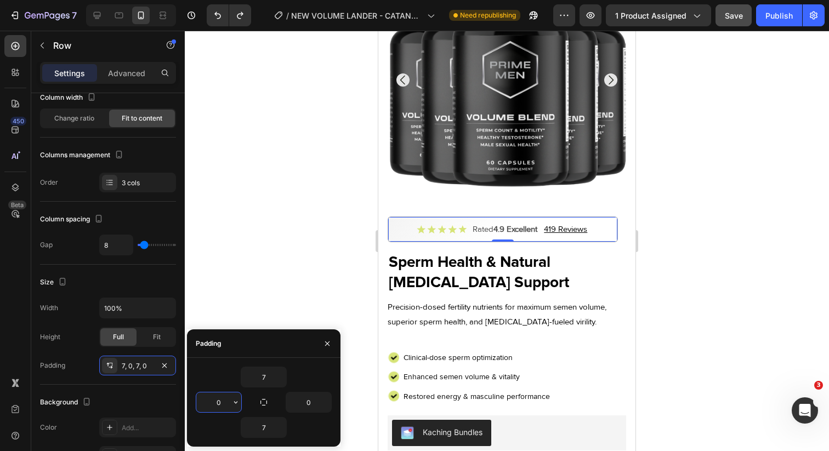
click at [224, 397] on input "0" at bounding box center [218, 403] width 45 height 20
type input "0"
type input "1"
click at [149, 285] on div "Size" at bounding box center [108, 283] width 136 height 18
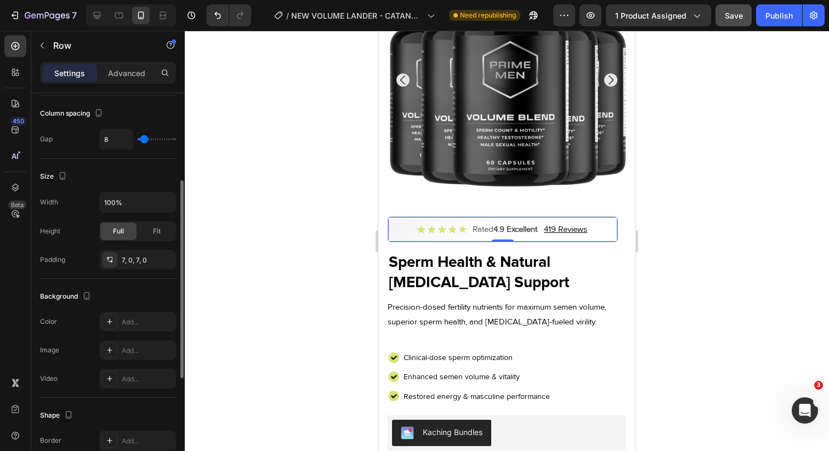
scroll to position [175, 0]
click at [149, 229] on div "Fit" at bounding box center [157, 233] width 36 height 18
click at [126, 234] on div "Full" at bounding box center [118, 233] width 36 height 18
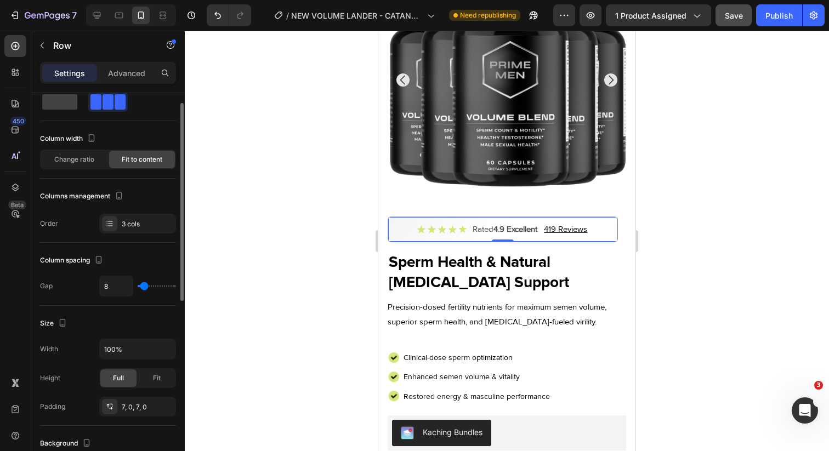
scroll to position [26, 0]
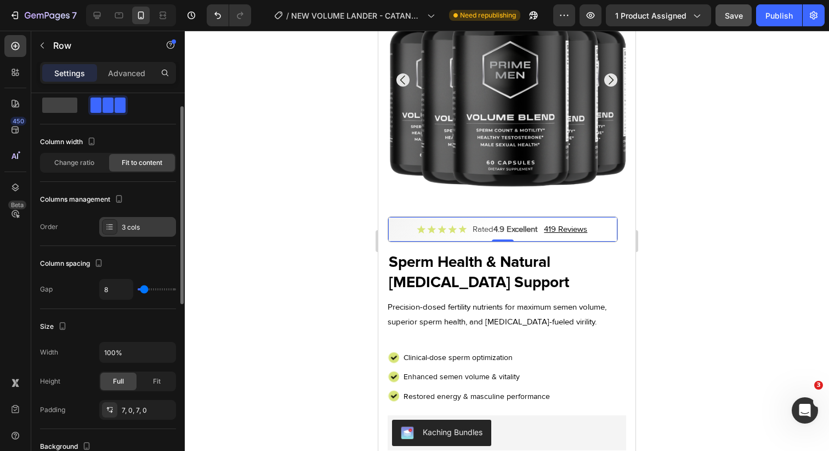
click at [129, 226] on div "3 cols" at bounding box center [148, 228] width 52 height 10
click at [83, 229] on div "Order 3 cols" at bounding box center [108, 227] width 136 height 20
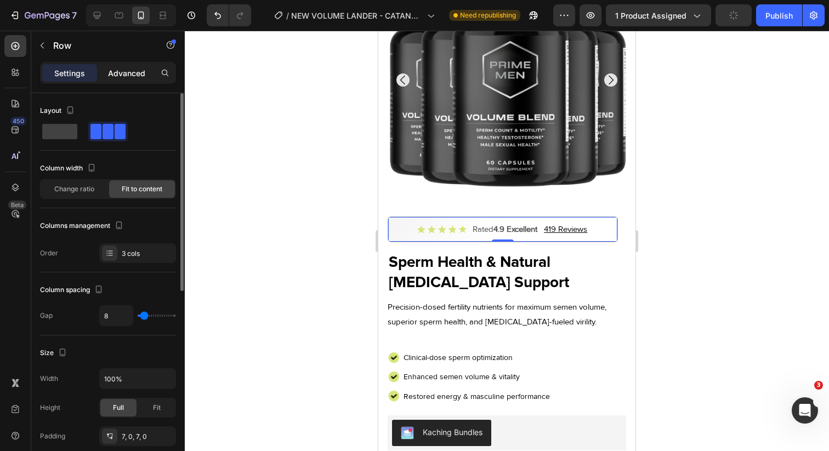
click at [115, 64] on div "Advanced" at bounding box center [126, 73] width 55 height 18
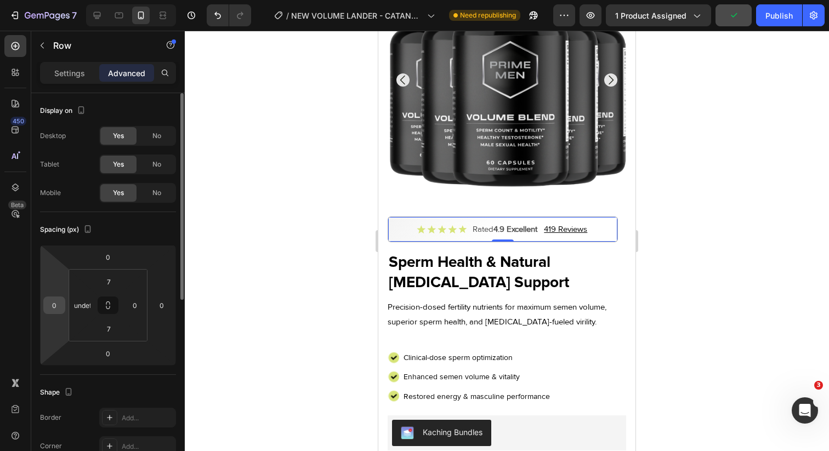
click at [56, 310] on input "0" at bounding box center [54, 305] width 16 height 16
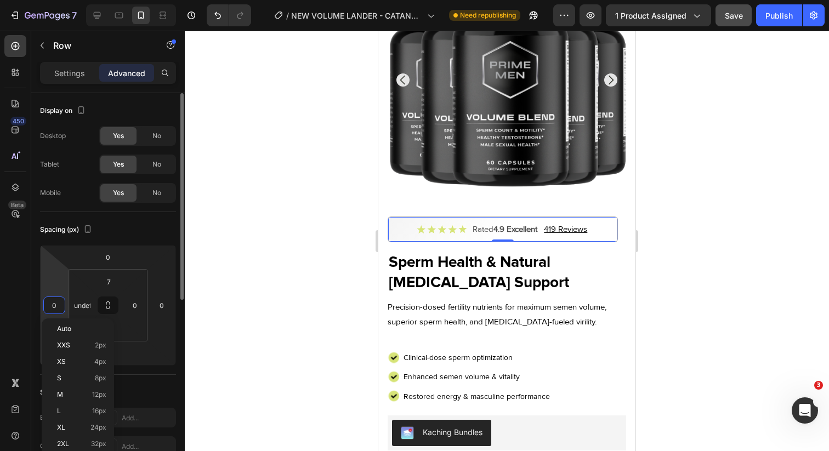
type input "7"
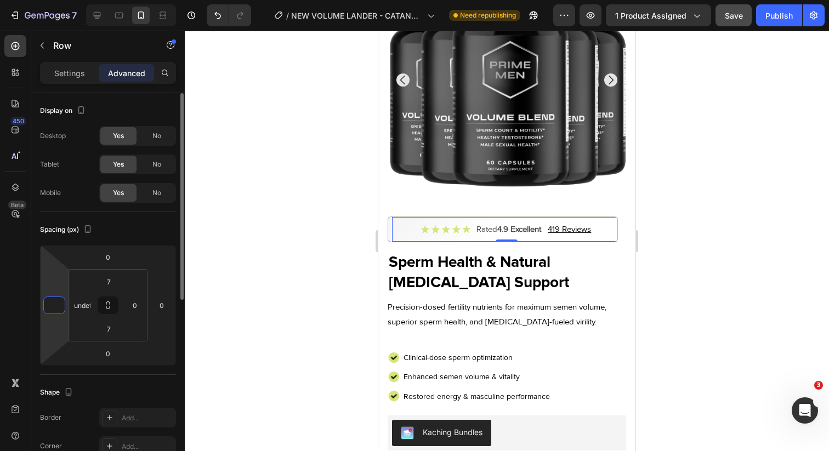
type input "7"
click at [156, 313] on input "0" at bounding box center [162, 305] width 16 height 16
type input "0"
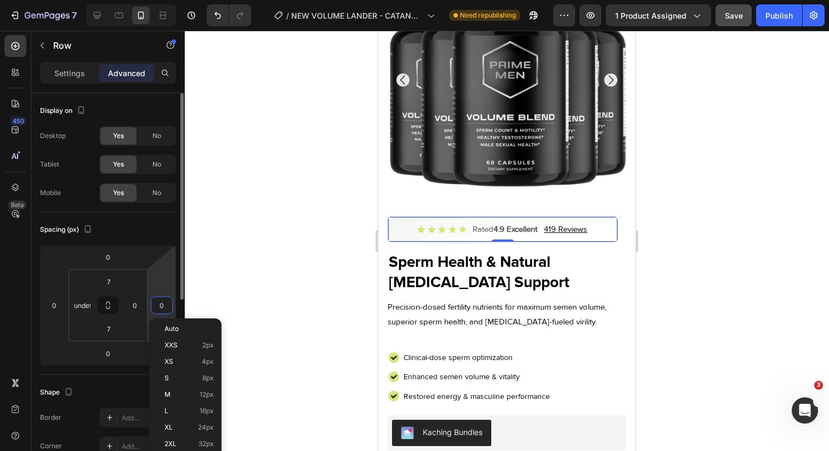
type input "8"
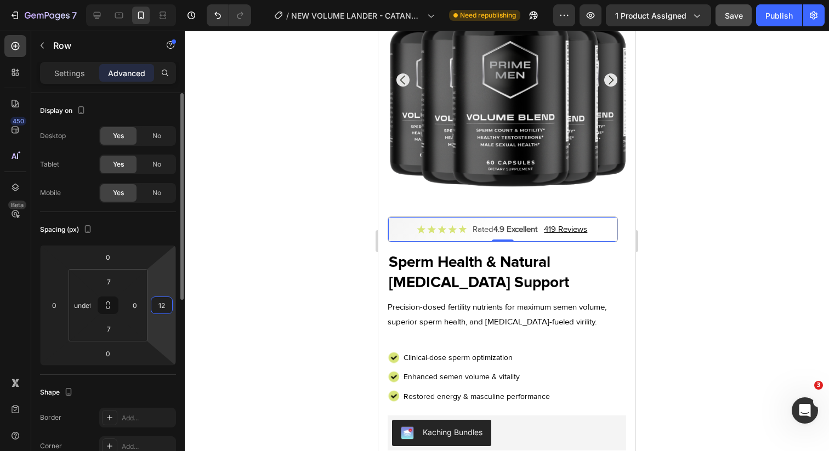
type input "1"
click at [138, 309] on input "0" at bounding box center [135, 305] width 16 height 16
type input "0"
type input "1"
click at [84, 304] on input "undefined" at bounding box center [82, 305] width 16 height 16
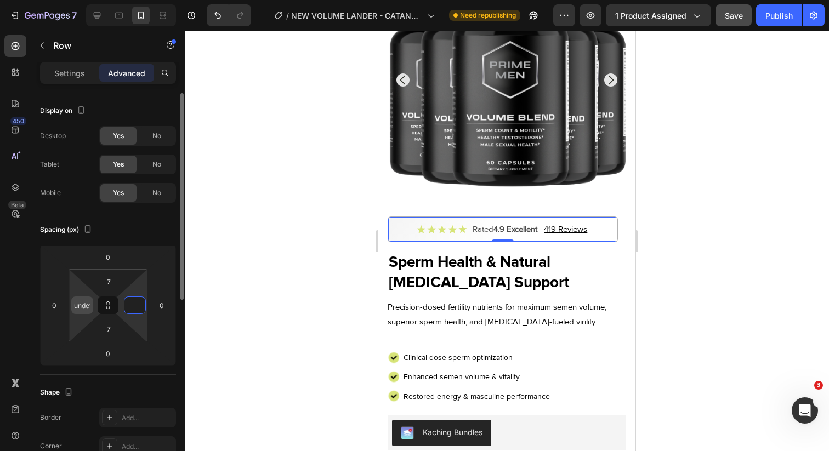
type input "0"
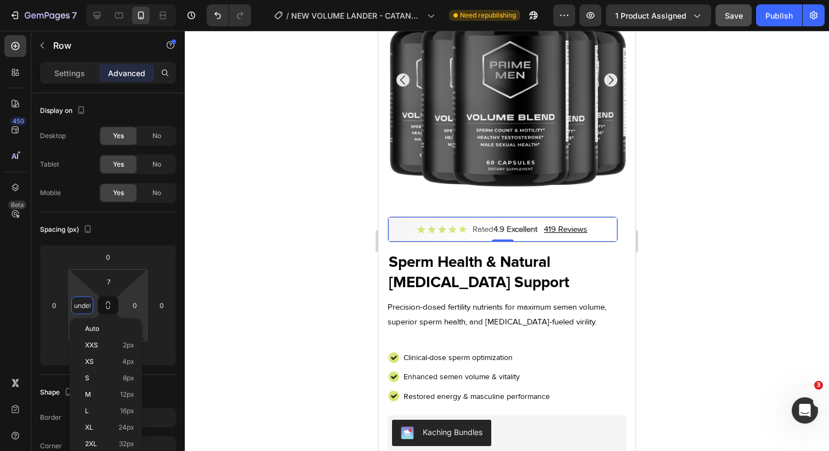
click at [148, 0] on html "7 Version history / NEW VOLUME LANDER - CATANUTRA Need republishing Preview 1 p…" at bounding box center [414, 0] width 829 height 0
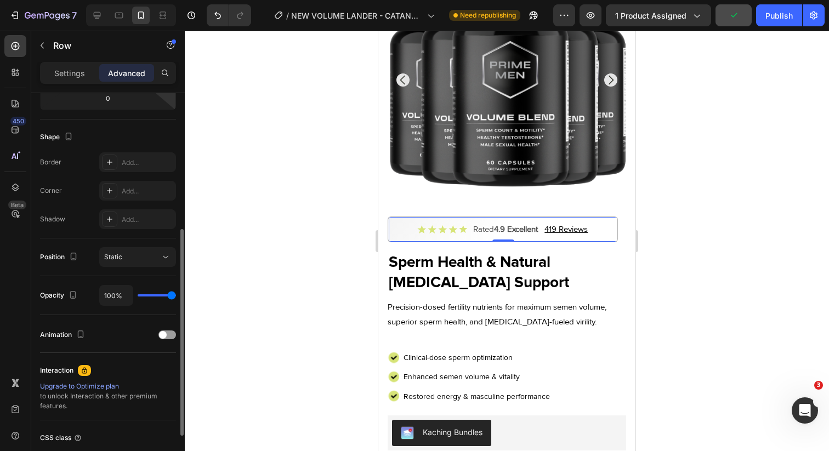
scroll to position [257, 0]
click at [99, 16] on icon at bounding box center [97, 15] width 11 height 11
type input "0"
type input "9"
type input "15"
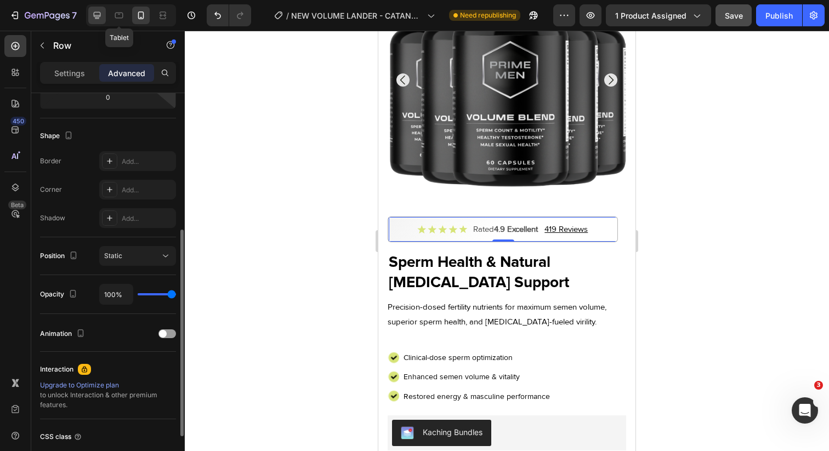
type input "9"
type input "15"
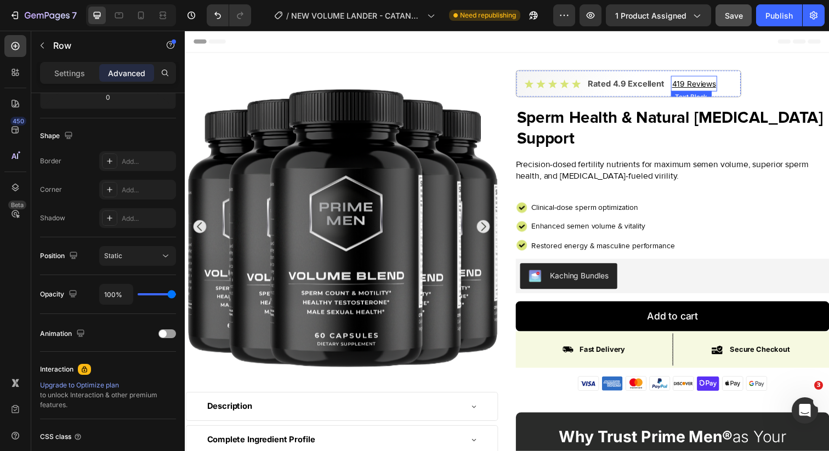
click at [686, 83] on u "419 Reviews" at bounding box center [704, 84] width 45 height 9
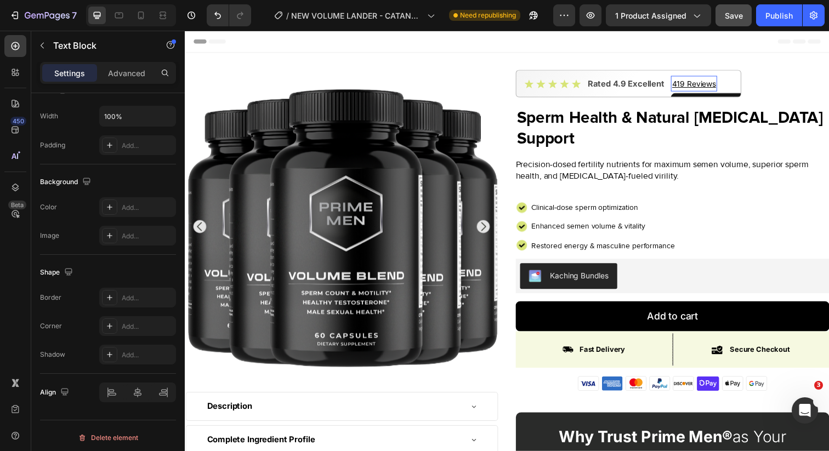
click at [686, 83] on u "419 Reviews" at bounding box center [704, 84] width 45 height 9
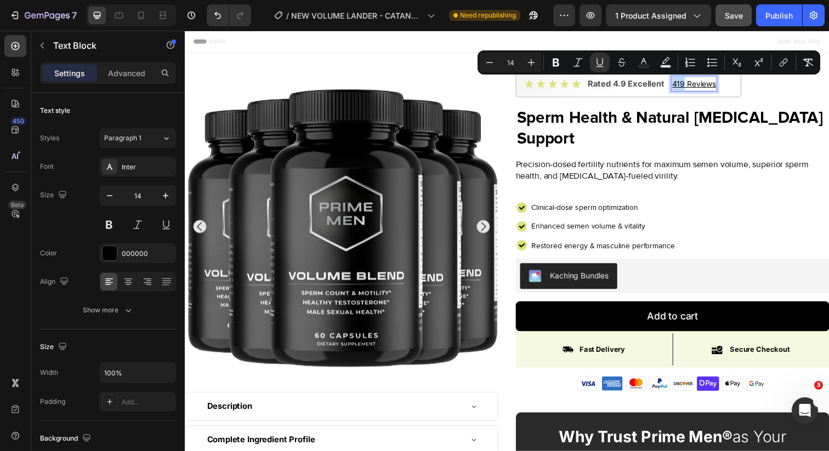
click at [688, 84] on u "419 Reviews" at bounding box center [704, 84] width 45 height 9
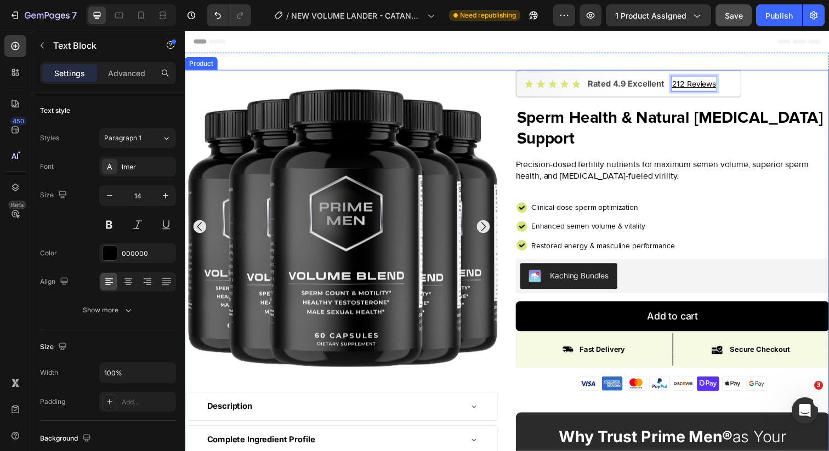
click at [709, 101] on div "Icon Icon Icon Icon Icon Icon List Rated 4.9 Excellent Text Block 212 Reviews T…" at bounding box center [683, 355] width 320 height 568
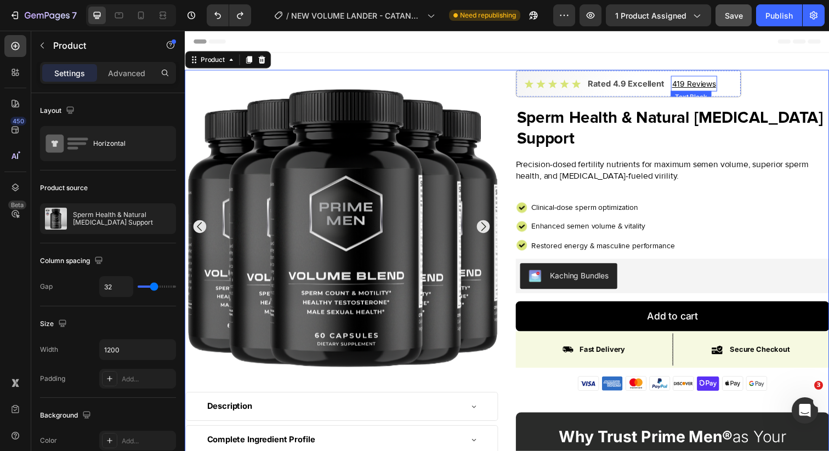
click at [685, 87] on u "419 Reviews" at bounding box center [704, 84] width 45 height 9
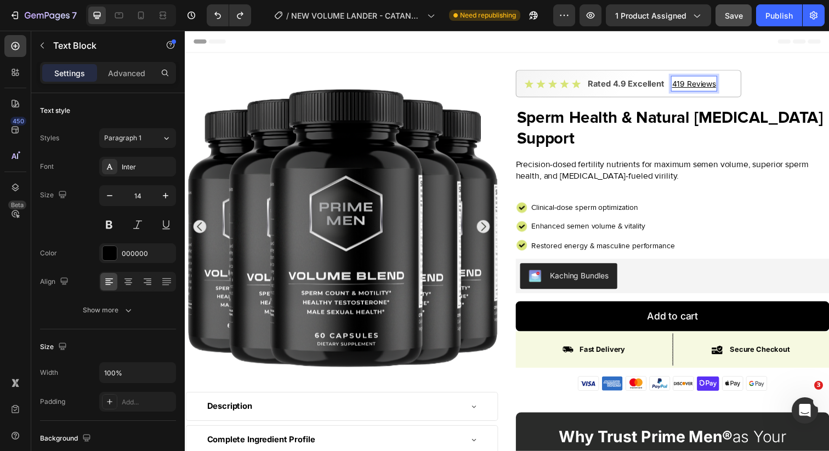
click at [690, 86] on u "419 Reviews" at bounding box center [704, 84] width 45 height 9
click at [692, 86] on u "419 Reviews" at bounding box center [704, 84] width 45 height 9
click at [690, 115] on h2 "Sperm Health & Natural [MEDICAL_DATA] Support" at bounding box center [683, 129] width 320 height 45
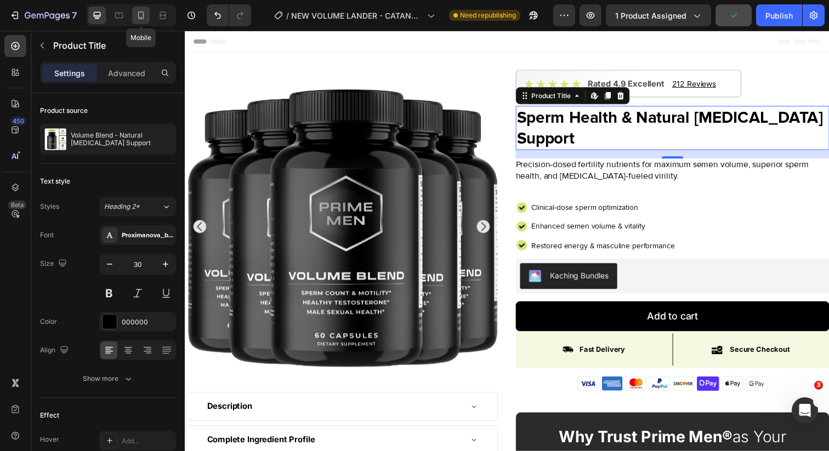
click at [140, 19] on icon at bounding box center [141, 16] width 6 height 8
type input "41"
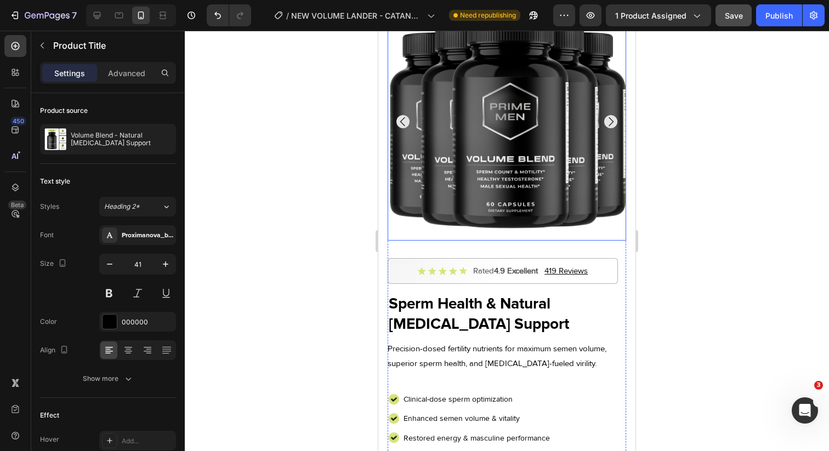
scroll to position [80, 0]
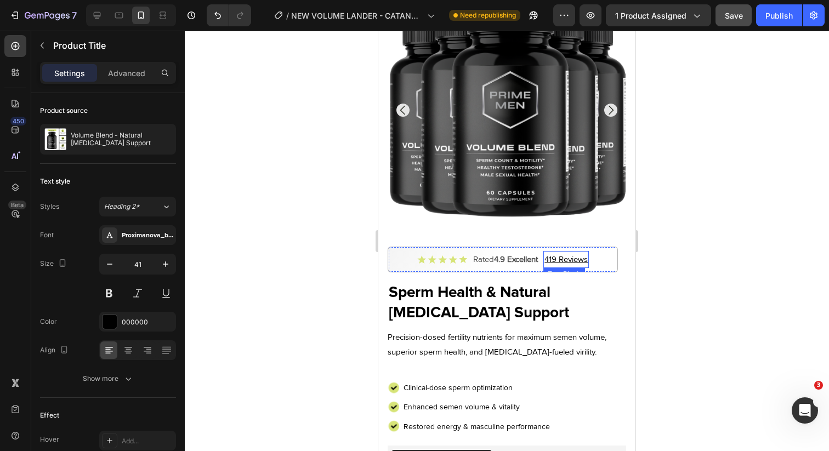
click at [555, 262] on u "419 Reviews" at bounding box center [566, 259] width 43 height 10
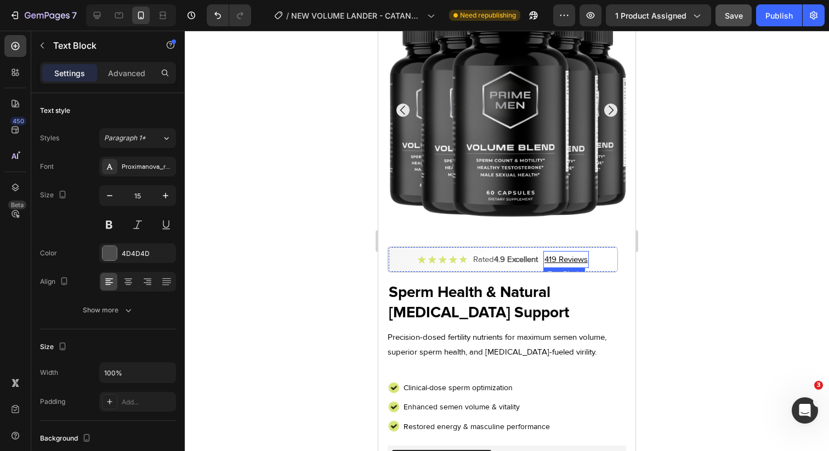
click at [555, 262] on u "419 Reviews" at bounding box center [566, 259] width 43 height 10
click at [526, 237] on div "Product Images" at bounding box center [507, 114] width 239 height 247
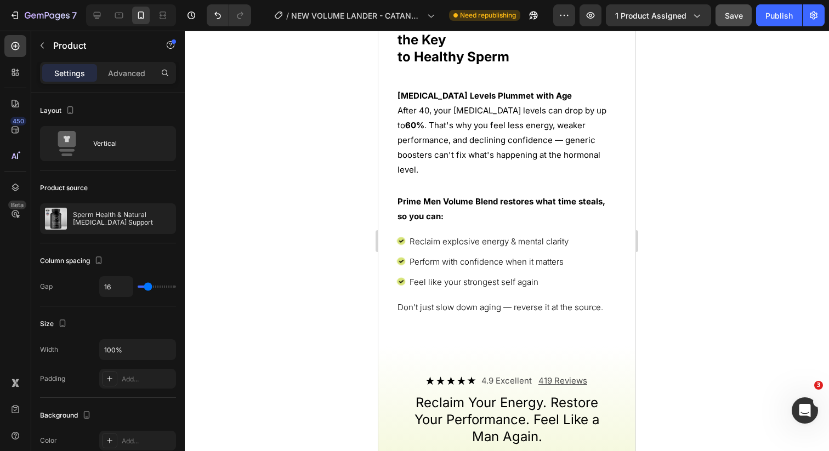
scroll to position [1728, 0]
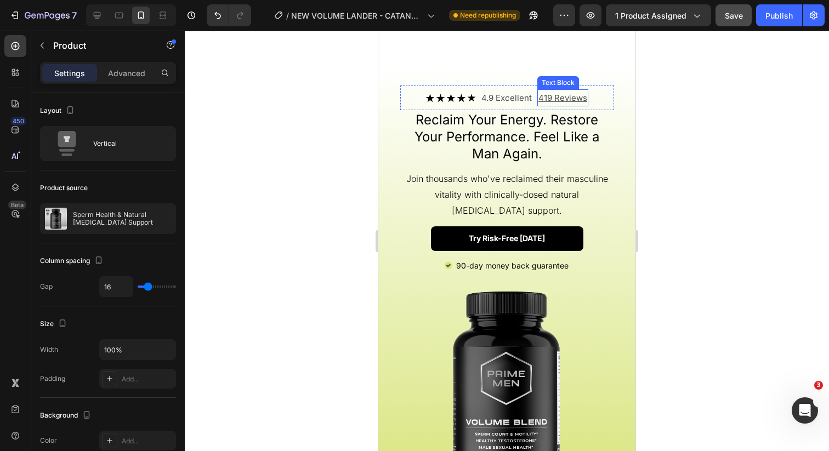
click at [552, 97] on u "419 Reviews" at bounding box center [562, 98] width 49 height 10
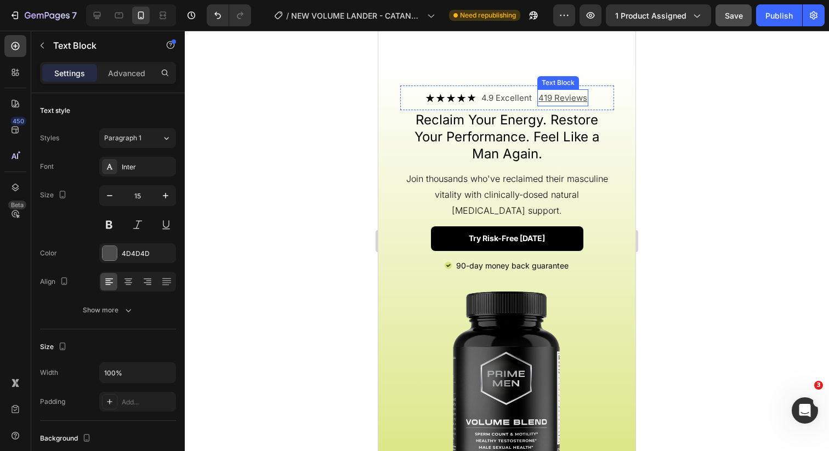
click at [552, 97] on u "419 Reviews" at bounding box center [562, 98] width 49 height 10
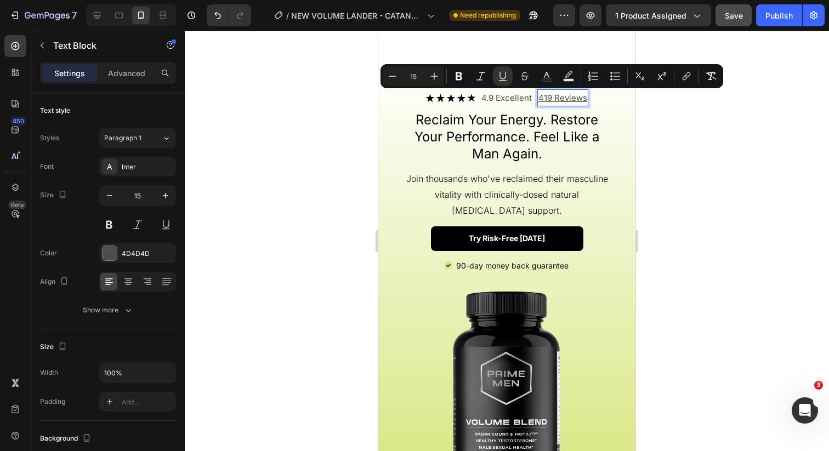
click at [548, 97] on u "419 Reviews" at bounding box center [562, 98] width 49 height 10
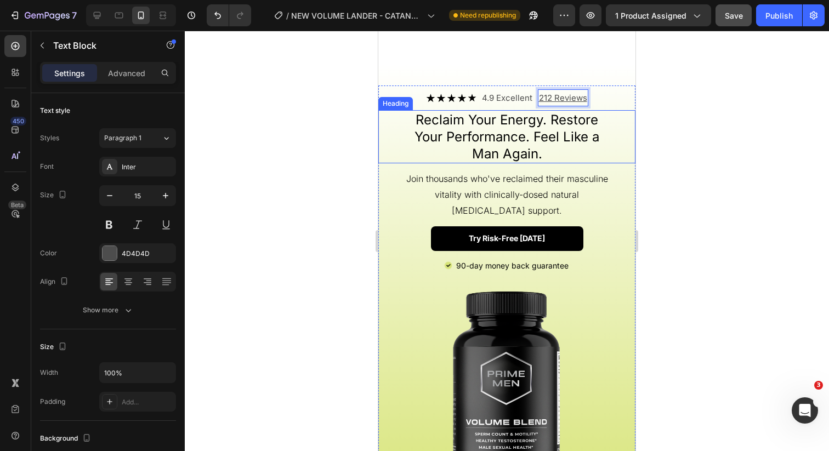
click at [536, 131] on h2 "Reclaim Your Energy. Restore Your Performance. Feel Like a Man Again." at bounding box center [507, 137] width 214 height 54
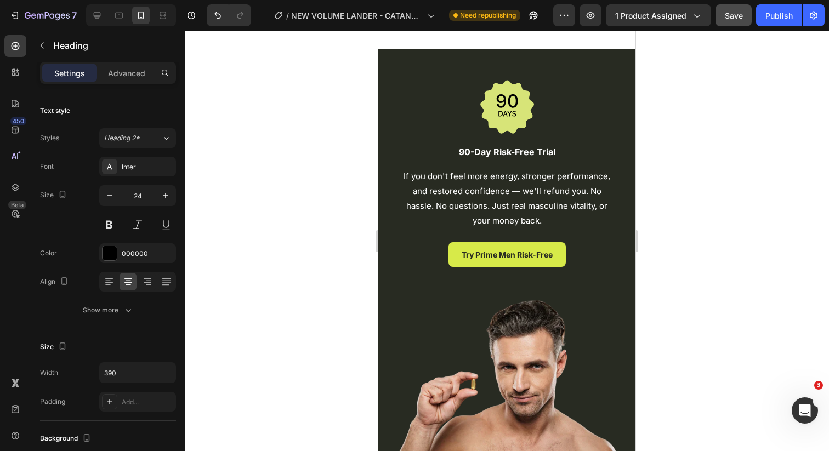
scroll to position [5839, 0]
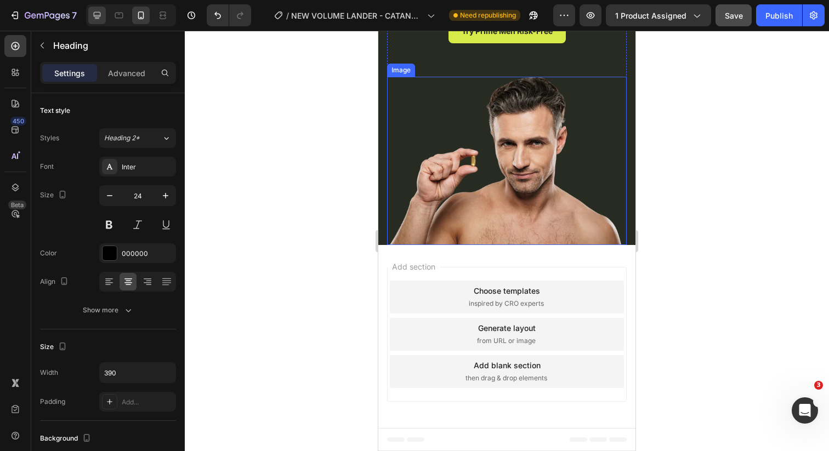
click at [96, 21] on div at bounding box center [97, 16] width 18 height 18
type input "28"
type input "100%"
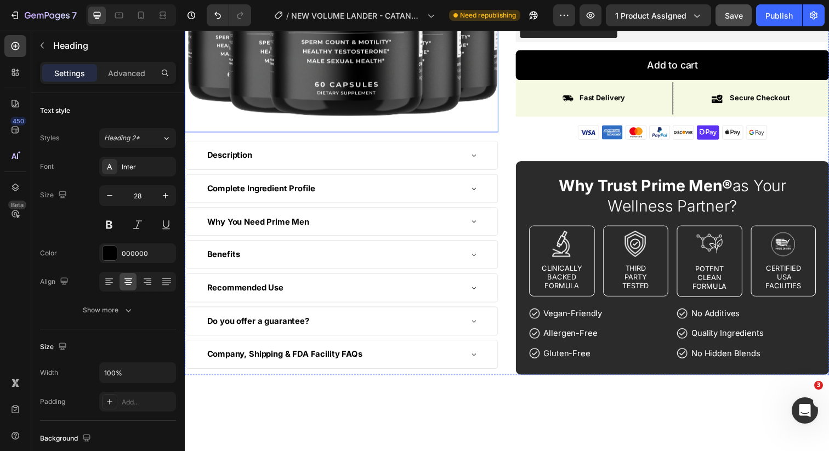
scroll to position [560, 0]
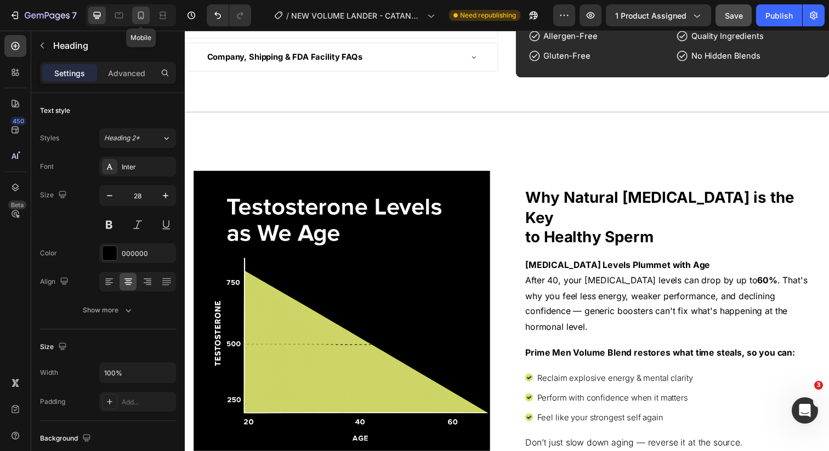
click at [140, 16] on icon at bounding box center [140, 15] width 11 height 11
type input "24"
type input "390"
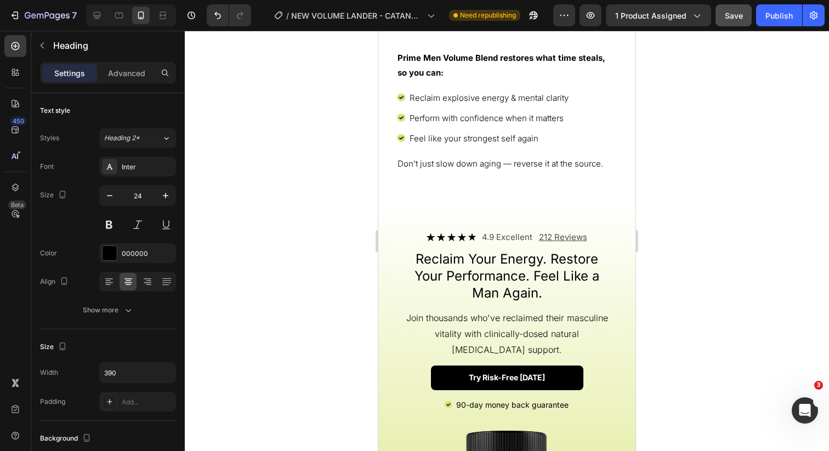
scroll to position [1727, 0]
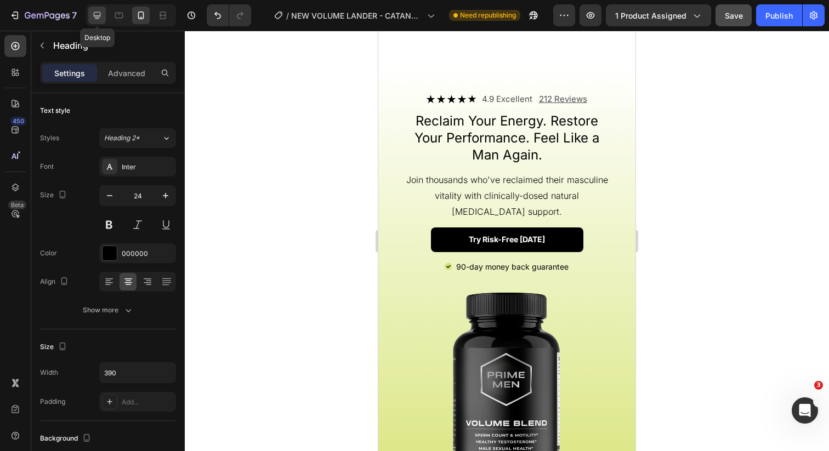
click at [103, 14] on div at bounding box center [97, 16] width 18 height 18
type input "28"
type input "100%"
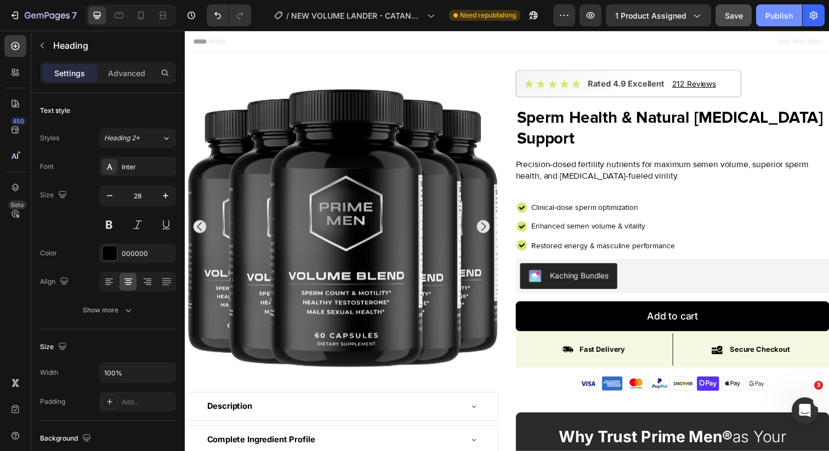
click at [780, 7] on button "Publish" at bounding box center [779, 15] width 46 height 22
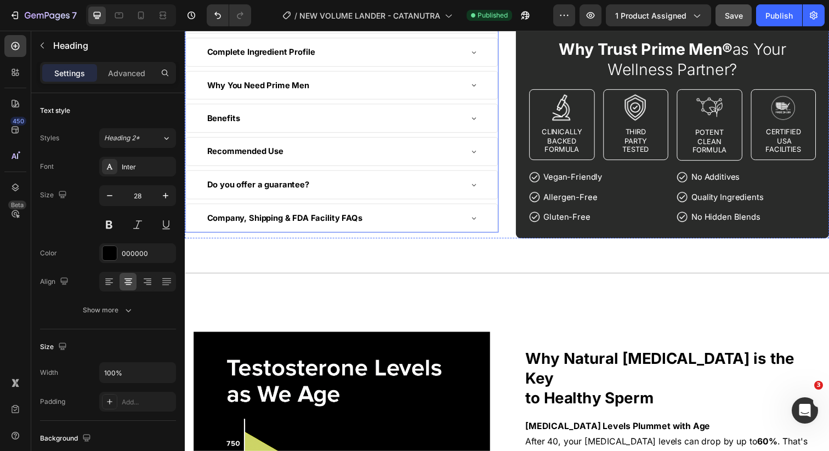
scroll to position [401, 0]
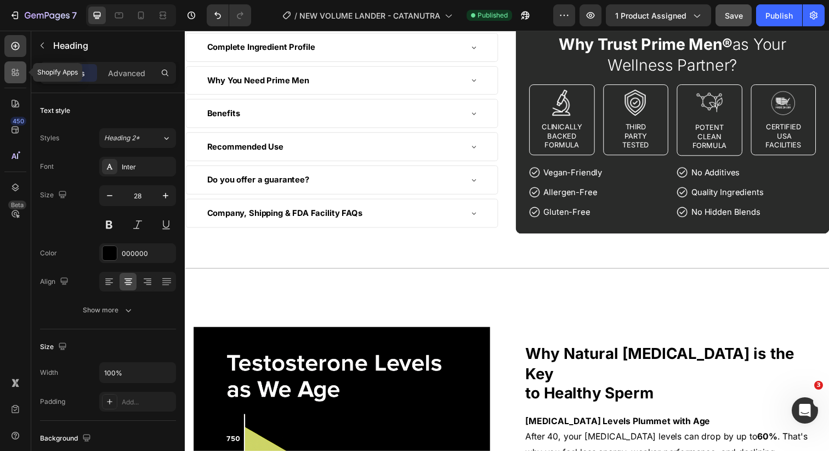
click at [14, 78] on div at bounding box center [15, 72] width 22 height 22
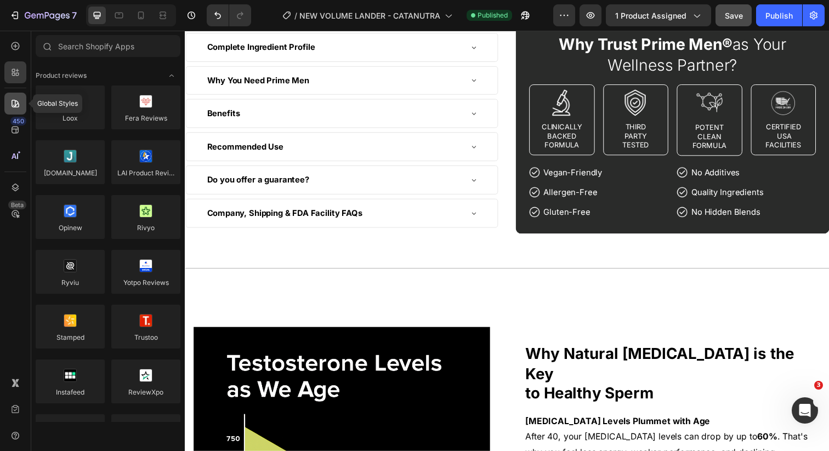
click at [14, 97] on div at bounding box center [15, 104] width 22 height 22
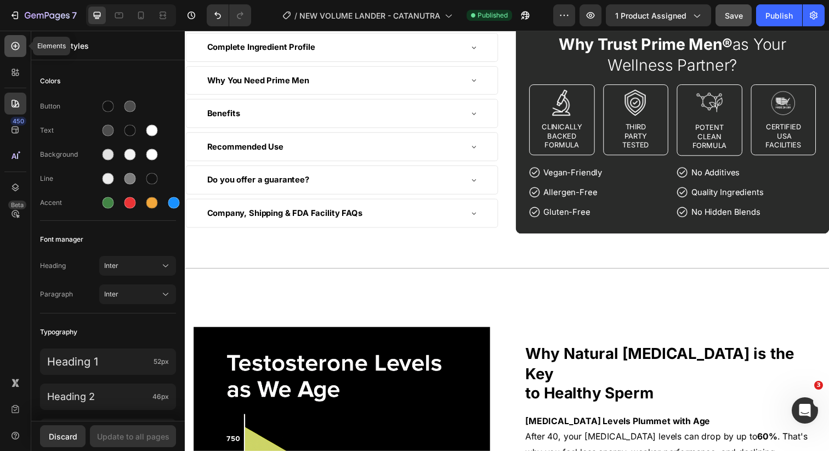
click at [15, 56] on div at bounding box center [15, 46] width 22 height 22
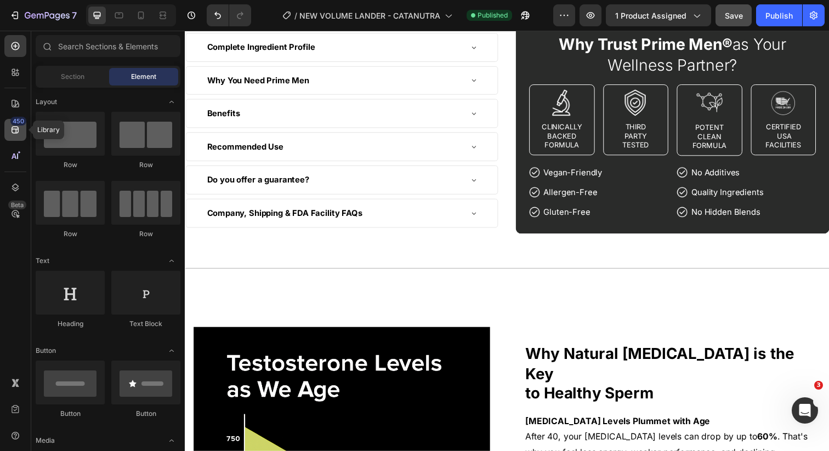
click at [14, 130] on icon at bounding box center [15, 129] width 11 height 11
click at [130, 50] on input "text" at bounding box center [108, 46] width 145 height 22
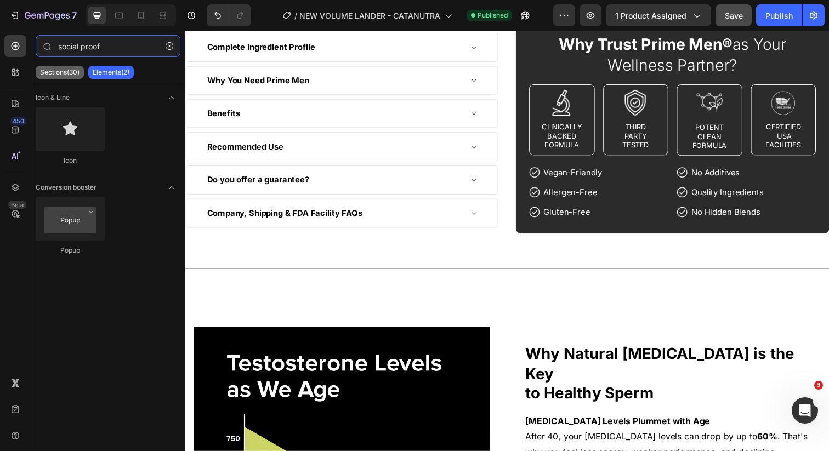
type input "social proof"
click at [83, 70] on div "Sections(30)" at bounding box center [60, 72] width 48 height 13
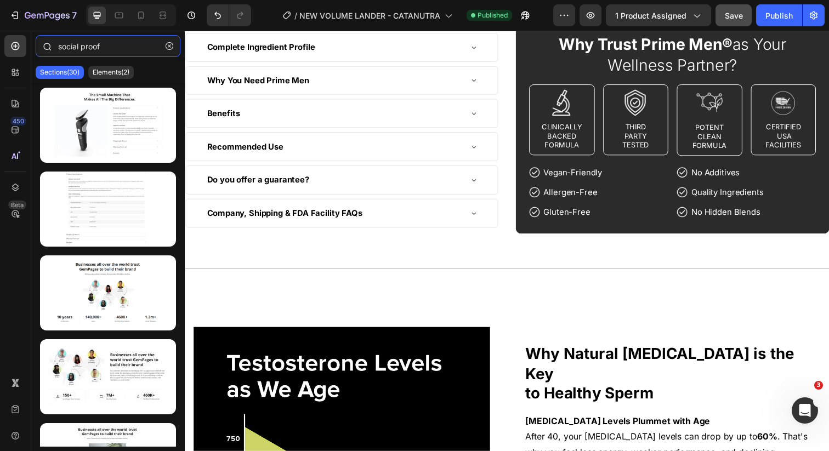
click at [126, 46] on input "social proof" at bounding box center [108, 46] width 145 height 22
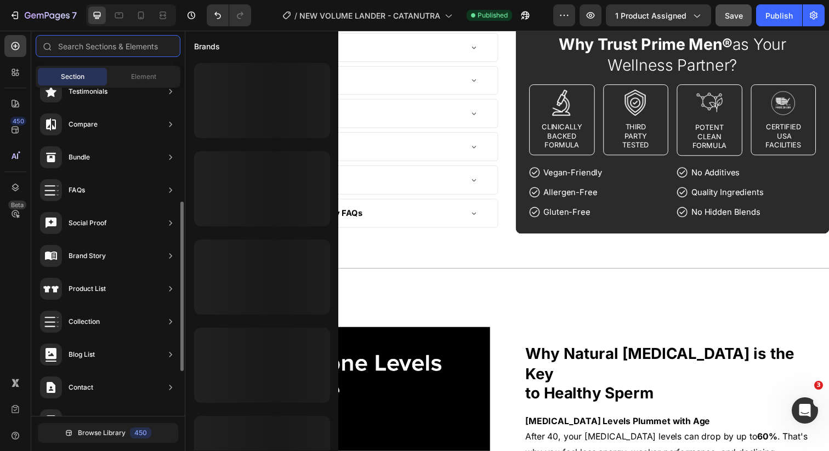
scroll to position [280, 0]
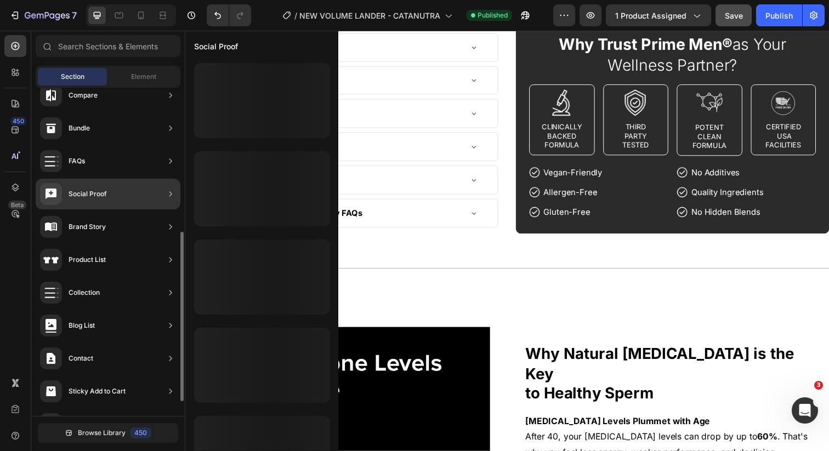
click at [118, 200] on div "Social Proof" at bounding box center [108, 194] width 145 height 31
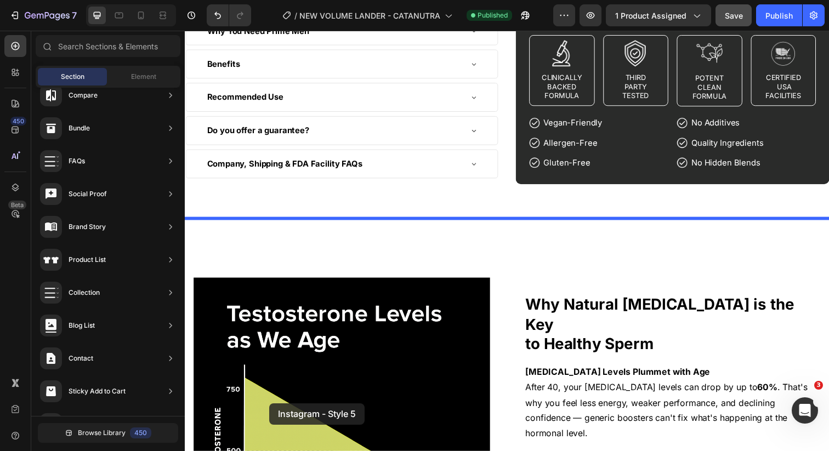
scroll to position [486, 0]
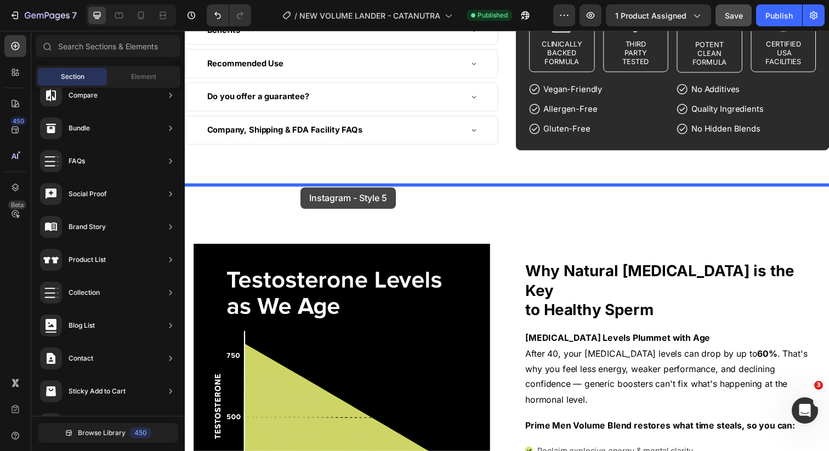
drag, startPoint x: 438, startPoint y: 292, endPoint x: 303, endPoint y: 191, distance: 168.9
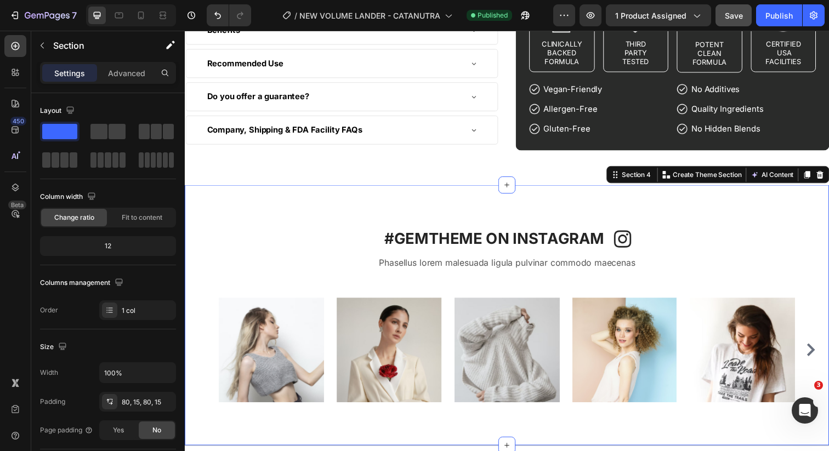
scroll to position [504, 0]
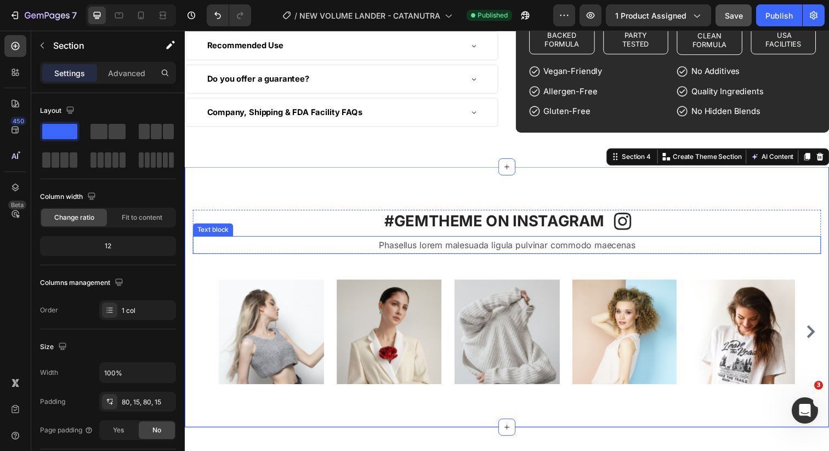
click at [426, 250] on p "Phasellus lorem malesuada ligula pulvinar commodo maecenas" at bounding box center [513, 250] width 639 height 16
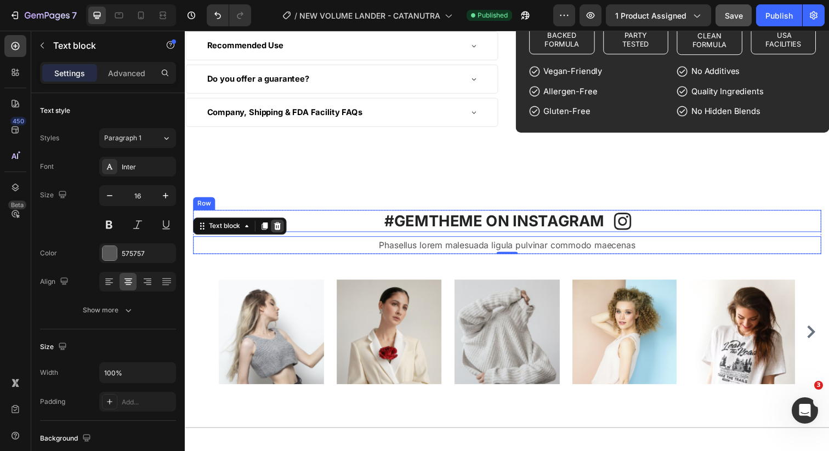
click at [281, 229] on icon at bounding box center [279, 230] width 7 height 8
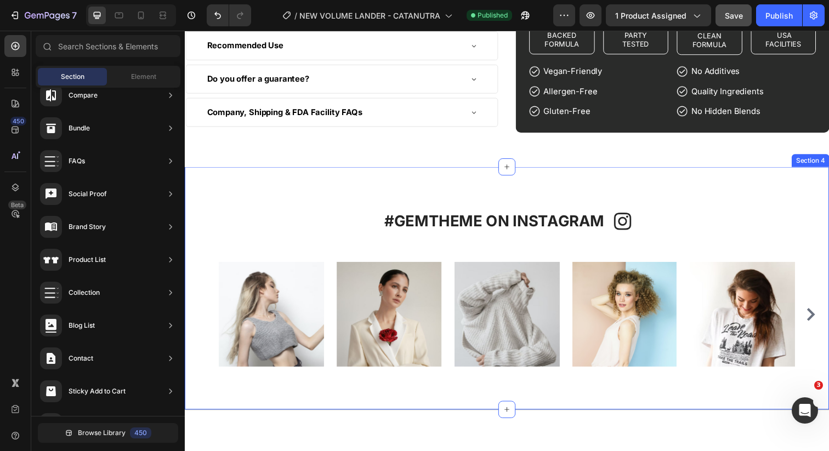
click at [302, 252] on div "#GEMTHEME ON INSTAGRAM Heading Image Row Row Image Image Image Image Image Imag…" at bounding box center [514, 294] width 642 height 160
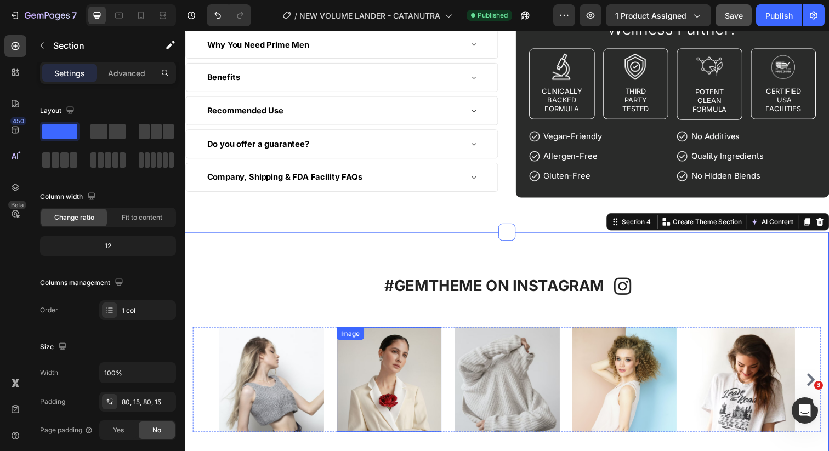
scroll to position [430, 0]
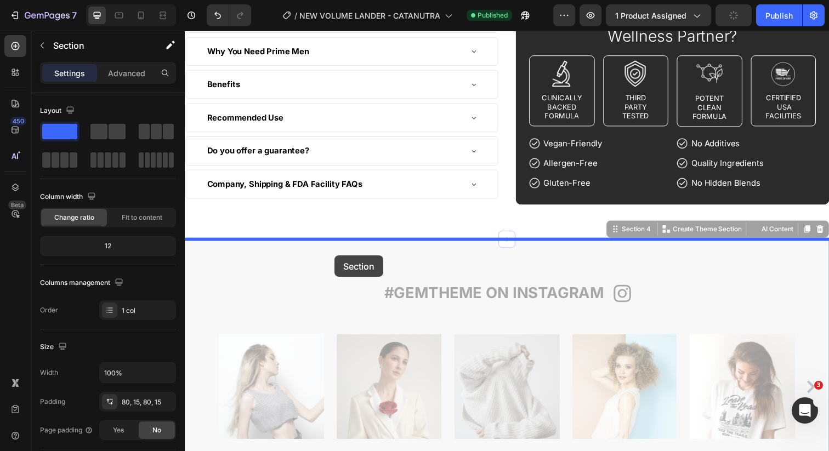
drag, startPoint x: 358, startPoint y: 264, endPoint x: 337, endPoint y: 264, distance: 20.8
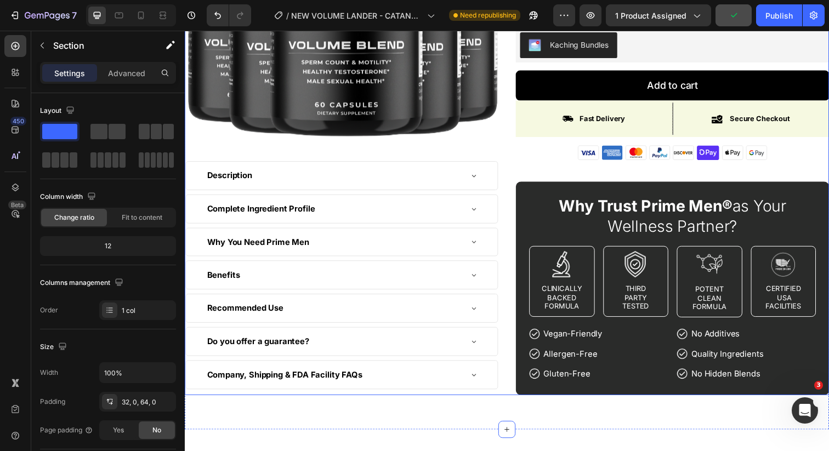
scroll to position [225, 0]
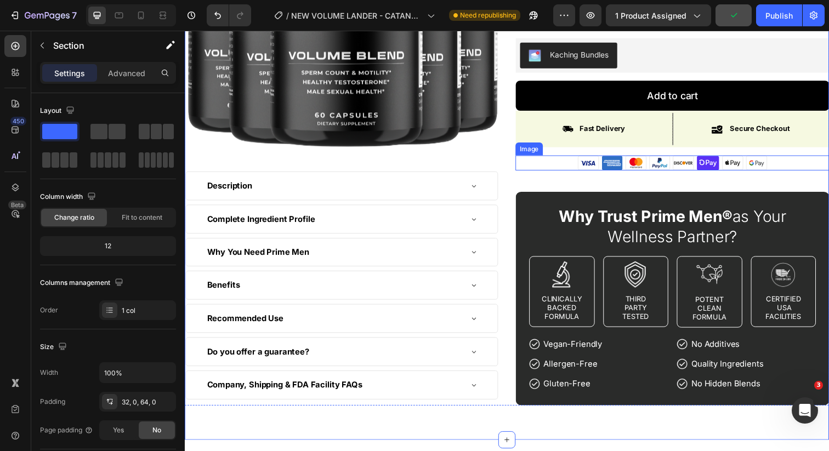
click at [524, 163] on div at bounding box center [683, 165] width 320 height 15
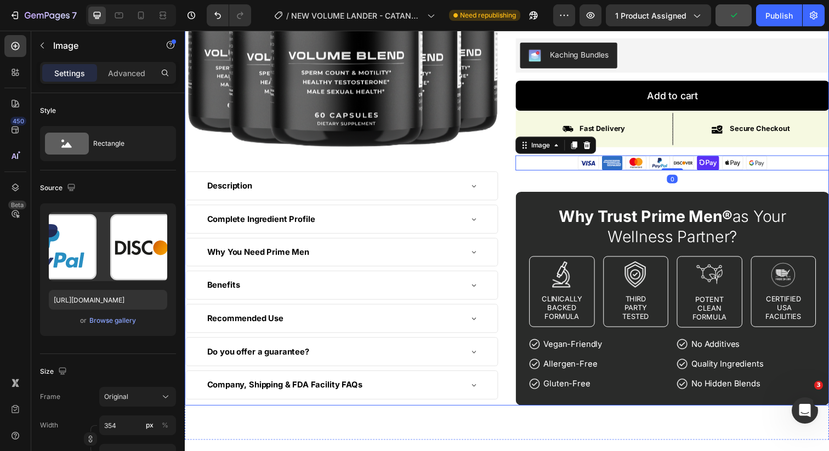
click at [517, 161] on div "Product Images Description Complete Ingredient Profile Why You Need Prime Men B…" at bounding box center [514, 129] width 658 height 568
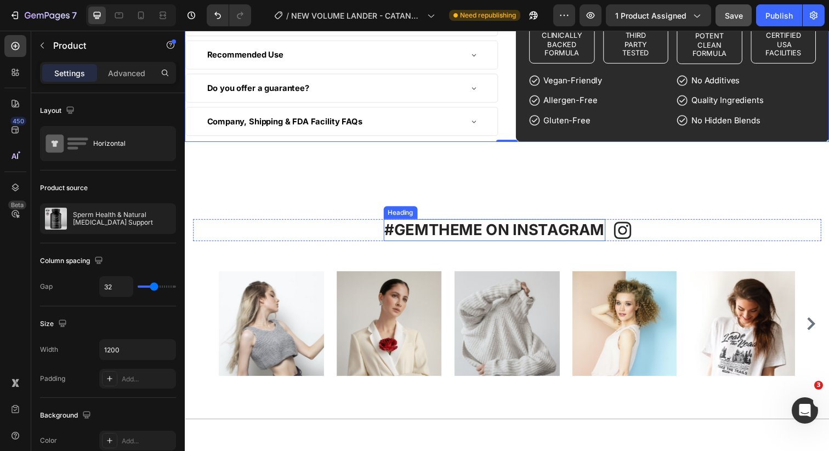
scroll to position [391, 0]
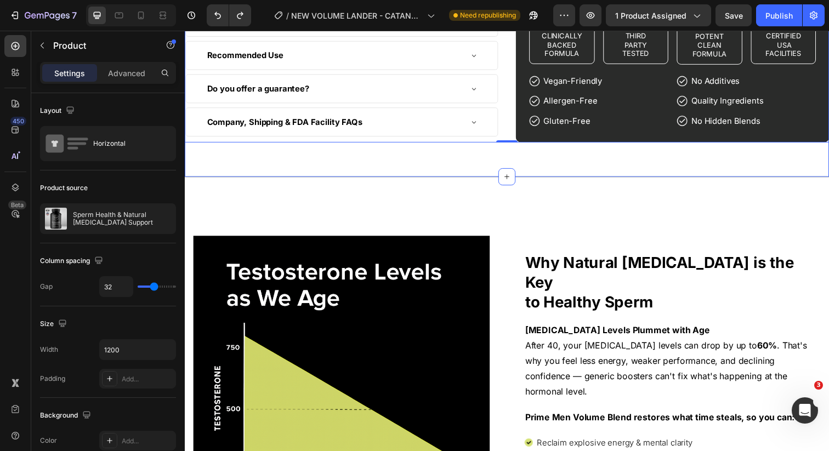
scroll to position [512, 0]
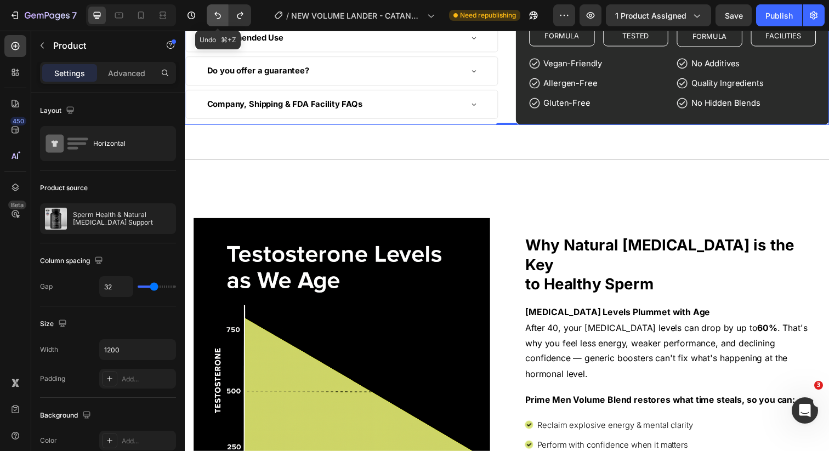
click at [218, 14] on icon "Undo/Redo" at bounding box center [217, 15] width 7 height 7
click at [220, 21] on button "Undo/Redo" at bounding box center [218, 15] width 22 height 22
click at [222, 24] on button "Undo/Redo" at bounding box center [218, 15] width 22 height 22
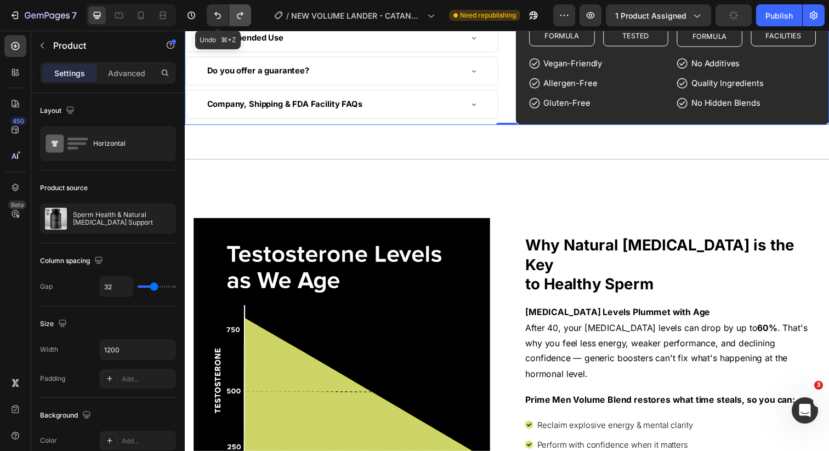
click at [237, 20] on icon "Undo/Redo" at bounding box center [240, 15] width 11 height 11
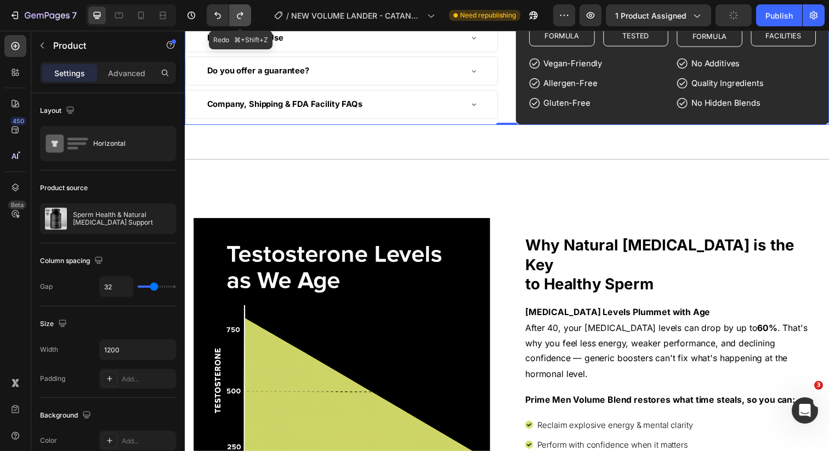
click at [237, 20] on icon "Undo/Redo" at bounding box center [240, 15] width 11 height 11
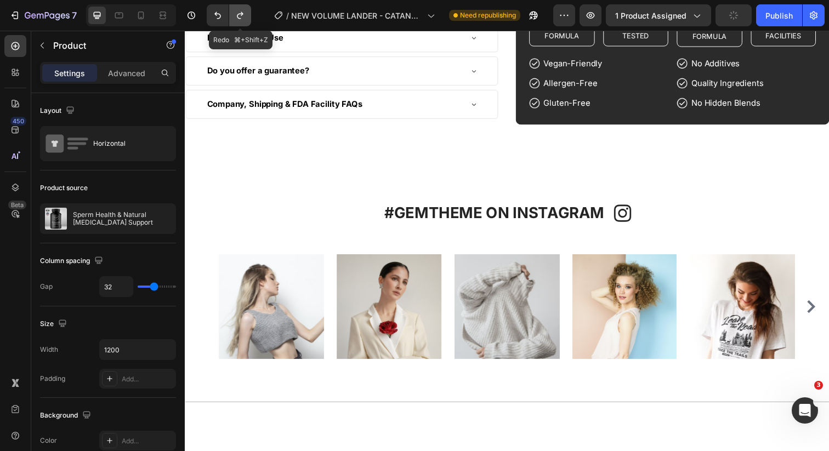
click at [237, 20] on icon "Undo/Redo" at bounding box center [240, 15] width 11 height 11
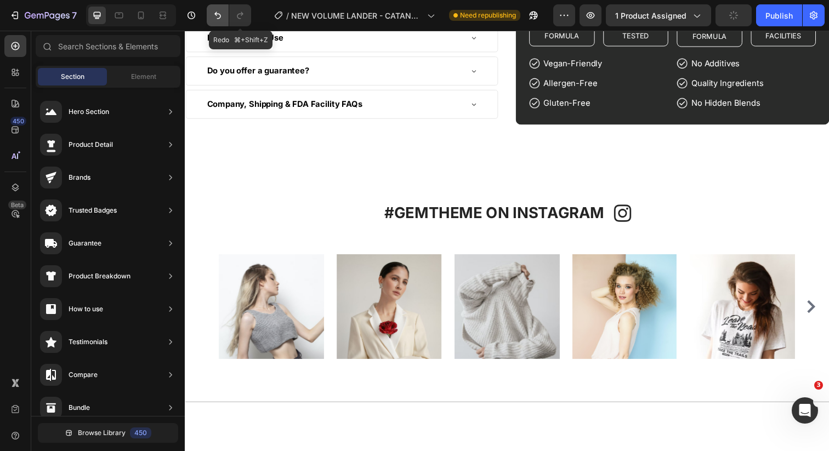
click at [220, 15] on icon "Undo/Redo" at bounding box center [217, 15] width 7 height 7
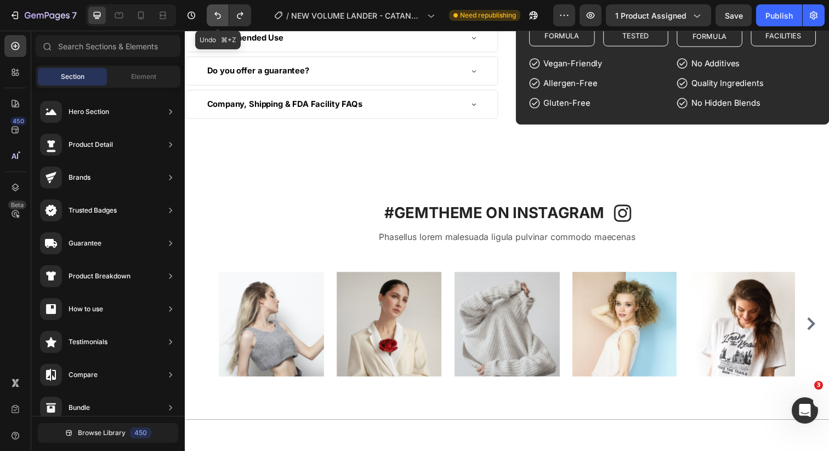
click at [220, 15] on icon "Undo/Redo" at bounding box center [217, 15] width 7 height 7
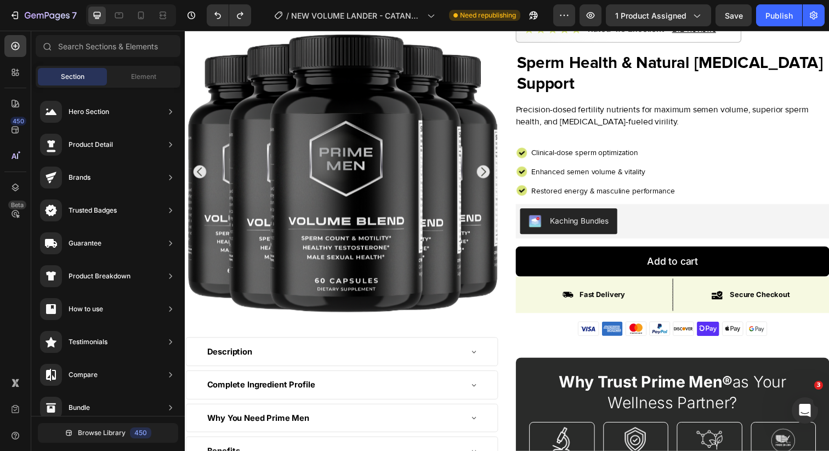
scroll to position [54, 0]
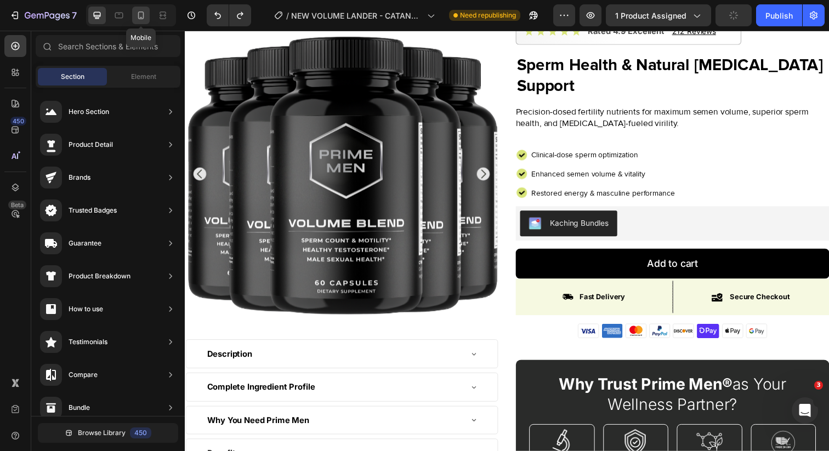
click at [142, 15] on icon at bounding box center [140, 15] width 11 height 11
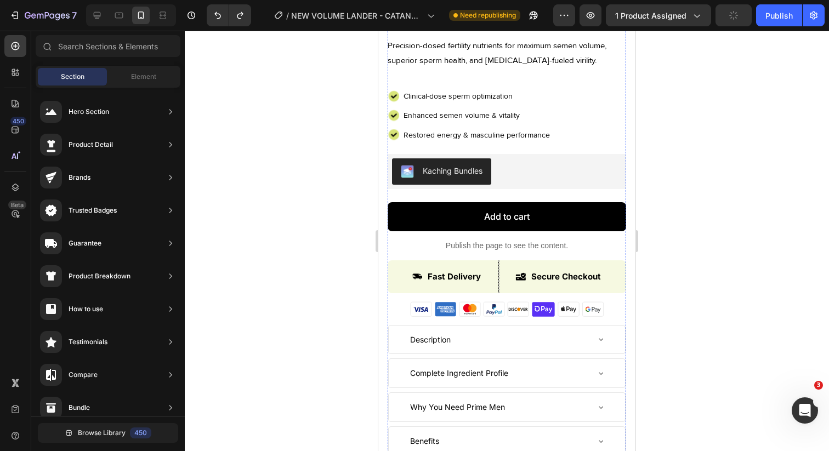
scroll to position [552, 0]
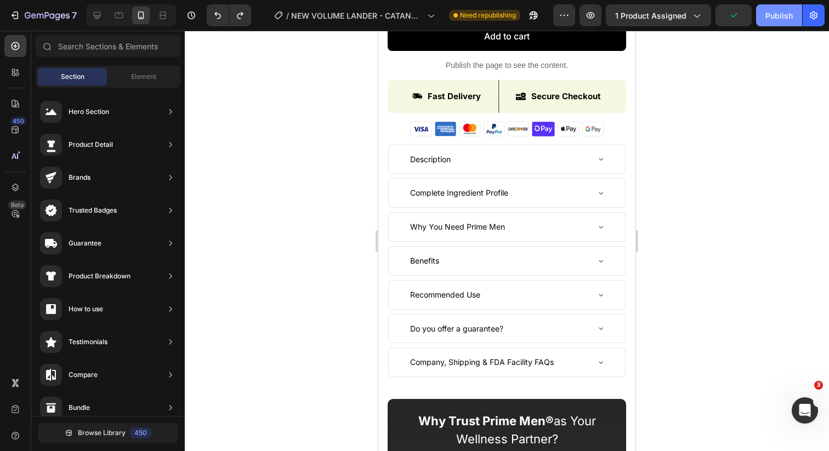
click at [758, 14] on button "Publish" at bounding box center [779, 15] width 46 height 22
